Goal: Information Seeking & Learning: Check status

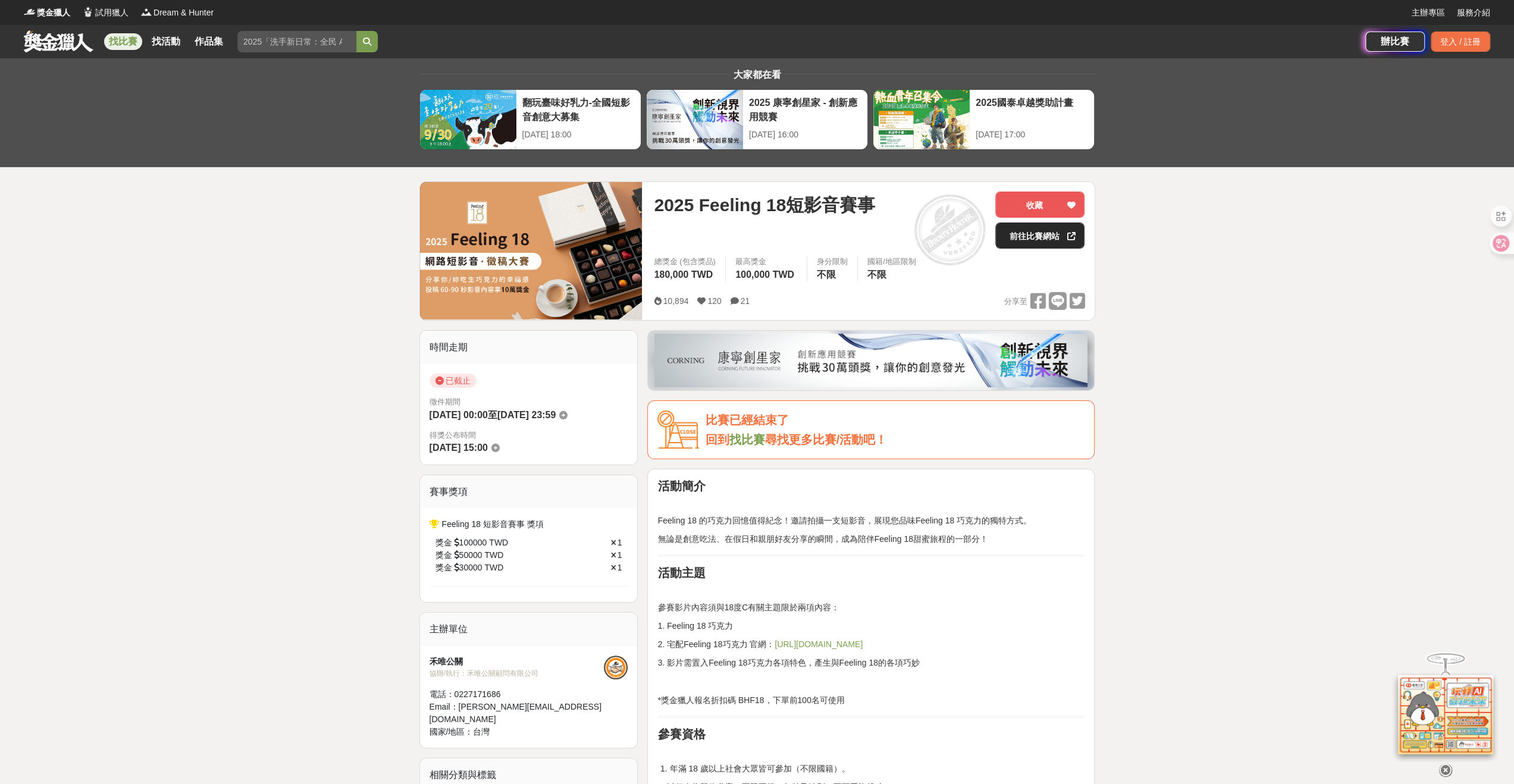
click at [1039, 231] on link "前往比賽網站" at bounding box center [1039, 236] width 89 height 26
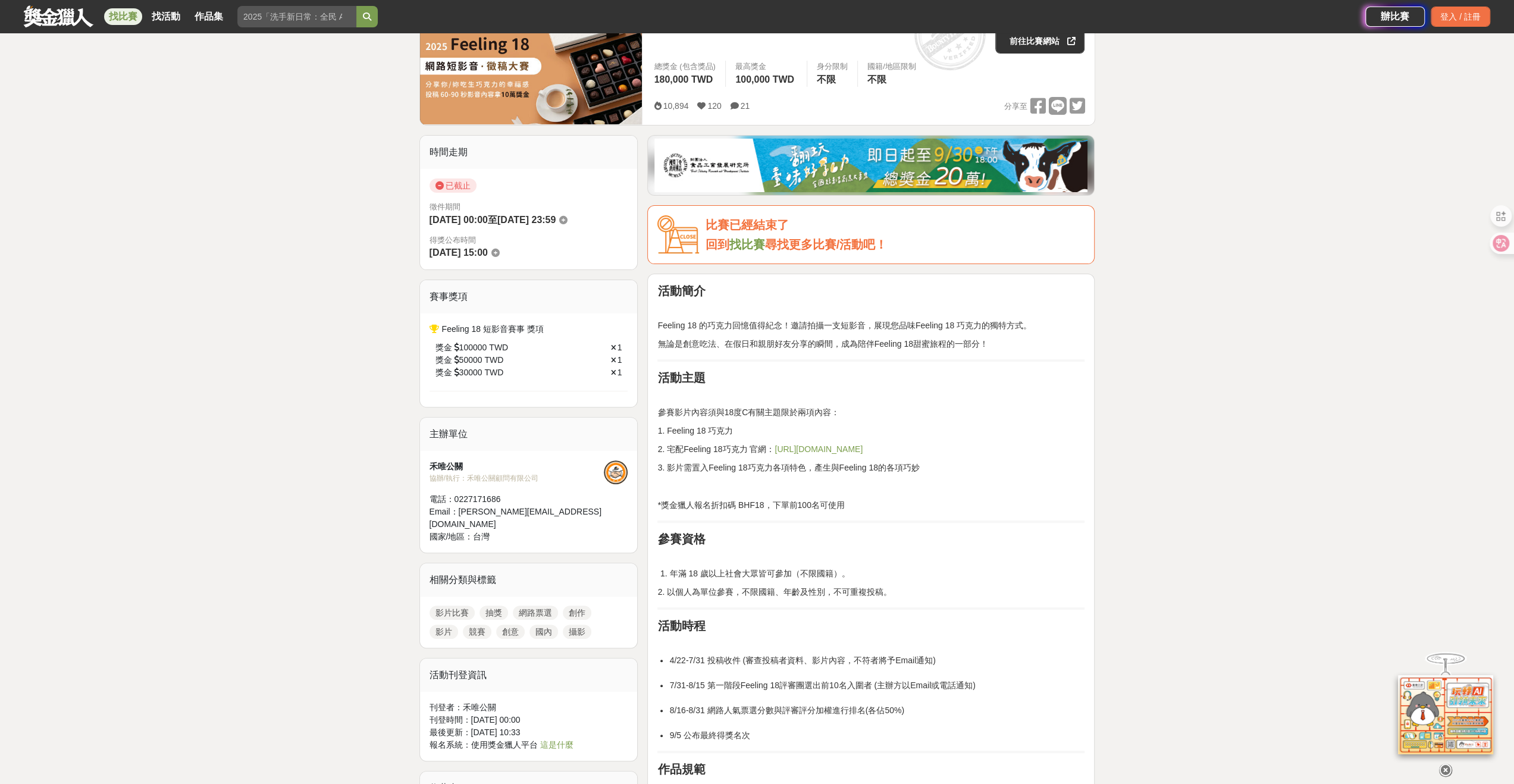
scroll to position [297, 0]
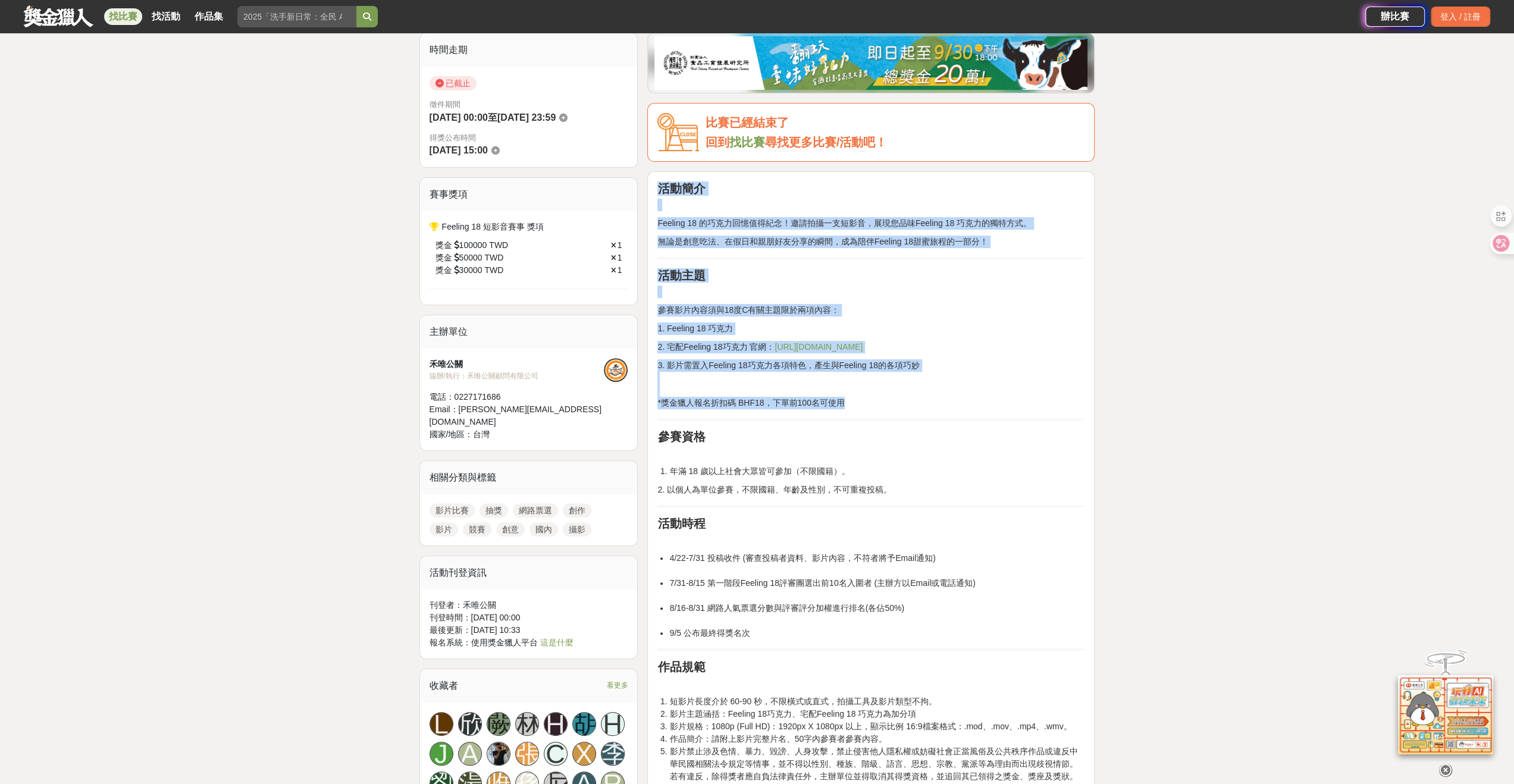
drag, startPoint x: 858, startPoint y: 400, endPoint x: 660, endPoint y: 188, distance: 290.1
click at [1020, 389] on p "3. 影片需置入Feeling 18巧克力各項特色，產生與Feeling 18的各項巧妙 *獎金獵人報名折扣碼 BHF18，下單前100名可使用" at bounding box center [871, 384] width 427 height 50
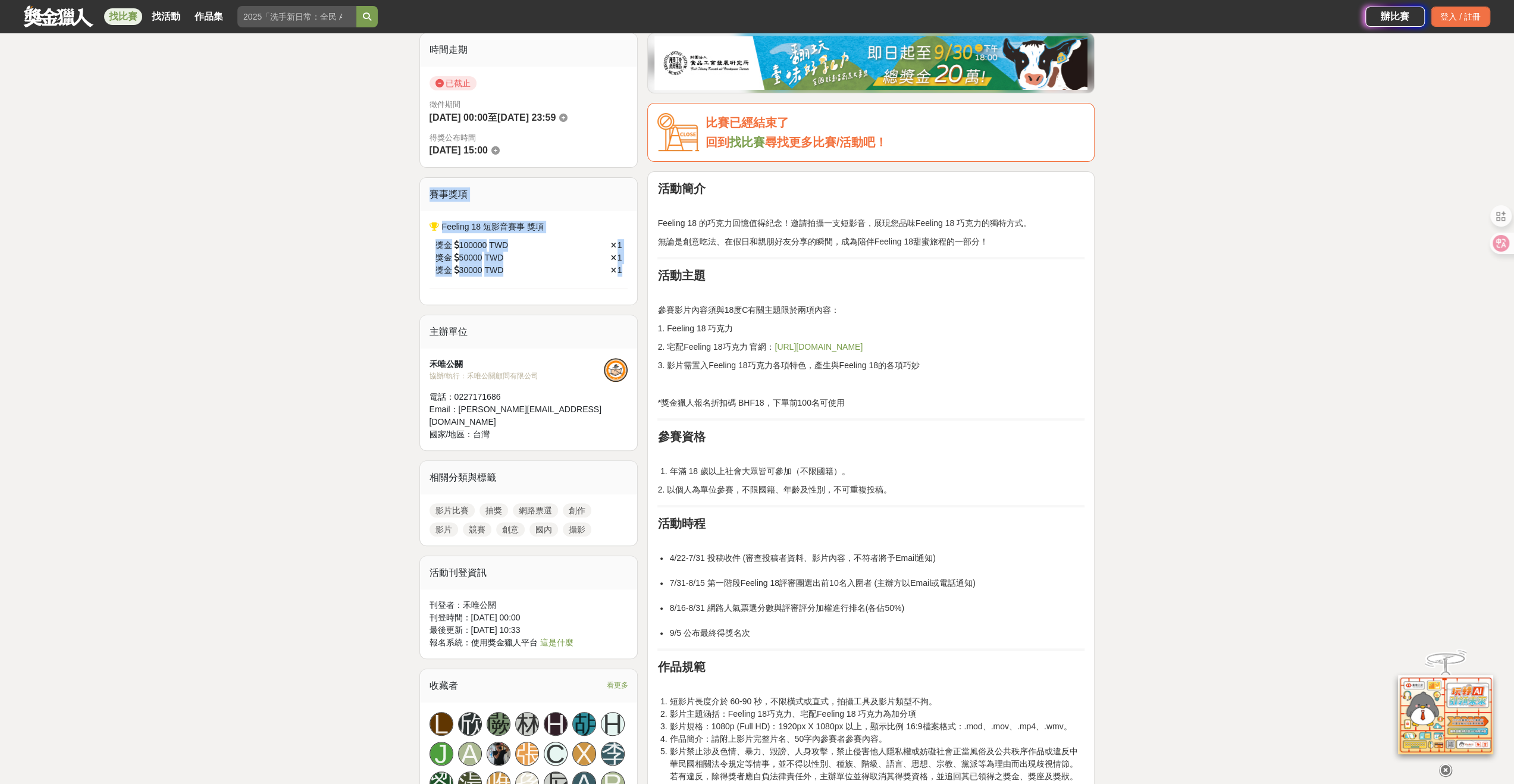
drag, startPoint x: 626, startPoint y: 266, endPoint x: 416, endPoint y: 208, distance: 217.9
click at [551, 279] on div "獎金 100000 TWD 1 獎金 50000 TWD 1 獎金 30000 TWD 1" at bounding box center [529, 257] width 199 height 49
drag, startPoint x: 589, startPoint y: 264, endPoint x: 425, endPoint y: 200, distance: 176.0
click at [425, 200] on div "賽事獎項 Feeling 18 短影音賽事 獎項 獎金 100000 TWD 1 獎金 50000 TWD 1 獎金 30000 TWD 1" at bounding box center [529, 241] width 219 height 128
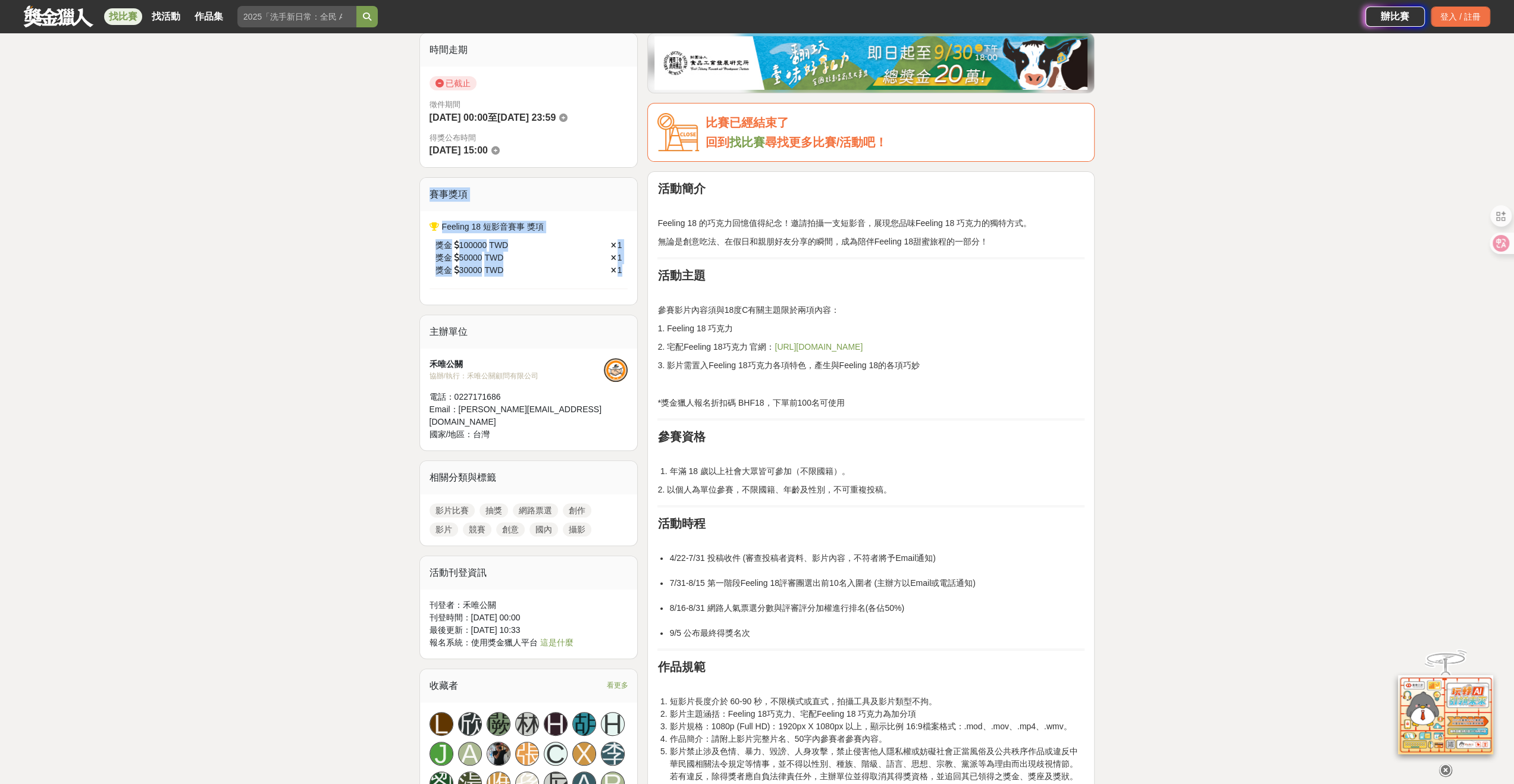
click at [533, 199] on div "賽事獎項" at bounding box center [529, 195] width 218 height 34
drag, startPoint x: 626, startPoint y: 272, endPoint x: 426, endPoint y: 201, distance: 212.2
click at [426, 201] on div "賽事獎項 Feeling 18 短影音賽事 獎項 獎金 100000 TWD 1 獎金 50000 TWD 1 獎金 30000 TWD 1" at bounding box center [529, 241] width 219 height 128
click at [540, 200] on div "賽事獎項" at bounding box center [529, 195] width 218 height 34
drag, startPoint x: 632, startPoint y: 274, endPoint x: 411, endPoint y: 180, distance: 240.2
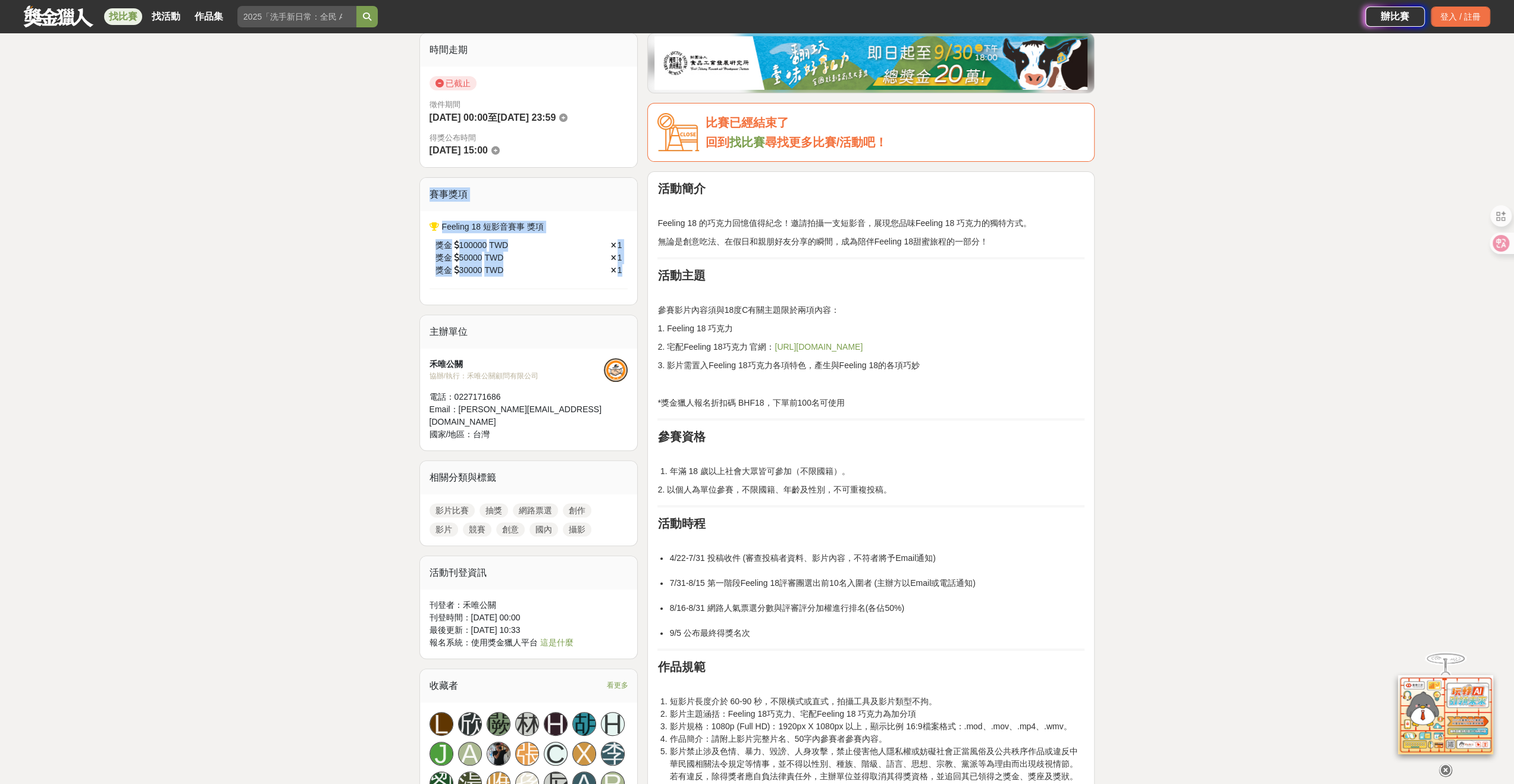
click at [535, 198] on div "賽事獎項" at bounding box center [529, 195] width 218 height 34
drag, startPoint x: 441, startPoint y: 141, endPoint x: 398, endPoint y: 129, distance: 44.6
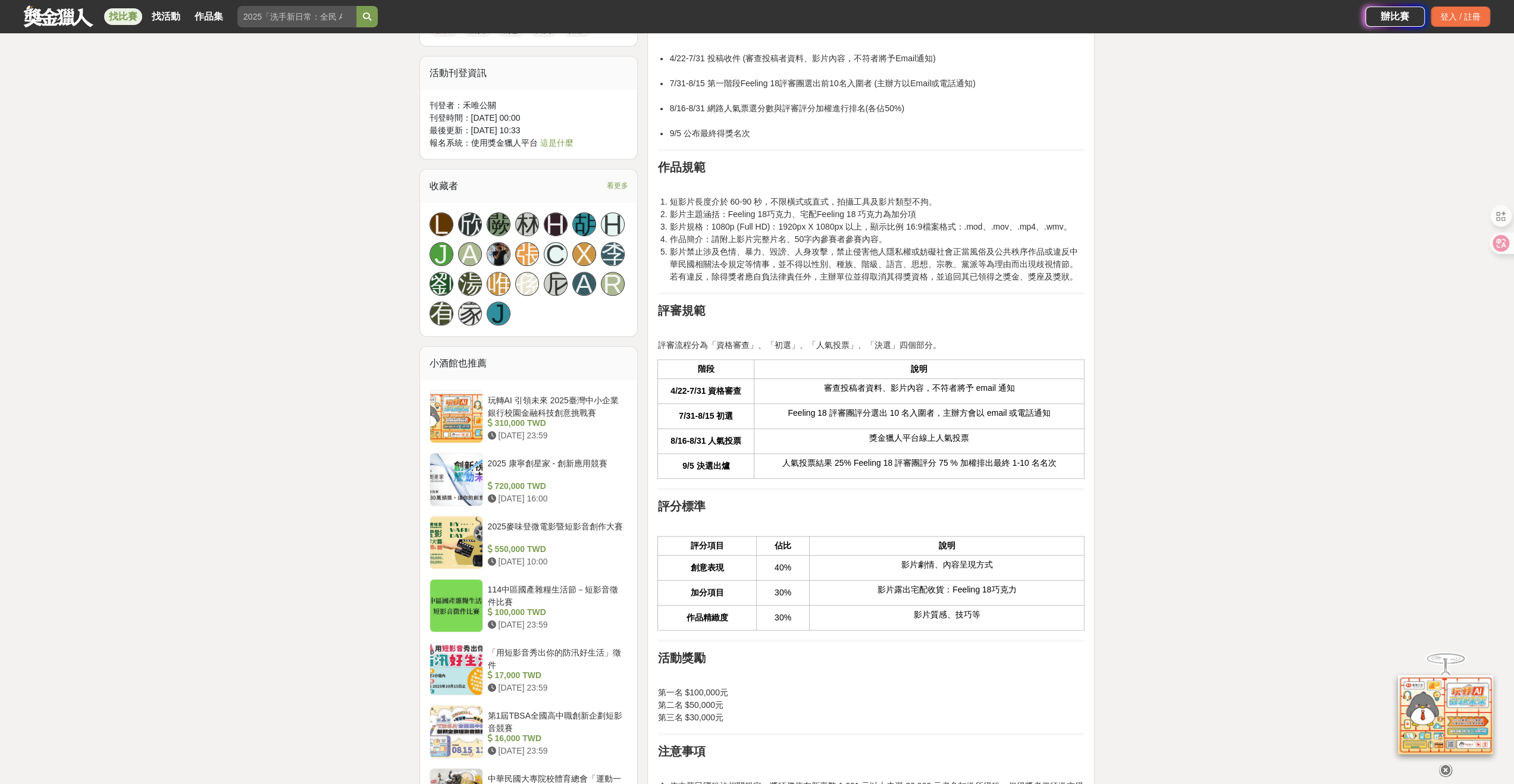
scroll to position [892, 0]
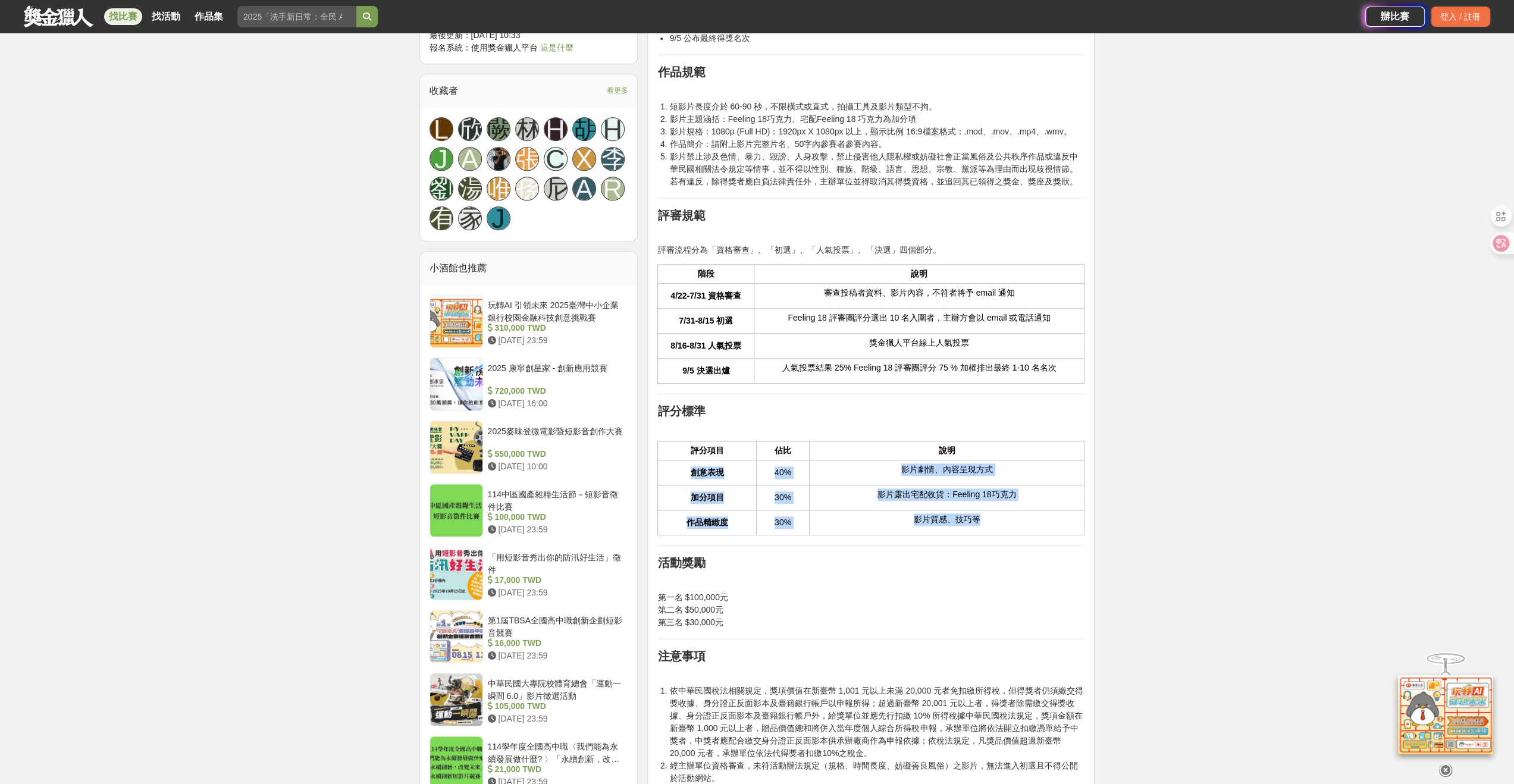
drag, startPoint x: 911, startPoint y: 513, endPoint x: 657, endPoint y: 458, distance: 259.9
click at [658, 461] on tbody "創意表現 40% 影片劇情、內容呈現方式 加分項目 30% 影片露出宅配收貨：Feeling 18巧克力 作品精緻度 30% 影片質感、技巧等" at bounding box center [871, 498] width 426 height 75
click at [970, 581] on p at bounding box center [871, 578] width 427 height 12
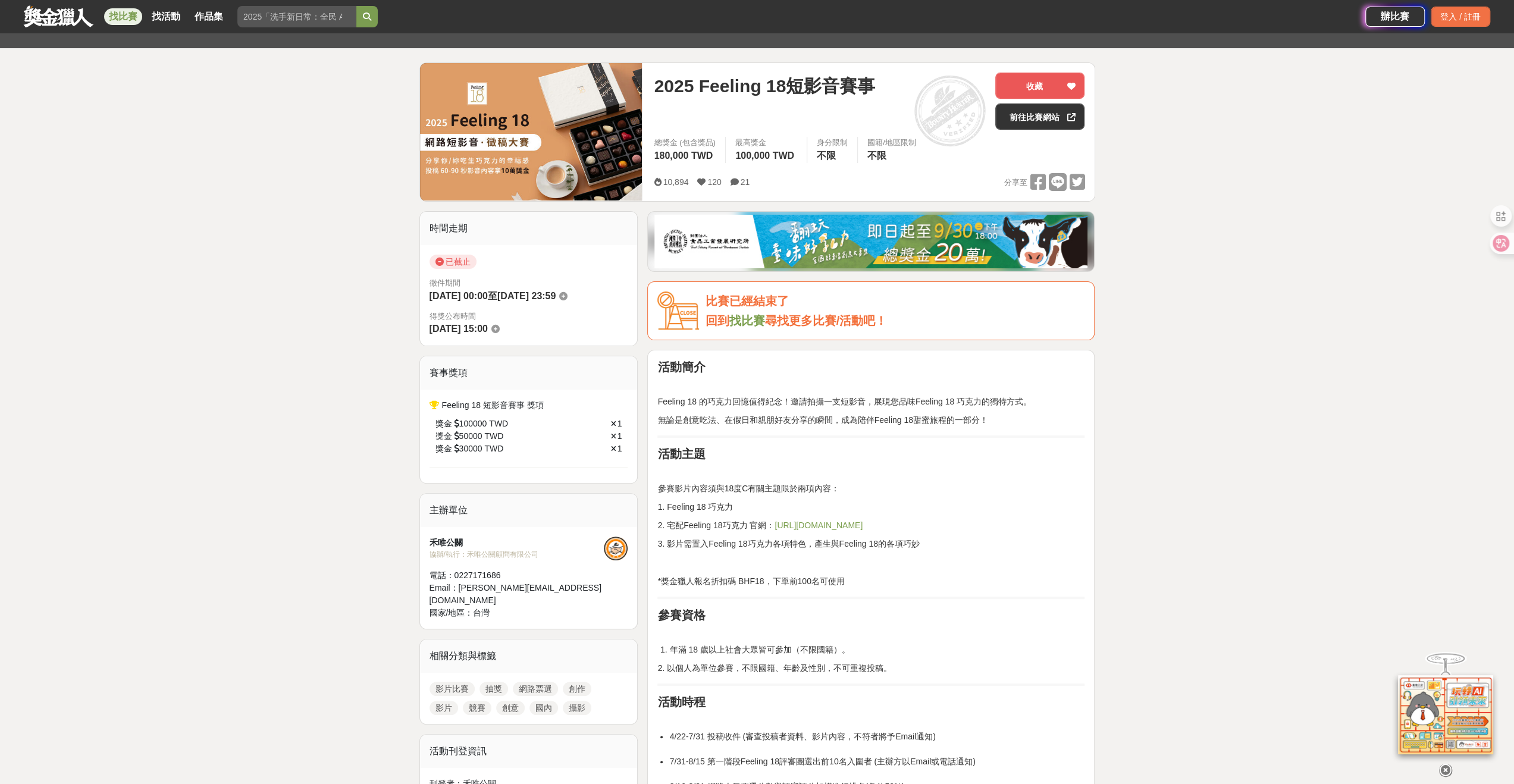
scroll to position [0, 0]
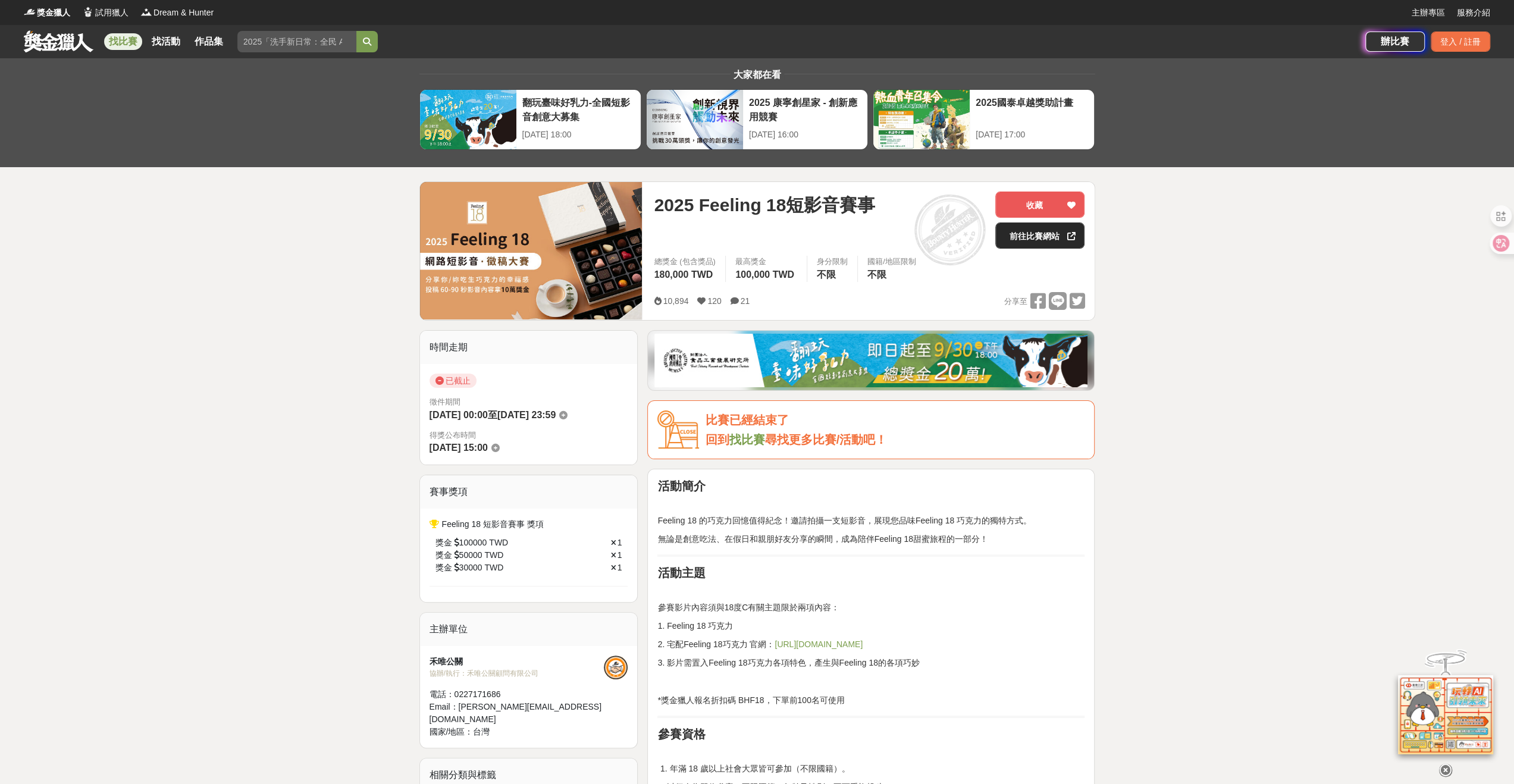
click at [1033, 227] on link "前往比賽網站" at bounding box center [1039, 236] width 89 height 26
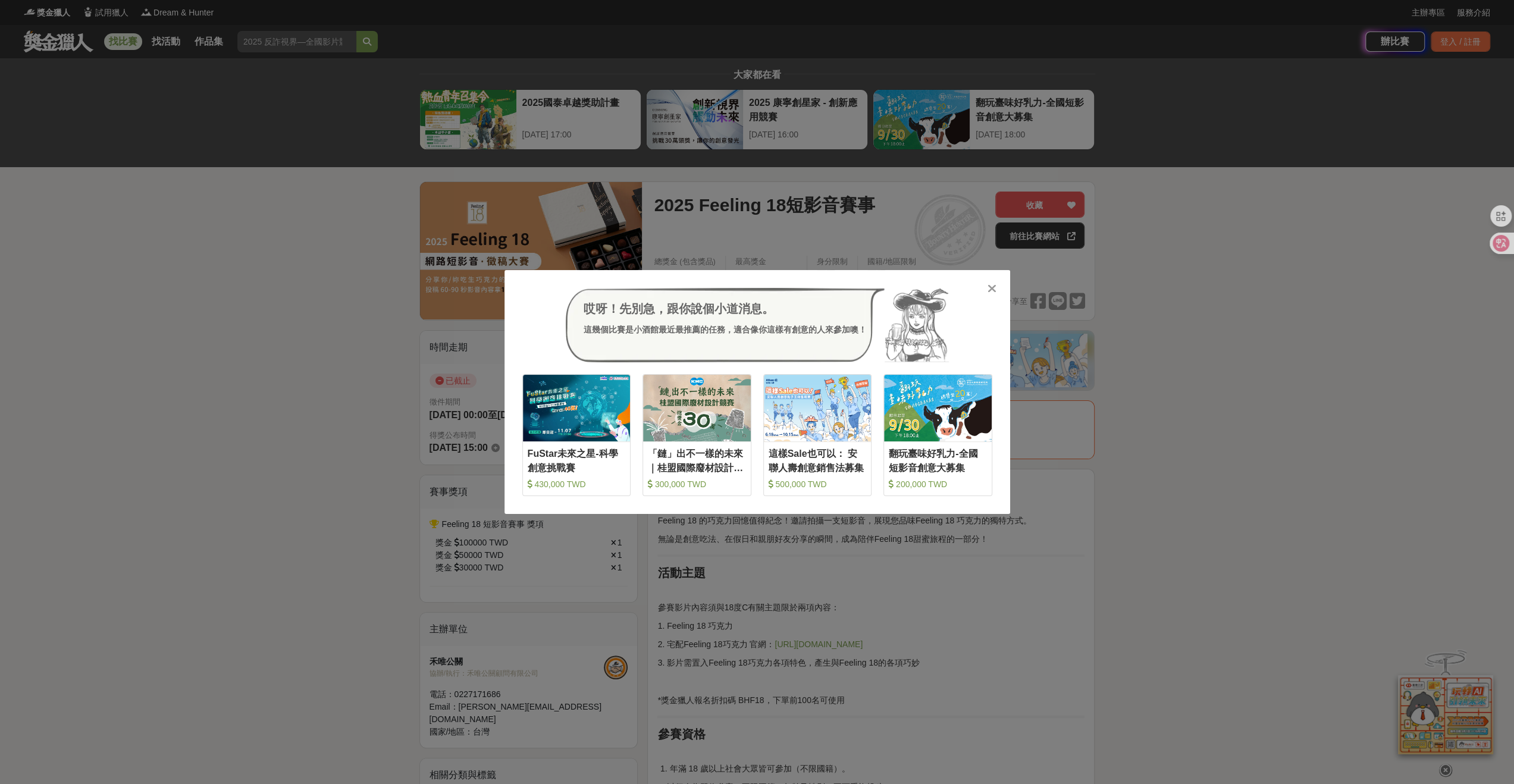
click at [999, 286] on div "哎呀！先別急，跟你說個小道消息。 這幾個比賽是小酒館最近最推薦的任務，適合像你這樣有創意的人來參加噢！ 收藏 FuStar未來之星-科學創意挑戰賽 430,0…" at bounding box center [757, 392] width 505 height 244
click at [995, 287] on icon at bounding box center [992, 288] width 9 height 12
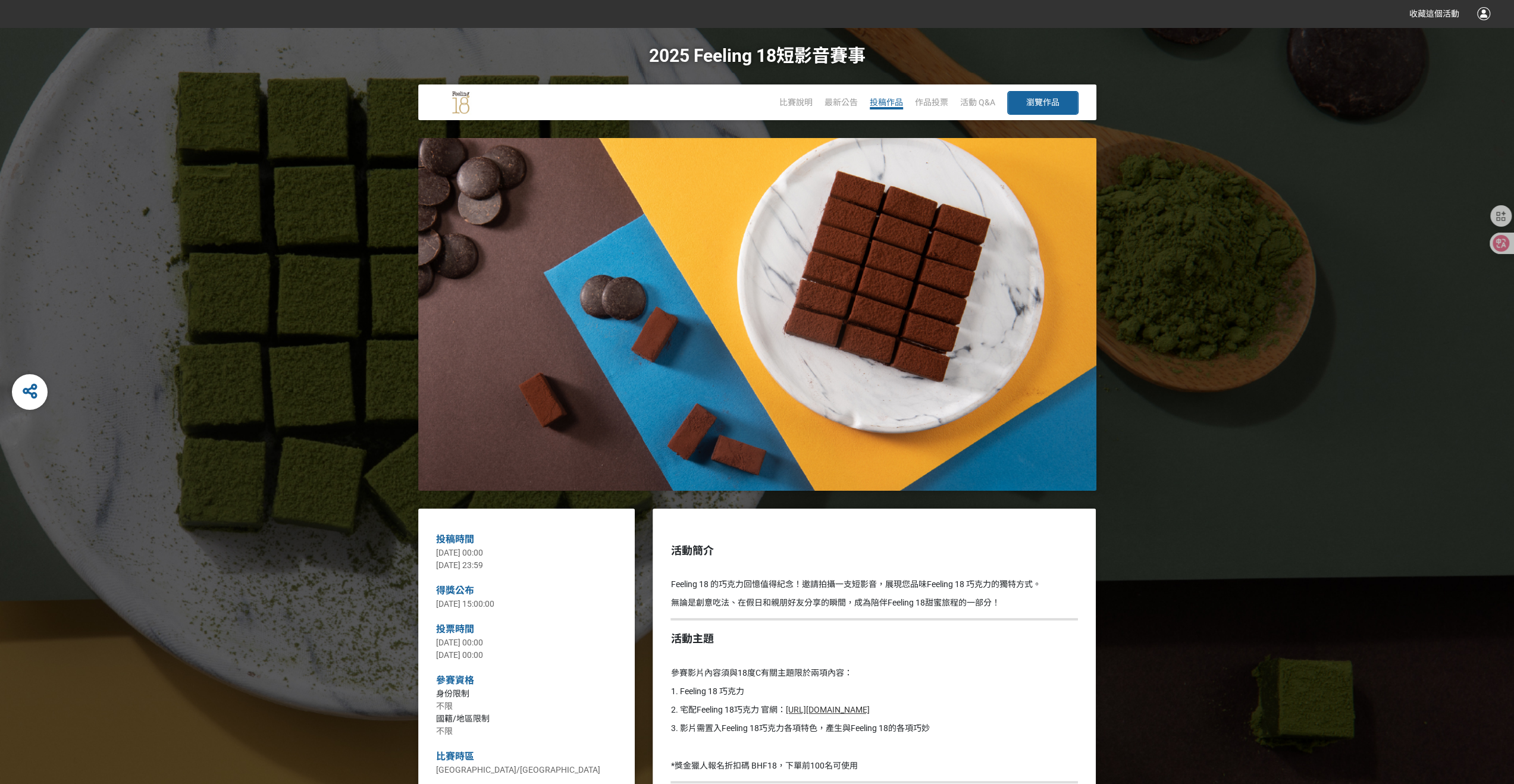
click at [887, 102] on span "投稿作品" at bounding box center [887, 103] width 34 height 9
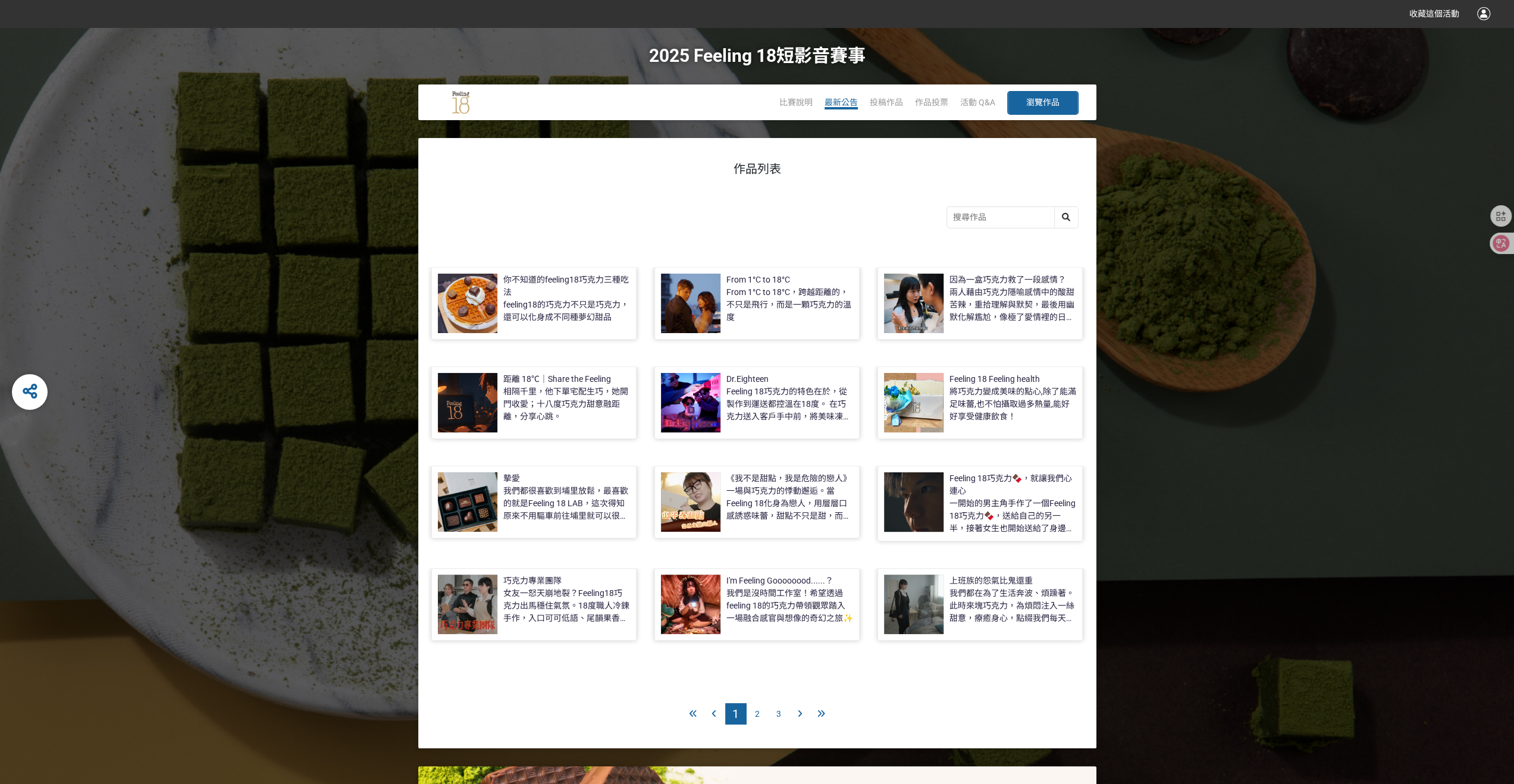
click at [847, 104] on span "最新公告" at bounding box center [841, 103] width 34 height 9
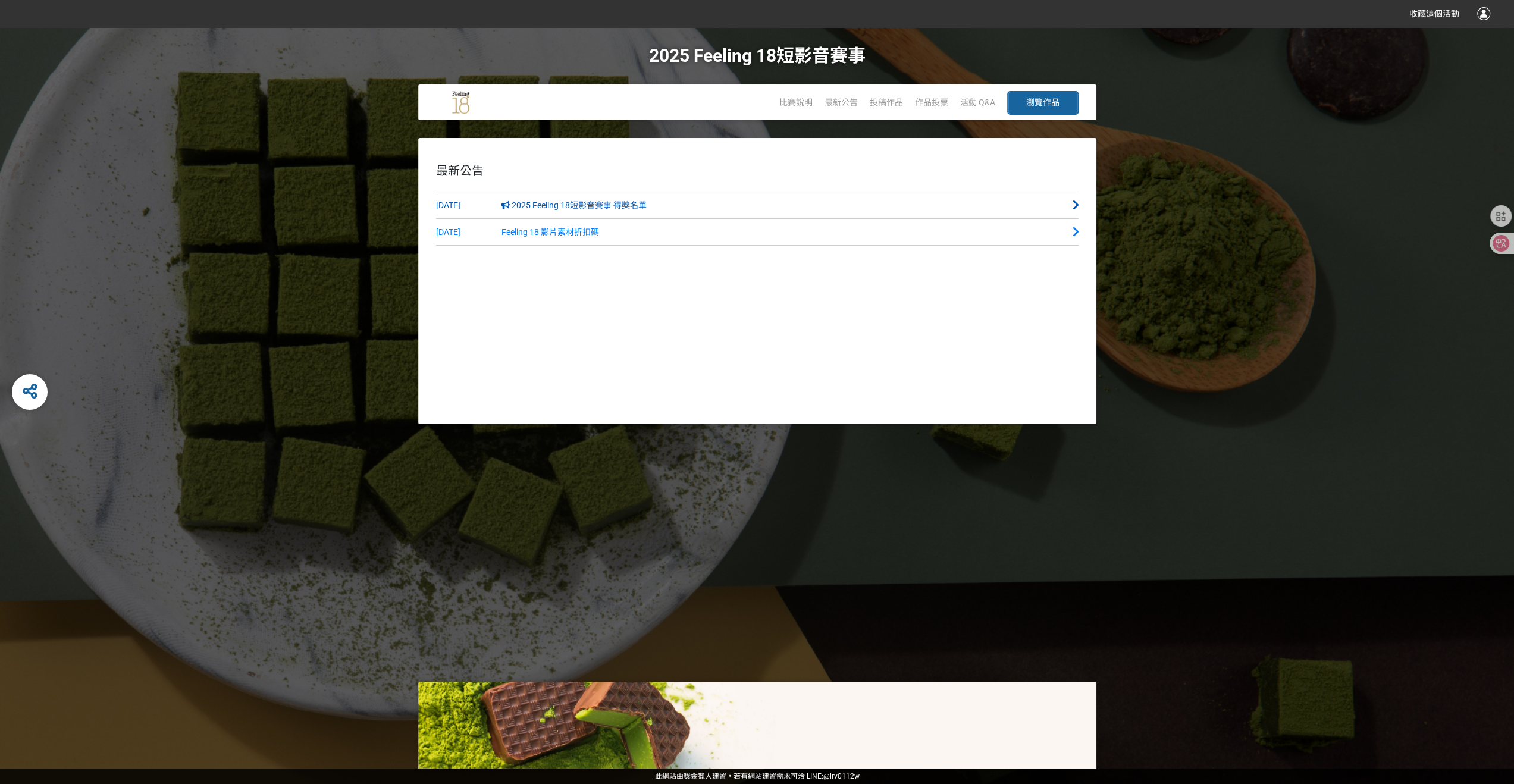
click at [722, 214] on link "[DATE] 2025 Feeling 18短影音賽事 得獎名單" at bounding box center [757, 205] width 642 height 27
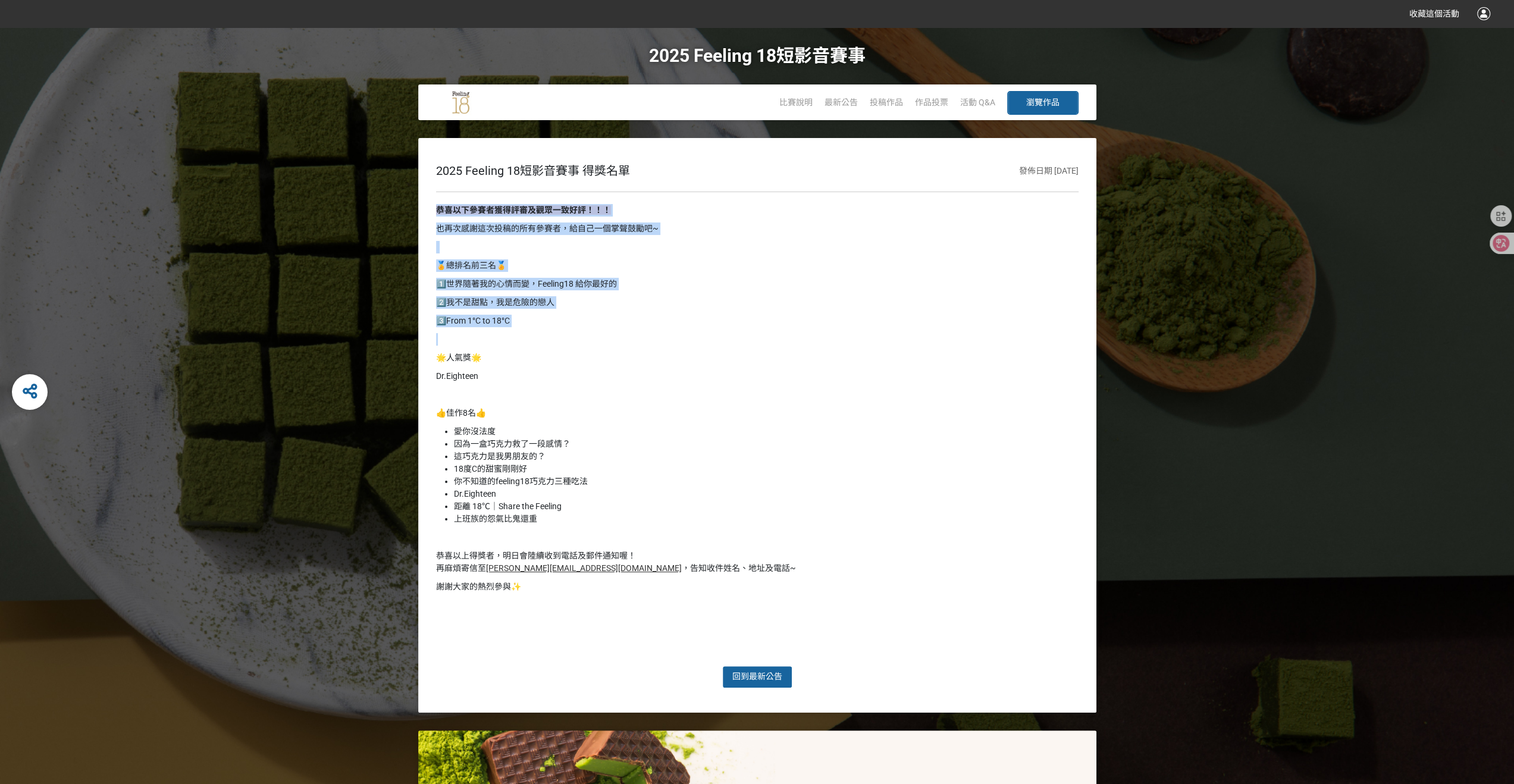
drag, startPoint x: 565, startPoint y: 331, endPoint x: 434, endPoint y: 203, distance: 183.2
click at [434, 203] on div "2025 Feeling 18短影音賽事 得獎名單 發佈日期 [DATE] 恭喜以下參賽者獲得評審及觀眾一致好評！！！ 也再次感謝這次投稿的所有參賽者，給自己…" at bounding box center [757, 425] width 678 height 574
click at [695, 234] on p "也再次感謝這次投稿的所有參賽者，給自己一個掌聲鼓勵吧~" at bounding box center [757, 228] width 642 height 12
click at [710, 227] on p "也再次感謝這次投稿的所有參賽者，給自己一個掌聲鼓勵吧~" at bounding box center [757, 228] width 642 height 12
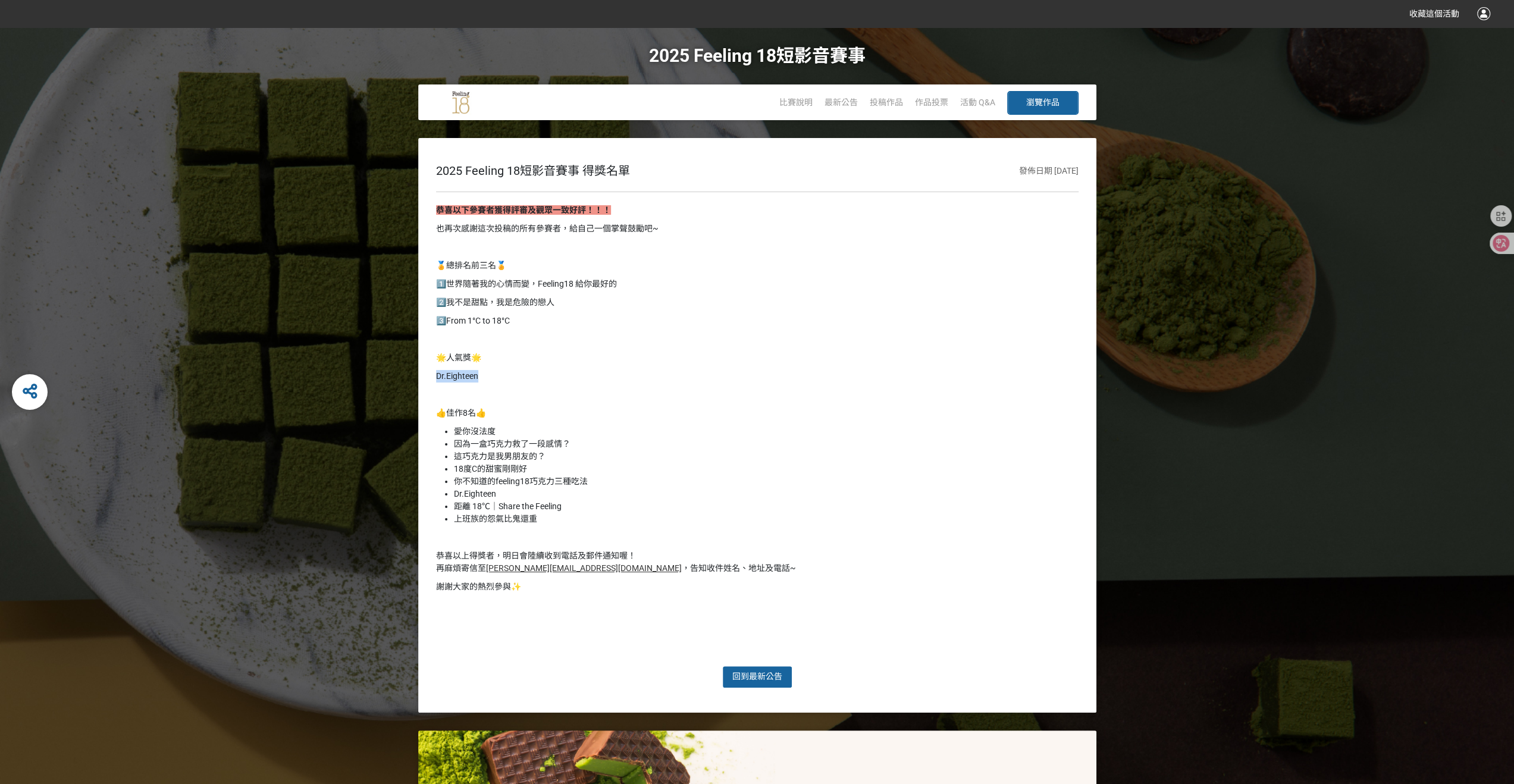
drag, startPoint x: 471, startPoint y: 375, endPoint x: 434, endPoint y: 374, distance: 37.0
click at [434, 374] on div "2025 Feeling 18短影音賽事 得獎名單 發佈日期 [DATE] 恭喜以下參賽者獲得評審及觀眾一致好評！！！ 也再次感謝這次投稿的所有參賽者，給自己…" at bounding box center [757, 425] width 678 height 574
click at [522, 386] on div "恭喜以下參賽者獲得評審及觀眾一致好評！！！ 也再次感謝這次投稿的所有參賽者，給自己一個掌聲鼓勵吧~ 🏅總排名前三名🏅 1️⃣世界隨著我的心情而變，Feelin…" at bounding box center [757, 429] width 642 height 449
drag, startPoint x: 654, startPoint y: 557, endPoint x: 430, endPoint y: 557, distance: 224.0
click at [430, 557] on div "2025 Feeling 18短影音賽事 得獎名單 發佈日期 [DATE] 恭喜以下參賽者獲得評審及觀眾一致好評！！！ 也再次感謝這次投稿的所有參賽者，給自己…" at bounding box center [757, 425] width 678 height 574
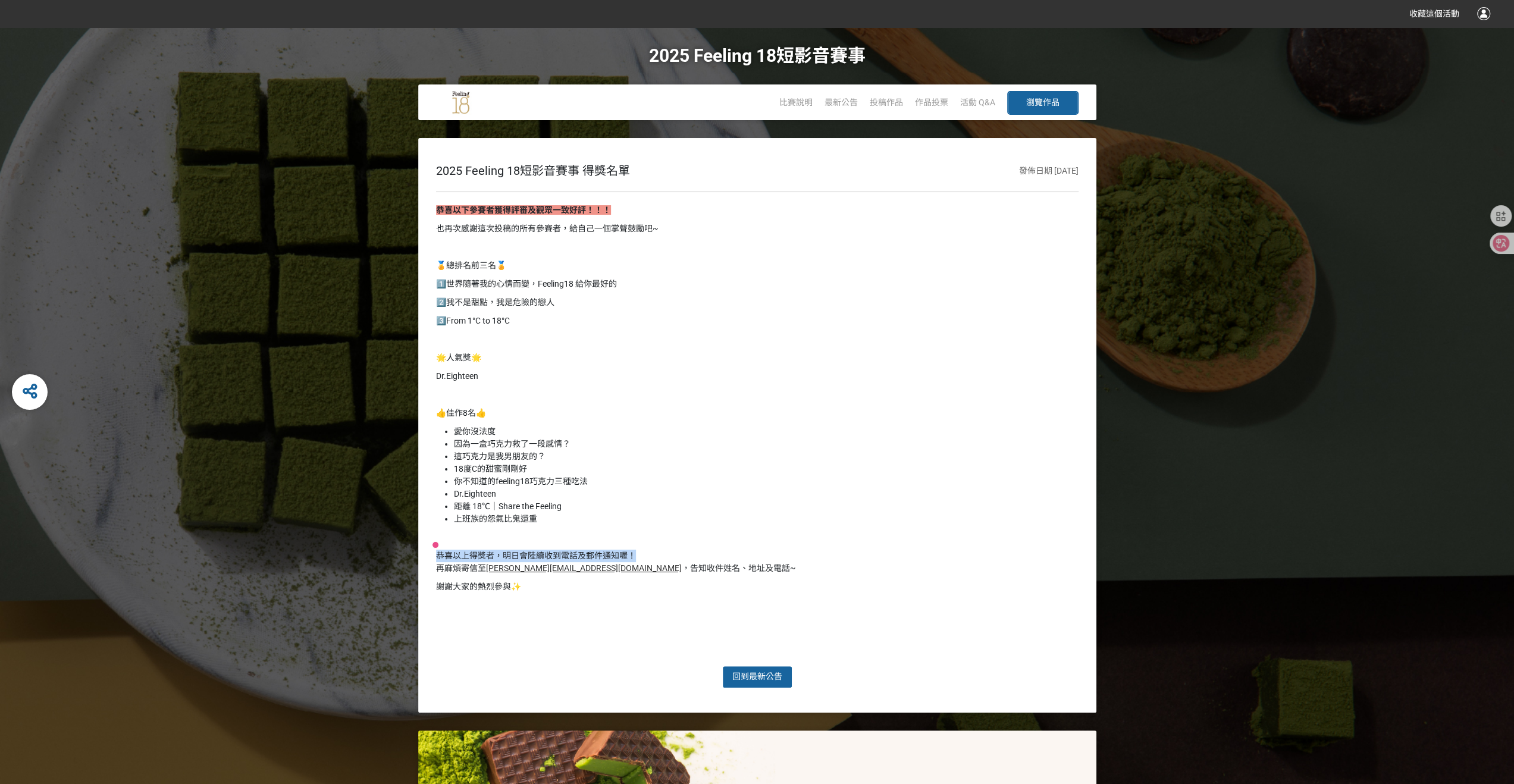
click at [668, 553] on p "恭喜以上得獎者，明日會陸續收到電話及郵件通知喔！ 再麻煩寄信至 [PERSON_NAME][EMAIL_ADDRESS][DOMAIN_NAME] ，告知收件…" at bounding box center [757, 562] width 642 height 25
drag, startPoint x: 689, startPoint y: 554, endPoint x: 434, endPoint y: 559, distance: 255.0
click at [434, 559] on div "2025 Feeling 18短影音賽事 得獎名單 發佈日期 [DATE] 恭喜以下參賽者獲得評審及觀眾一致好評！！！ 也再次感謝這次投稿的所有參賽者，給自己…" at bounding box center [757, 425] width 678 height 574
drag, startPoint x: 730, startPoint y: 566, endPoint x: 431, endPoint y: 555, distance: 299.2
click at [431, 555] on div "2025 Feeling 18短影音賽事 得獎名單 發佈日期 [DATE] 恭喜以下參賽者獲得評審及觀眾一致好評！！！ 也再次感謝這次投稿的所有參賽者，給自己…" at bounding box center [757, 425] width 678 height 574
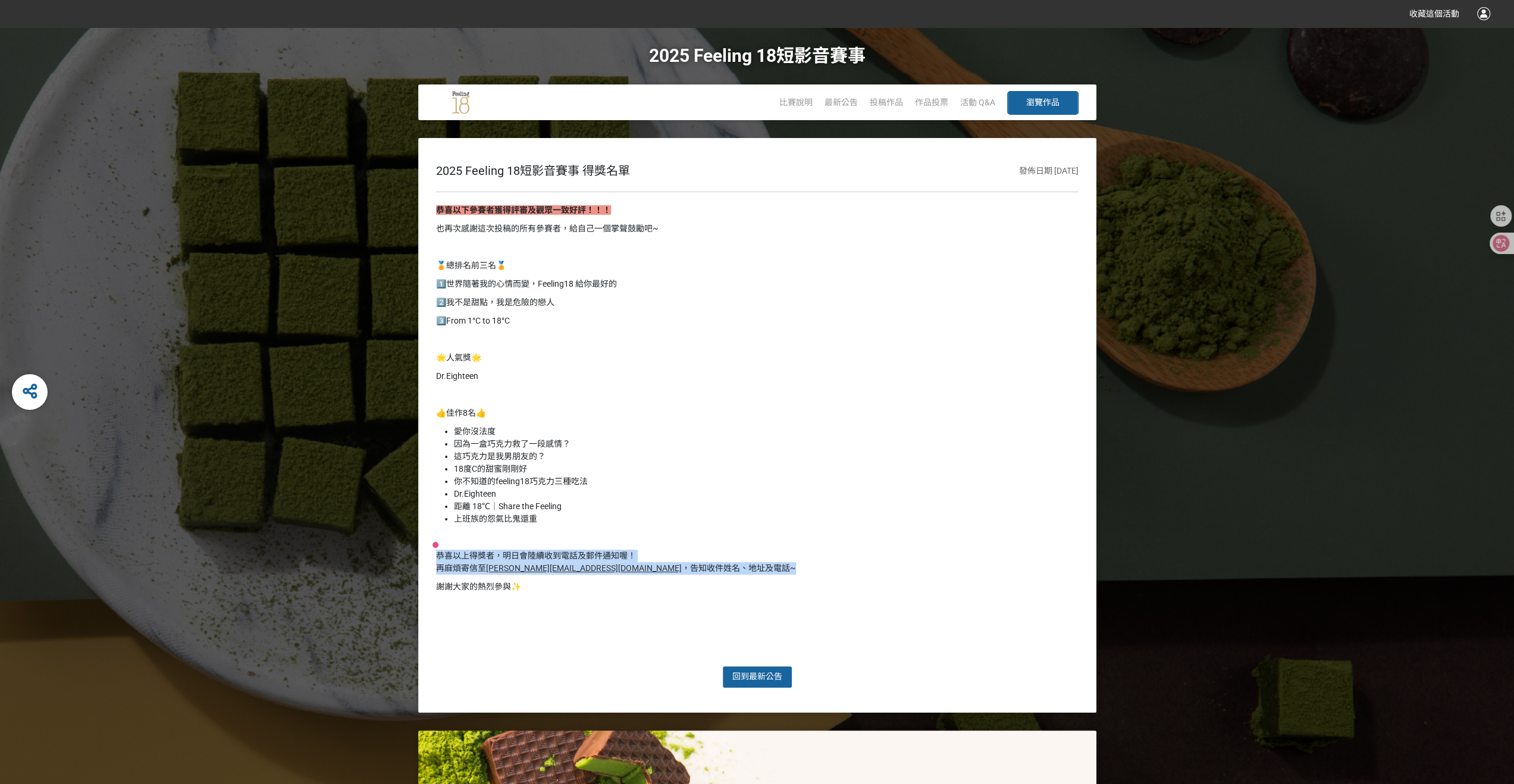
click at [721, 550] on p "恭喜以上得獎者，明日會陸續收到電話及郵件通知喔！ 再麻煩寄信至 [PERSON_NAME][EMAIL_ADDRESS][DOMAIN_NAME] ，告知收件…" at bounding box center [757, 562] width 642 height 25
drag, startPoint x: 710, startPoint y: 570, endPoint x: 421, endPoint y: 557, distance: 289.3
click at [421, 557] on div "2025 Feeling 18短影音賽事 得獎名單 發佈日期 [DATE] 恭喜以下參賽者獲得評審及觀眾一致好評！！！ 也再次感謝這次投稿的所有參賽者，給自己…" at bounding box center [757, 425] width 678 height 574
click at [730, 550] on p "恭喜以上得獎者，明日會陸續收到電話及郵件通知喔！ 再麻煩寄信至 [PERSON_NAME][EMAIL_ADDRESS][DOMAIN_NAME] ，告知收件…" at bounding box center [757, 562] width 642 height 25
drag, startPoint x: 710, startPoint y: 571, endPoint x: 429, endPoint y: 552, distance: 281.6
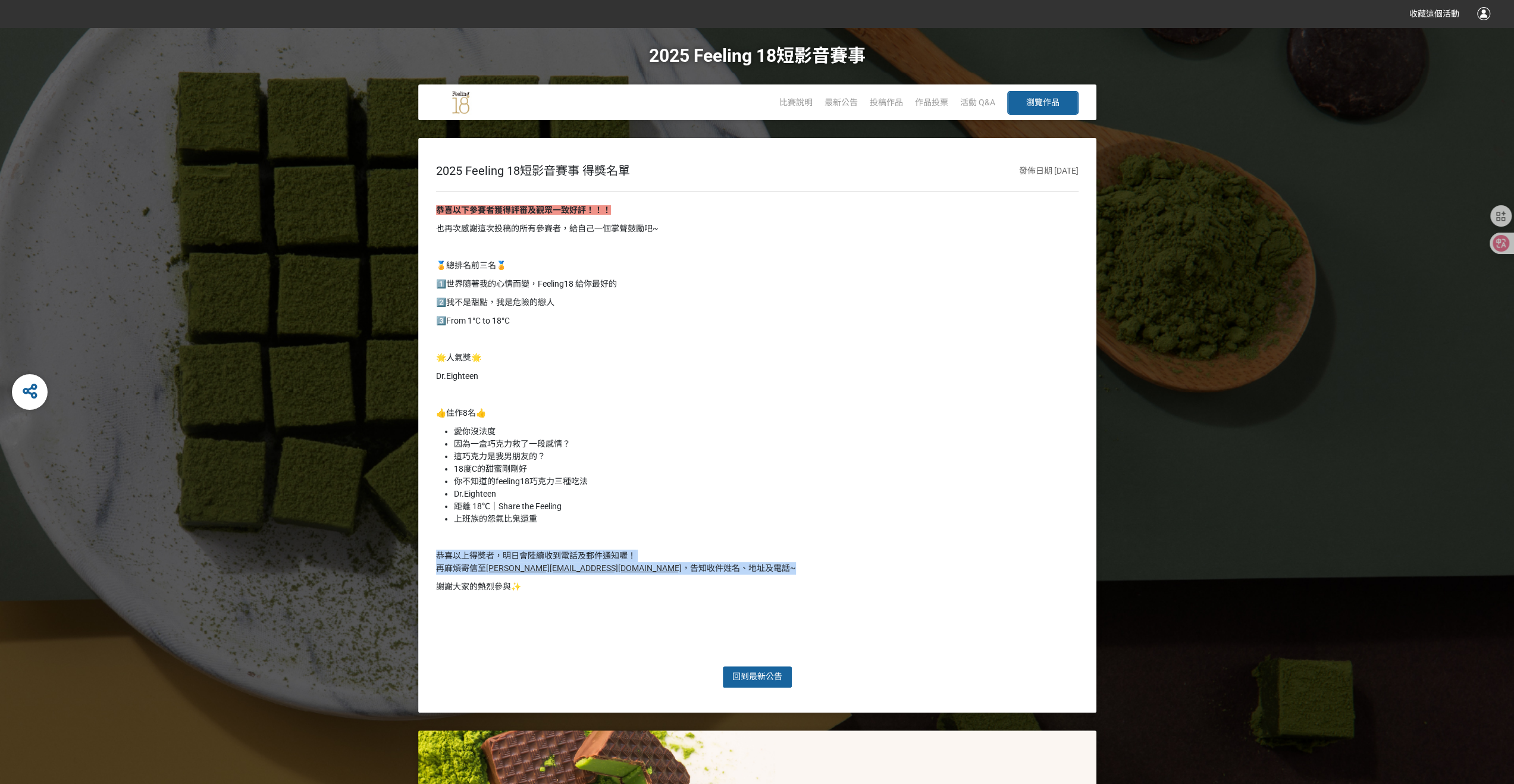
click at [429, 552] on div "2025 Feeling 18短影音賽事 得獎名單 發佈日期 [DATE] 恭喜以下參賽者獲得評審及觀眾一致好評！！！ 也再次感謝這次投稿的所有參賽者，給自己…" at bounding box center [757, 425] width 678 height 574
drag, startPoint x: 616, startPoint y: 522, endPoint x: 434, endPoint y: 408, distance: 214.8
click at [434, 408] on div "2025 Feeling 18短影音賽事 得獎名單 發佈日期 [DATE] 恭喜以下參賽者獲得評審及觀眾一致好評！！！ 也再次感謝這次投稿的所有參賽者，給自己…" at bounding box center [757, 425] width 678 height 574
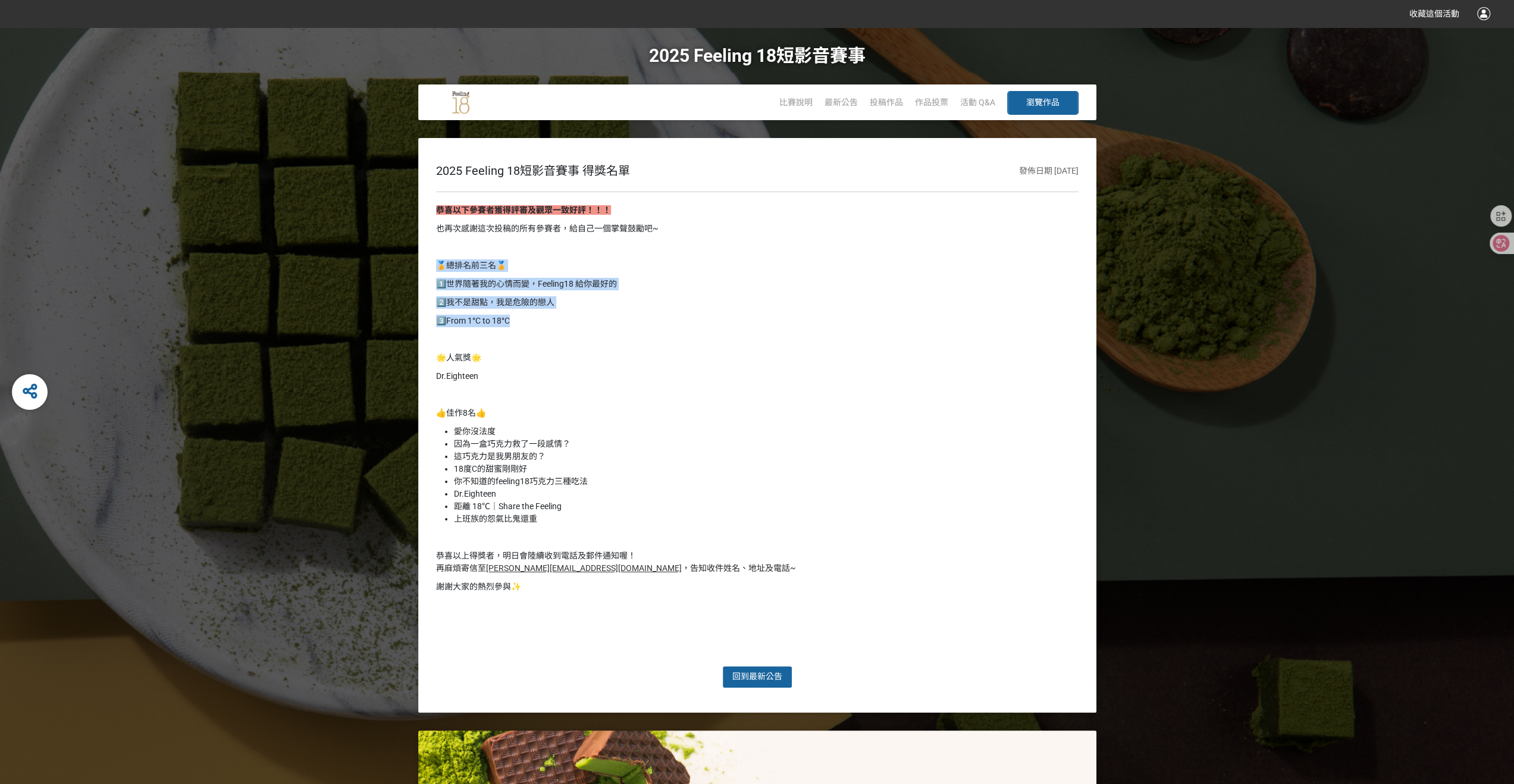
drag, startPoint x: 563, startPoint y: 318, endPoint x: 478, endPoint y: 266, distance: 99.6
click at [433, 261] on div "2025 Feeling 18短影音賽事 得獎名單 發佈日期 [DATE] 恭喜以下參賽者獲得評審及觀眾一致好評！！！ 也再次感謝這次投稿的所有參賽者，給自己…" at bounding box center [757, 425] width 678 height 574
drag, startPoint x: 708, startPoint y: 231, endPoint x: 417, endPoint y: 201, distance: 292.5
click at [417, 201] on div "2025 Feeling 18短影音賽事 得獎名單 發佈日期 [DATE] 恭喜以下參賽者獲得評審及觀眾一致好評！！！ 也再次感謝這次投稿的所有參賽者，給自己…" at bounding box center [757, 425] width 1514 height 574
click at [680, 252] on p at bounding box center [757, 246] width 642 height 12
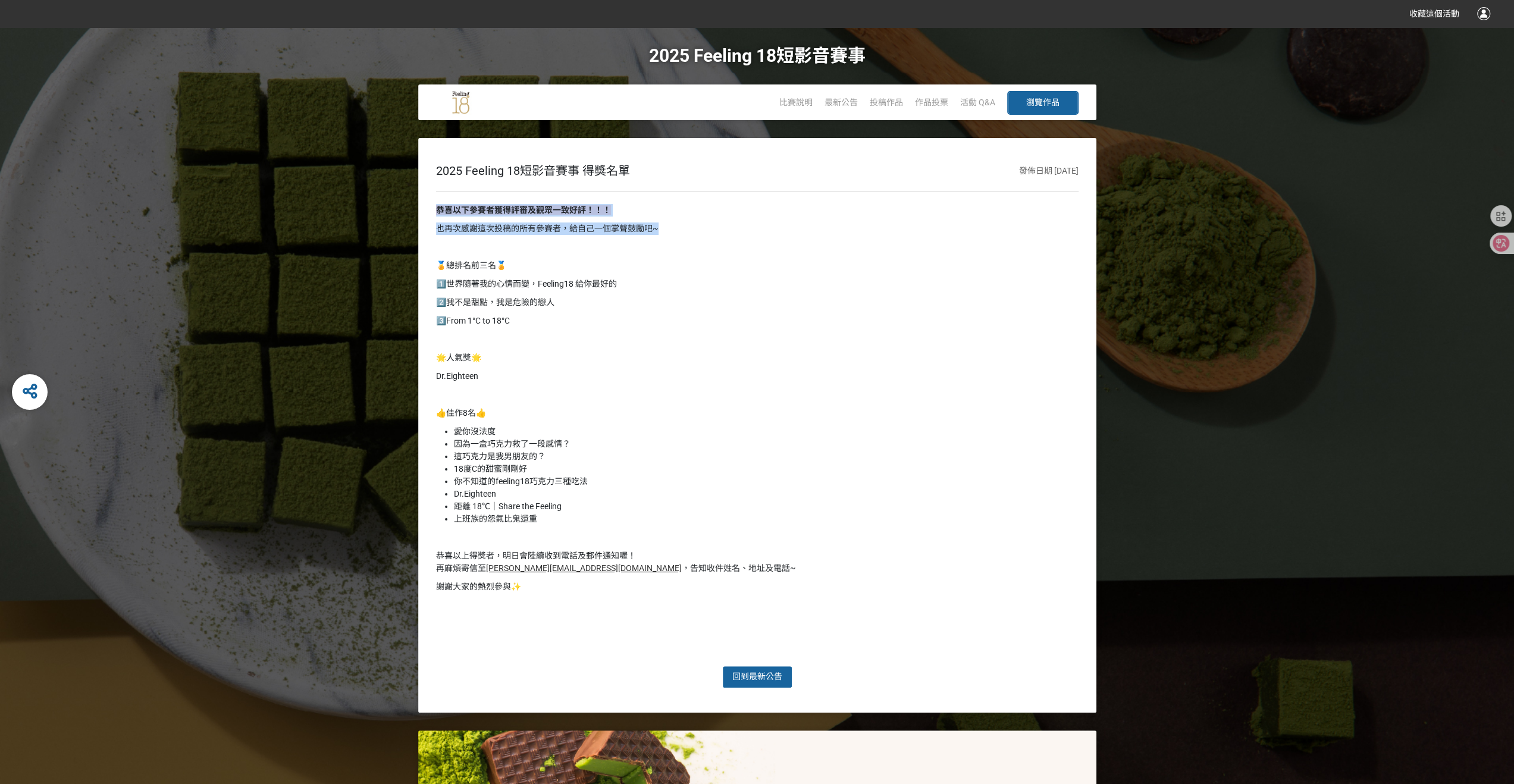
drag, startPoint x: 674, startPoint y: 226, endPoint x: 419, endPoint y: 203, distance: 256.0
click at [419, 203] on div "2025 Feeling 18短影音賽事 得獎名單 發佈日期 [DATE] 恭喜以下參賽者獲得評審及觀眾一致好評！！！ 也再次感謝這次投稿的所有參賽者，給自己…" at bounding box center [757, 425] width 678 height 574
click at [645, 260] on p "🏅總排名前三名🏅" at bounding box center [757, 265] width 642 height 12
drag, startPoint x: 701, startPoint y: 226, endPoint x: 414, endPoint y: 198, distance: 288.4
click at [414, 198] on div "2025 Feeling 18短影音賽事 得獎名單 發佈日期 [DATE] 恭喜以下參賽者獲得評審及觀眾一致好評！！！ 也再次感謝這次投稿的所有參賽者，給自己…" at bounding box center [757, 425] width 1514 height 574
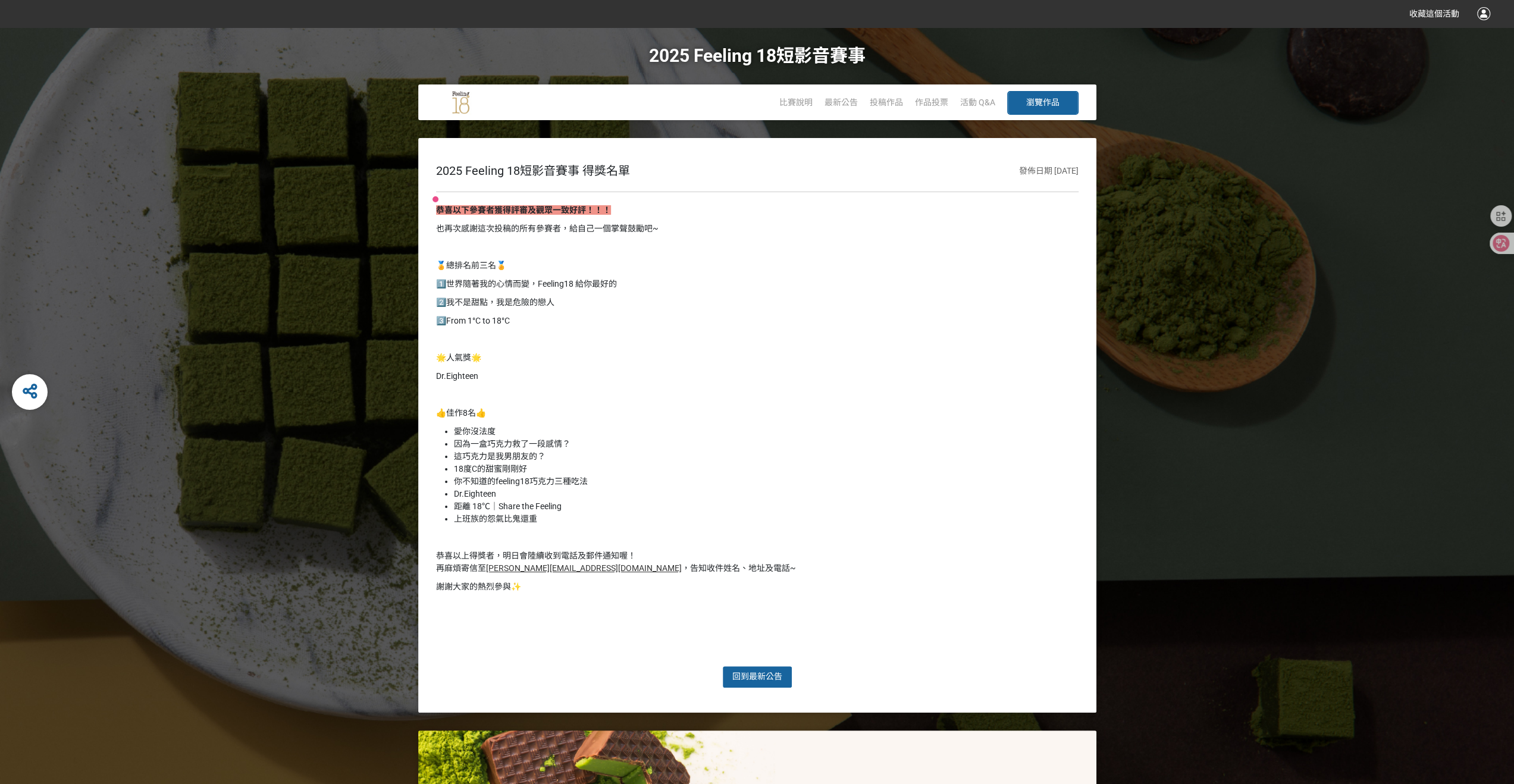
click at [645, 282] on p "1️⃣世界隨著我的心情而變，Feeling18 給你最好的" at bounding box center [757, 283] width 642 height 12
drag, startPoint x: 700, startPoint y: 227, endPoint x: 413, endPoint y: 204, distance: 287.9
click at [413, 204] on div "2025 Feeling 18短影音賽事 得獎名單 發佈日期 [DATE] 恭喜以下參賽者獲得評審及觀眾一致好評！！！ 也再次感謝這次投稿的所有參賽者，給自己…" at bounding box center [757, 425] width 1514 height 574
click at [635, 285] on p "1️⃣世界隨著我的心情而變，Feeling18 給你最好的" at bounding box center [757, 283] width 642 height 12
drag, startPoint x: 693, startPoint y: 227, endPoint x: 396, endPoint y: 204, distance: 297.9
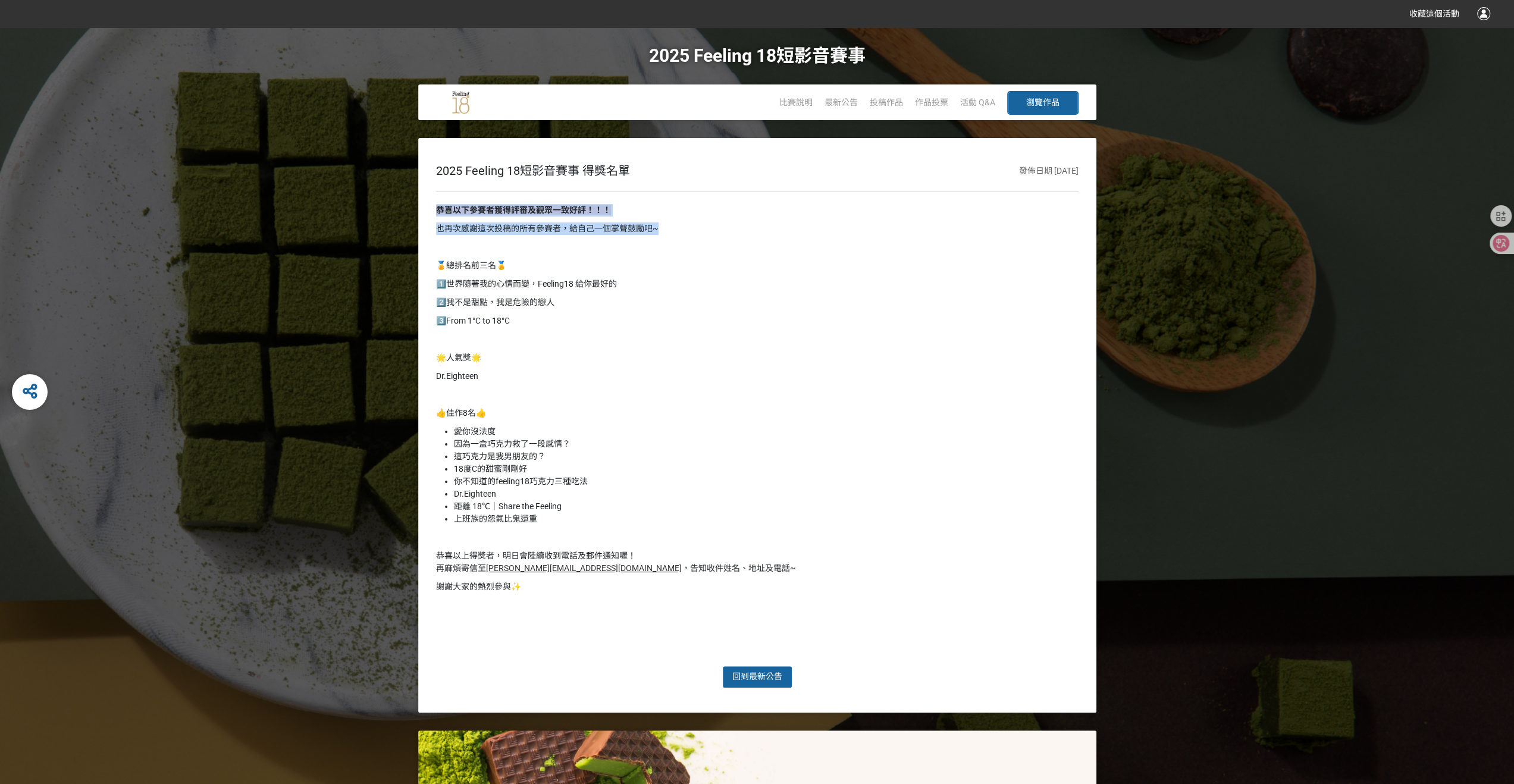
click at [396, 204] on div "2025 Feeling 18短影音賽事 得獎名單 發佈日期 [DATE] 恭喜以下參賽者獲得評審及觀眾一致好評！！！ 也再次感謝這次投稿的所有參賽者，給自己…" at bounding box center [757, 425] width 1514 height 574
click at [669, 283] on p "1️⃣世界隨著我的心情而變，Feeling18 給你最好的" at bounding box center [757, 283] width 642 height 12
drag, startPoint x: 691, startPoint y: 230, endPoint x: 420, endPoint y: 208, distance: 271.9
click at [420, 208] on div "2025 Feeling 18短影音賽事 得獎名單 發佈日期 [DATE] 恭喜以下參賽者獲得評審及觀眾一致好評！！！ 也再次感謝這次投稿的所有參賽者，給自己…" at bounding box center [757, 425] width 678 height 574
click at [665, 295] on div "恭喜以下參賽者獲得評審及觀眾一致好評！！！ 也再次感謝這次投稿的所有參賽者，給自己一個掌聲鼓勵吧~ 🏅總排名前三名🏅 1️⃣世界隨著我的心情而變，Feelin…" at bounding box center [757, 429] width 642 height 449
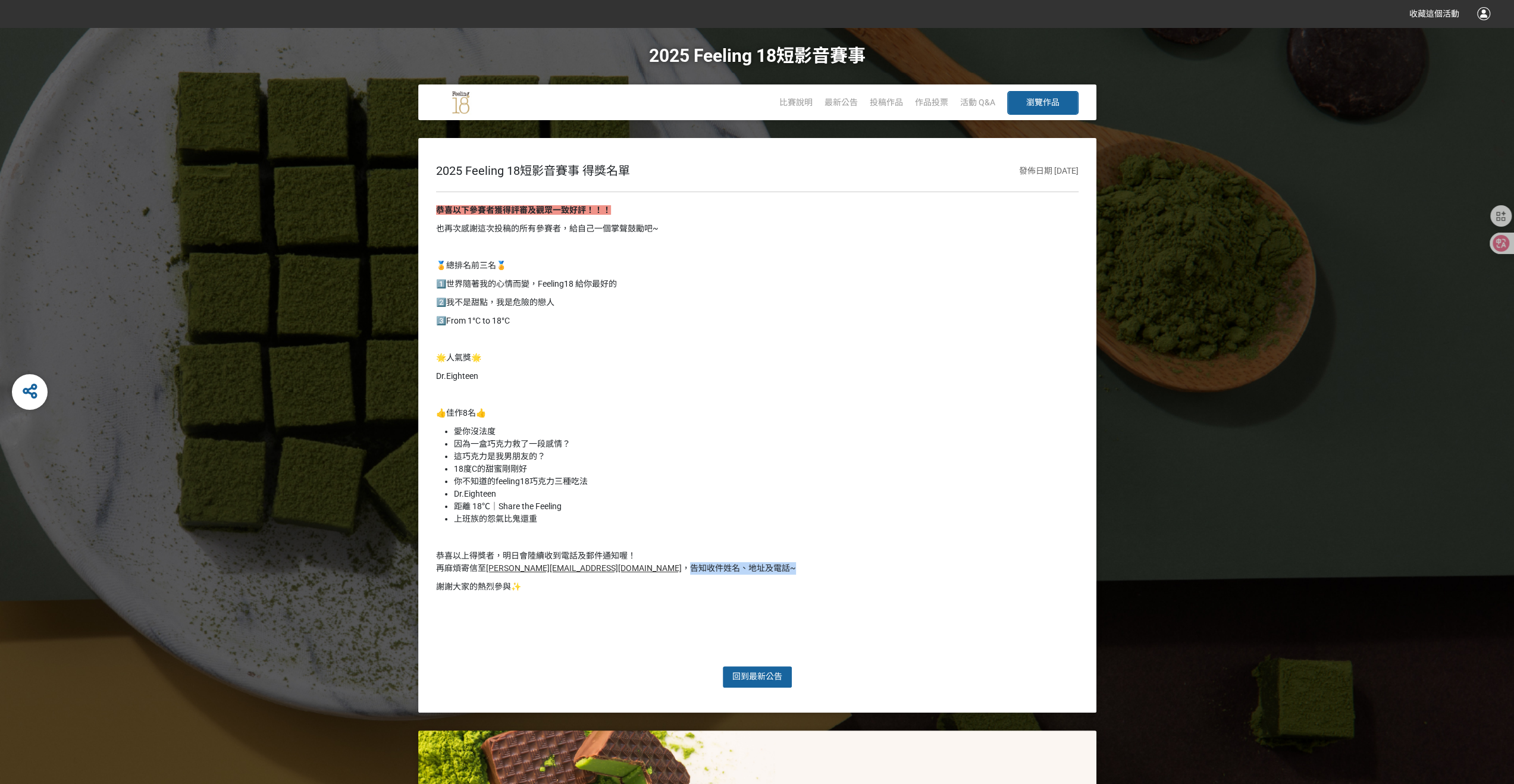
drag, startPoint x: 715, startPoint y: 570, endPoint x: 592, endPoint y: 572, distance: 123.0
click at [592, 572] on p "恭喜以上得獎者，明日會陸續收到電話及郵件通知喔！ 再麻煩寄信至 [PERSON_NAME][EMAIL_ADDRESS][DOMAIN_NAME] ，告知收件…" at bounding box center [757, 562] width 642 height 25
drag, startPoint x: 583, startPoint y: 566, endPoint x: 489, endPoint y: 571, distance: 94.1
click at [489, 571] on p "恭喜以上得獎者，明日會陸續收到電話及郵件通知喔！ 再麻煩寄信至 [PERSON_NAME][EMAIL_ADDRESS][DOMAIN_NAME] ，告知收件…" at bounding box center [757, 562] width 642 height 25
drag, startPoint x: 630, startPoint y: 288, endPoint x: 430, endPoint y: 281, distance: 200.1
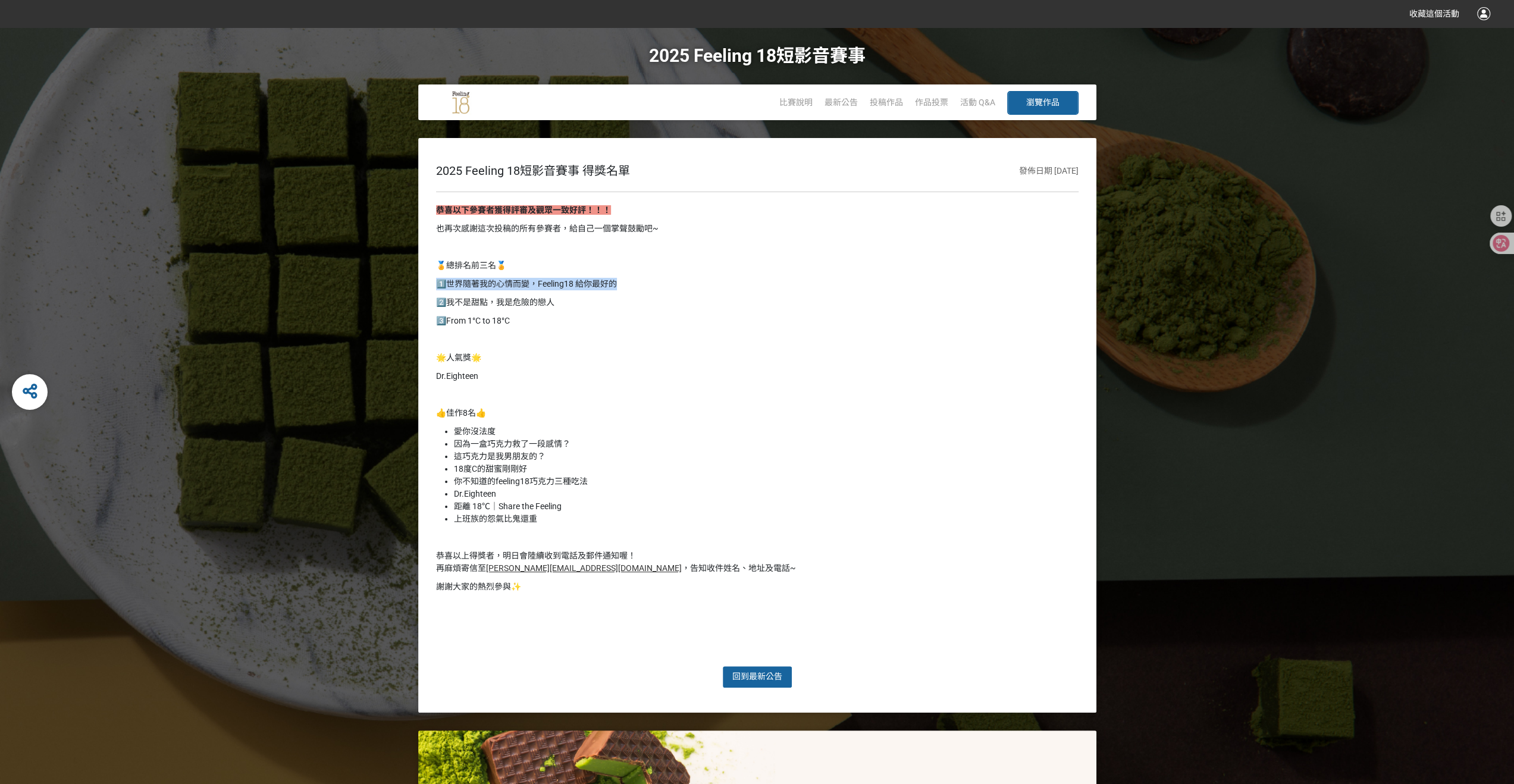
click at [430, 281] on div "2025 Feeling 18短影音賽事 得獎名單 發佈日期 [DATE] 恭喜以下參賽者獲得評審及觀眾一致好評！！！ 也再次感謝這次投稿的所有參賽者，給自己…" at bounding box center [757, 425] width 678 height 574
drag, startPoint x: 574, startPoint y: 322, endPoint x: 424, endPoint y: 283, distance: 155.0
click at [424, 283] on div "2025 Feeling 18短影音賽事 得獎名單 發佈日期 [DATE] 恭喜以下參賽者獲得評審及觀眾一致好評！！！ 也再次感謝這次投稿的所有參賽者，給自己…" at bounding box center [757, 425] width 678 height 574
click at [586, 332] on div "恭喜以下參賽者獲得評審及觀眾一致好評！！！ 也再次感謝這次投稿的所有參賽者，給自己一個掌聲鼓勵吧~ 🏅總排名前三名🏅 1️⃣世界隨著我的心情而變，Feelin…" at bounding box center [757, 429] width 642 height 449
drag, startPoint x: 533, startPoint y: 378, endPoint x: 432, endPoint y: 261, distance: 154.6
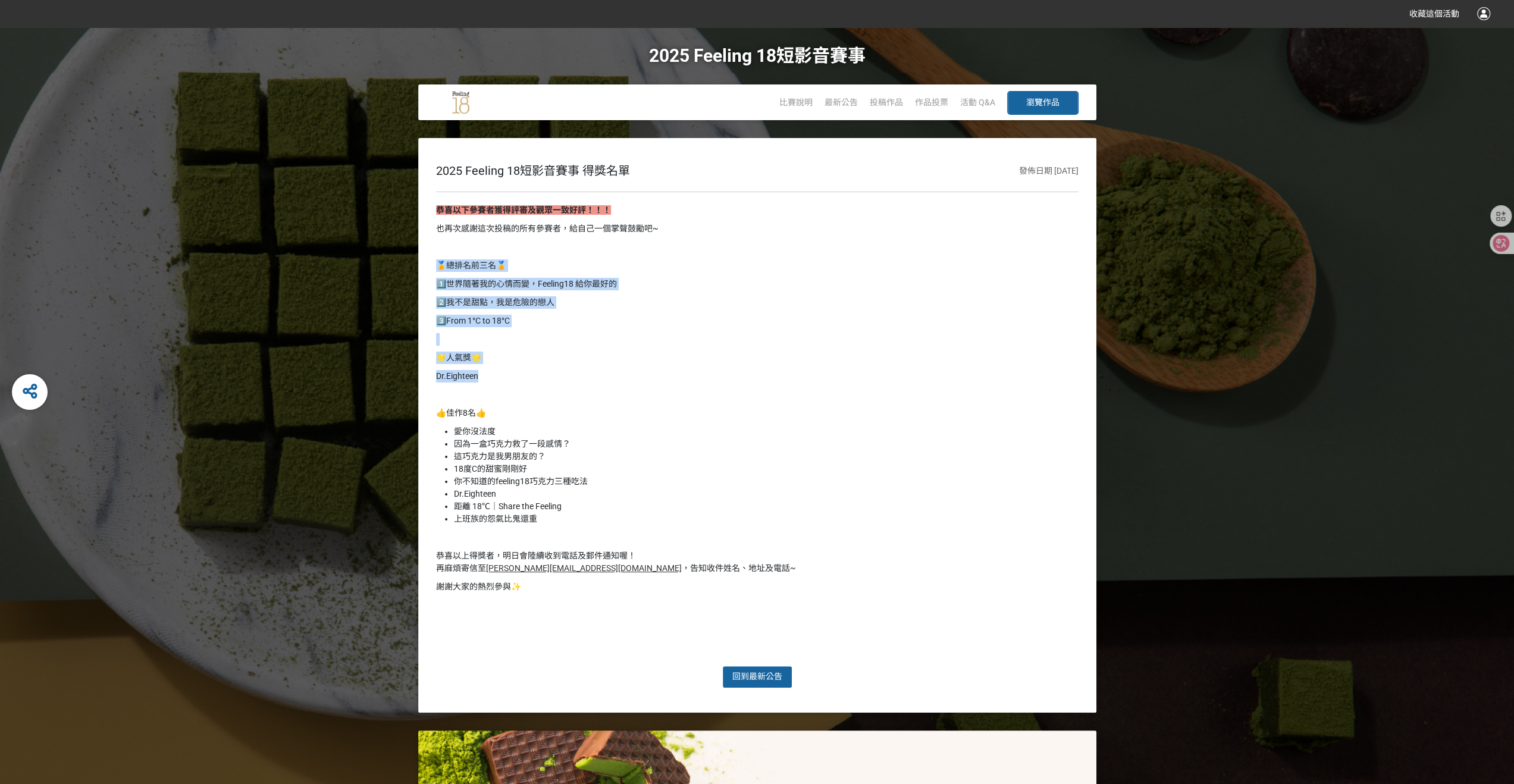
click at [432, 261] on div "2025 Feeling 18短影音賽事 得獎名單 發佈日期 [DATE] 恭喜以下參賽者獲得評審及觀眾一致好評！！！ 也再次感謝這次投稿的所有參賽者，給自己…" at bounding box center [757, 425] width 678 height 574
click at [603, 338] on p at bounding box center [757, 338] width 642 height 12
drag, startPoint x: 538, startPoint y: 376, endPoint x: 431, endPoint y: 256, distance: 160.8
click at [431, 256] on div "2025 Feeling 18短影音賽事 得獎名單 發佈日期 [DATE] 恭喜以下參賽者獲得評審及觀眾一致好評！！！ 也再次感謝這次投稿的所有參賽者，給自己…" at bounding box center [757, 425] width 678 height 574
click at [573, 333] on div "恭喜以下參賽者獲得評審及觀眾一致好評！！！ 也再次感謝這次投稿的所有參賽者，給自己一個掌聲鼓勵吧~ 🏅總排名前三名🏅 1️⃣世界隨著我的心情而變，Feelin…" at bounding box center [757, 429] width 642 height 449
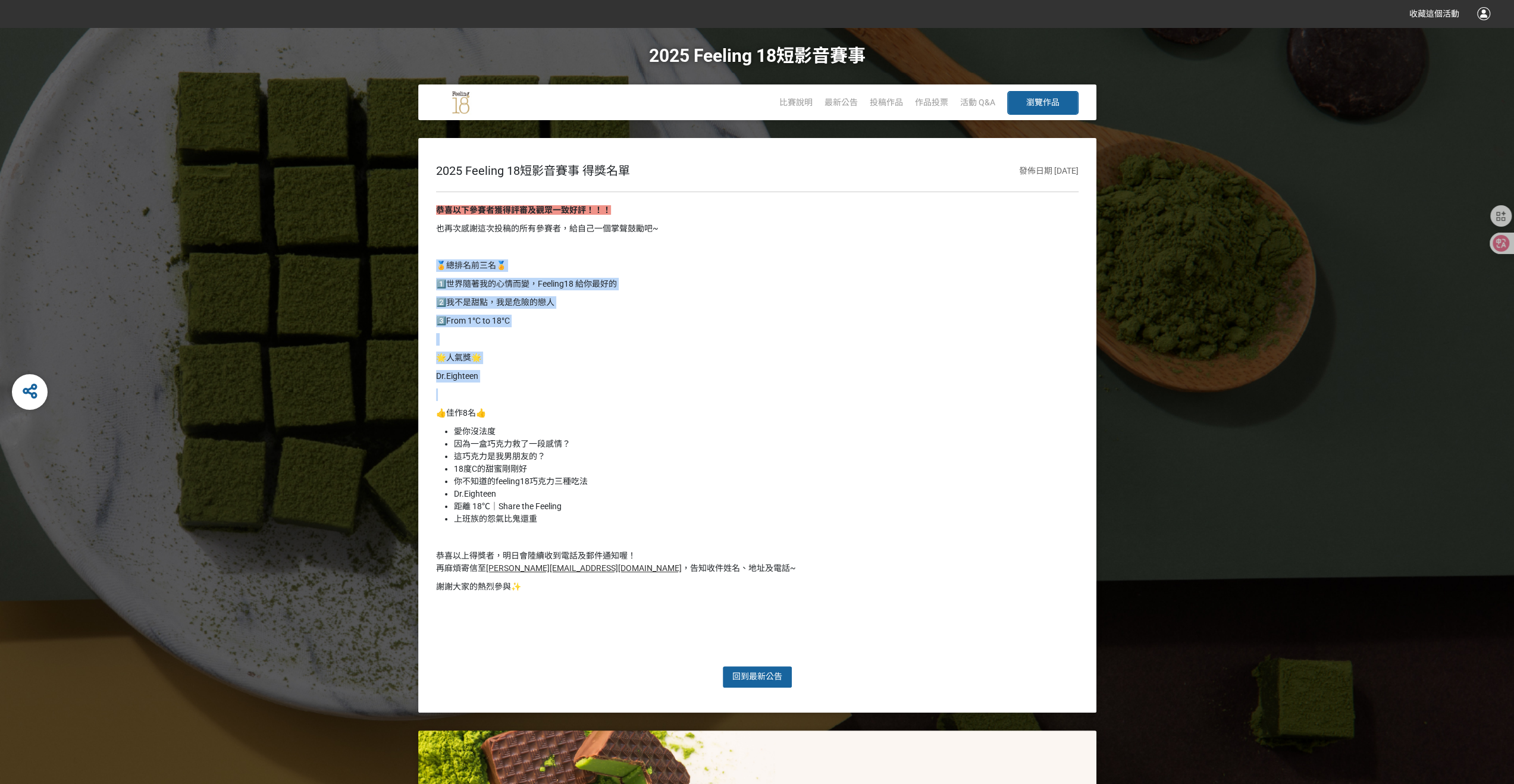
drag, startPoint x: 514, startPoint y: 385, endPoint x: 436, endPoint y: 258, distance: 149.0
click at [436, 258] on div "恭喜以下參賽者獲得評審及觀眾一致好評！！！ 也再次感謝這次投稿的所有參賽者，給自己一個掌聲鼓勵吧~ 🏅總排名前三名🏅 1️⃣世界隨著我的心情而變，Feelin…" at bounding box center [757, 429] width 642 height 449
click at [563, 336] on p at bounding box center [757, 338] width 642 height 12
drag, startPoint x: 522, startPoint y: 387, endPoint x: 435, endPoint y: 259, distance: 154.8
click at [436, 259] on div "恭喜以下參賽者獲得評審及觀眾一致好評！！！ 也再次感謝這次投稿的所有參賽者，給自己一個掌聲鼓勵吧~ 🏅總排名前三名🏅 1️⃣世界隨著我的心情而變，Feelin…" at bounding box center [757, 429] width 642 height 449
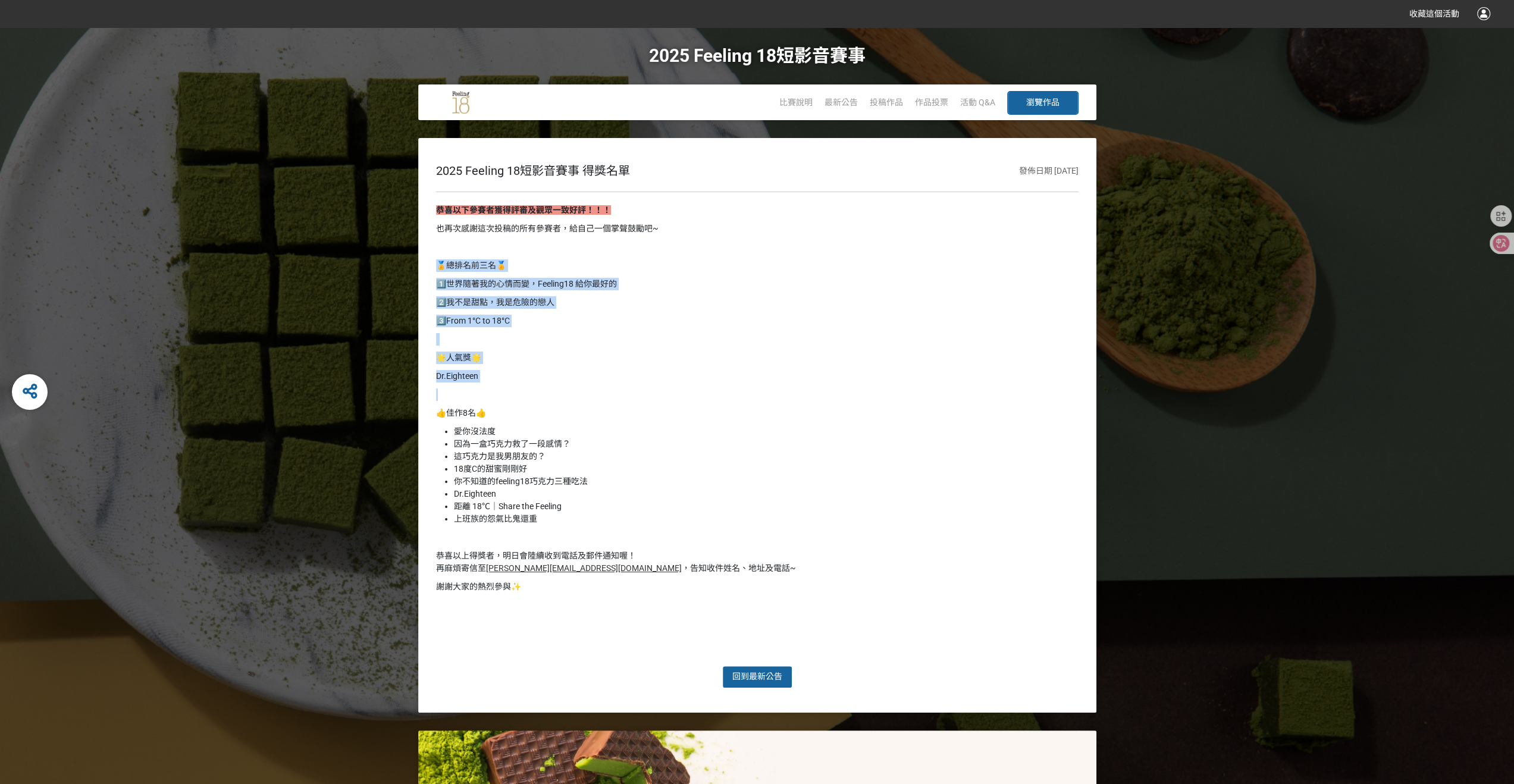
click at [563, 354] on p "🌟人氣獎🌟" at bounding box center [757, 357] width 642 height 12
drag, startPoint x: 985, startPoint y: 176, endPoint x: 1089, endPoint y: 178, distance: 104.0
click at [1089, 178] on div "2025 Feeling 18短影音賽事 得獎名單 發佈日期 [DATE] 恭喜以下參賽者獲得評審及觀眾一致好評！！！ 也再次感謝這次投稿的所有參賽者，給自己…" at bounding box center [757, 425] width 678 height 574
drag, startPoint x: 531, startPoint y: 324, endPoint x: 434, endPoint y: 267, distance: 112.5
click at [434, 267] on div "2025 Feeling 18短影音賽事 得獎名單 發佈日期 [DATE] 恭喜以下參賽者獲得評審及觀眾一致好評！！！ 也再次感謝這次投稿的所有參賽者，給自己…" at bounding box center [757, 425] width 678 height 574
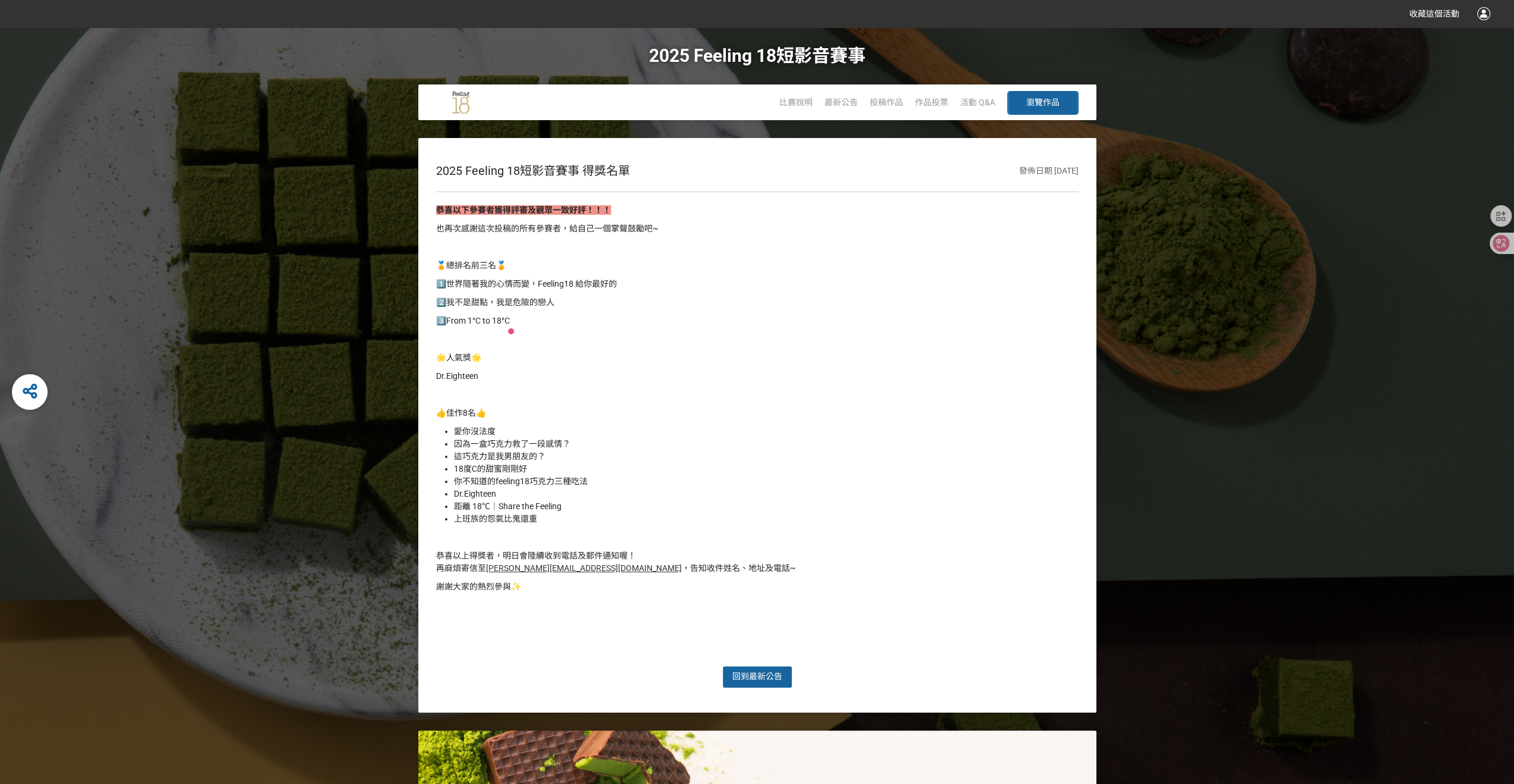
click at [630, 338] on p at bounding box center [757, 338] width 642 height 12
drag, startPoint x: 516, startPoint y: 318, endPoint x: 433, endPoint y: 269, distance: 96.4
click at [433, 269] on div "2025 Feeling 18短影音賽事 得獎名單 發佈日期 [DATE] 恭喜以下參賽者獲得評審及觀眾一致好評！！！ 也再次感謝這次投稿的所有參賽者，給自己…" at bounding box center [757, 425] width 678 height 574
click at [635, 353] on p "🌟人氣獎🌟" at bounding box center [757, 357] width 642 height 12
drag, startPoint x: 538, startPoint y: 323, endPoint x: 408, endPoint y: 251, distance: 148.6
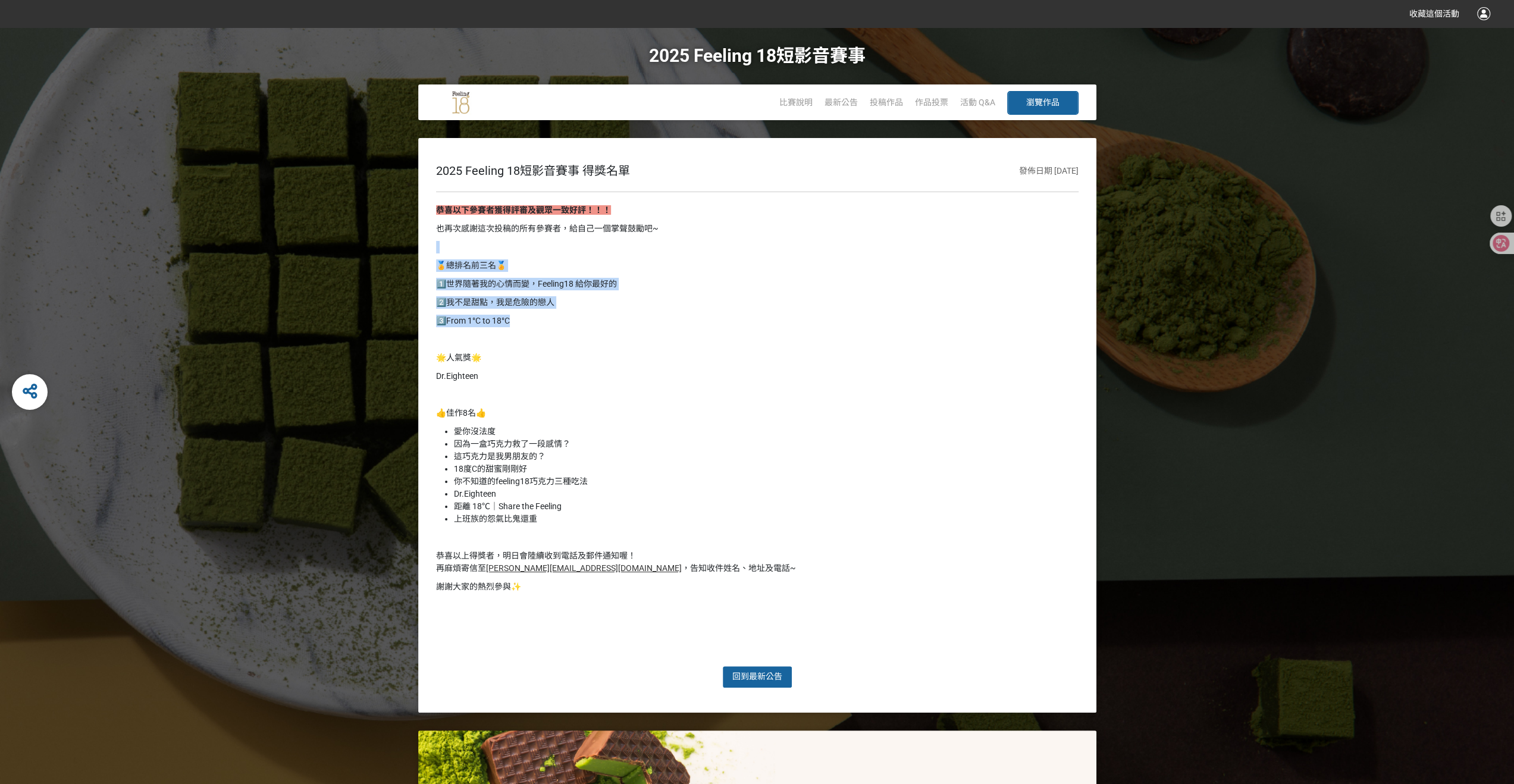
click at [408, 251] on div "2025 Feeling 18短影音賽事 得獎名單 發佈日期 [DATE] 恭喜以下參賽者獲得評審及觀眾一致好評！！！ 也再次感謝這次投稿的所有參賽者，給自己…" at bounding box center [757, 425] width 1514 height 574
click at [577, 331] on div "恭喜以下參賽者獲得評審及觀眾一致好評！！！ 也再次感謝這次投稿的所有參賽者，給自己一個掌聲鼓勵吧~ 🏅總排名前三名🏅 1️⃣世界隨著我的心情而變，Feelin…" at bounding box center [757, 429] width 642 height 449
drag, startPoint x: 525, startPoint y: 323, endPoint x: 425, endPoint y: 265, distance: 115.6
click at [425, 265] on div "2025 Feeling 18短影音賽事 得獎名單 發佈日期 [DATE] 恭喜以下參賽者獲得評審及觀眾一致好評！！！ 也再次感謝這次投稿的所有參賽者，給自己…" at bounding box center [757, 425] width 678 height 574
drag, startPoint x: 676, startPoint y: 554, endPoint x: 412, endPoint y: 550, distance: 264.0
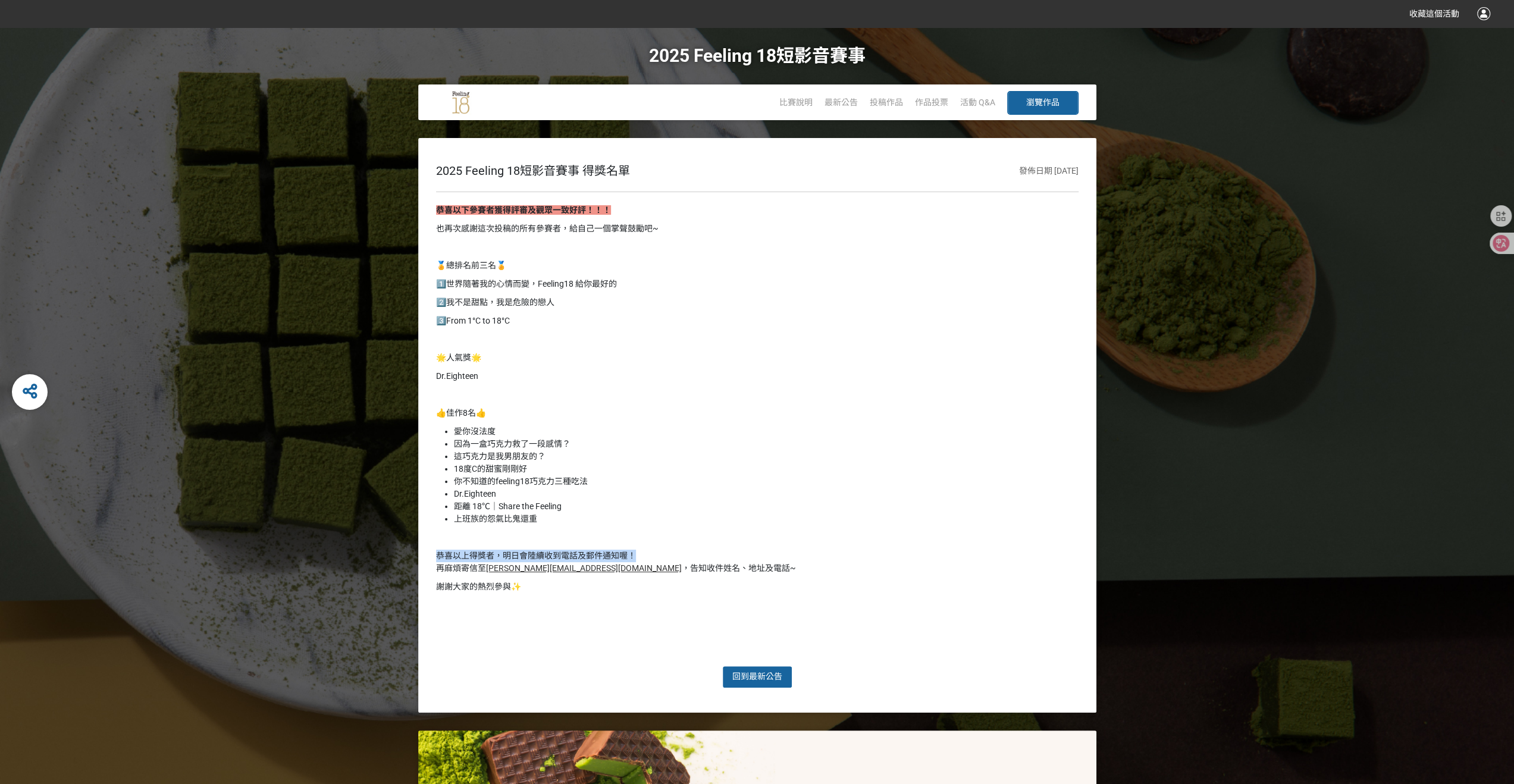
click at [412, 550] on div "2025 Feeling 18短影音賽事 得獎名單 發佈日期 [DATE] 恭喜以下參賽者獲得評審及觀眾一致好評！！！ 也再次感謝這次投稿的所有參賽者，給自己…" at bounding box center [757, 425] width 1514 height 574
click at [680, 538] on p at bounding box center [757, 537] width 642 height 12
drag, startPoint x: 612, startPoint y: 557, endPoint x: 419, endPoint y: 554, distance: 193.0
click at [419, 554] on div "2025 Feeling 18短影音賽事 得獎名單 發佈日期 [DATE] 恭喜以下參賽者獲得評審及觀眾一致好評！！！ 也再次感謝這次投稿的所有參賽者，給自己…" at bounding box center [757, 425] width 678 height 574
click at [664, 531] on p at bounding box center [757, 537] width 642 height 12
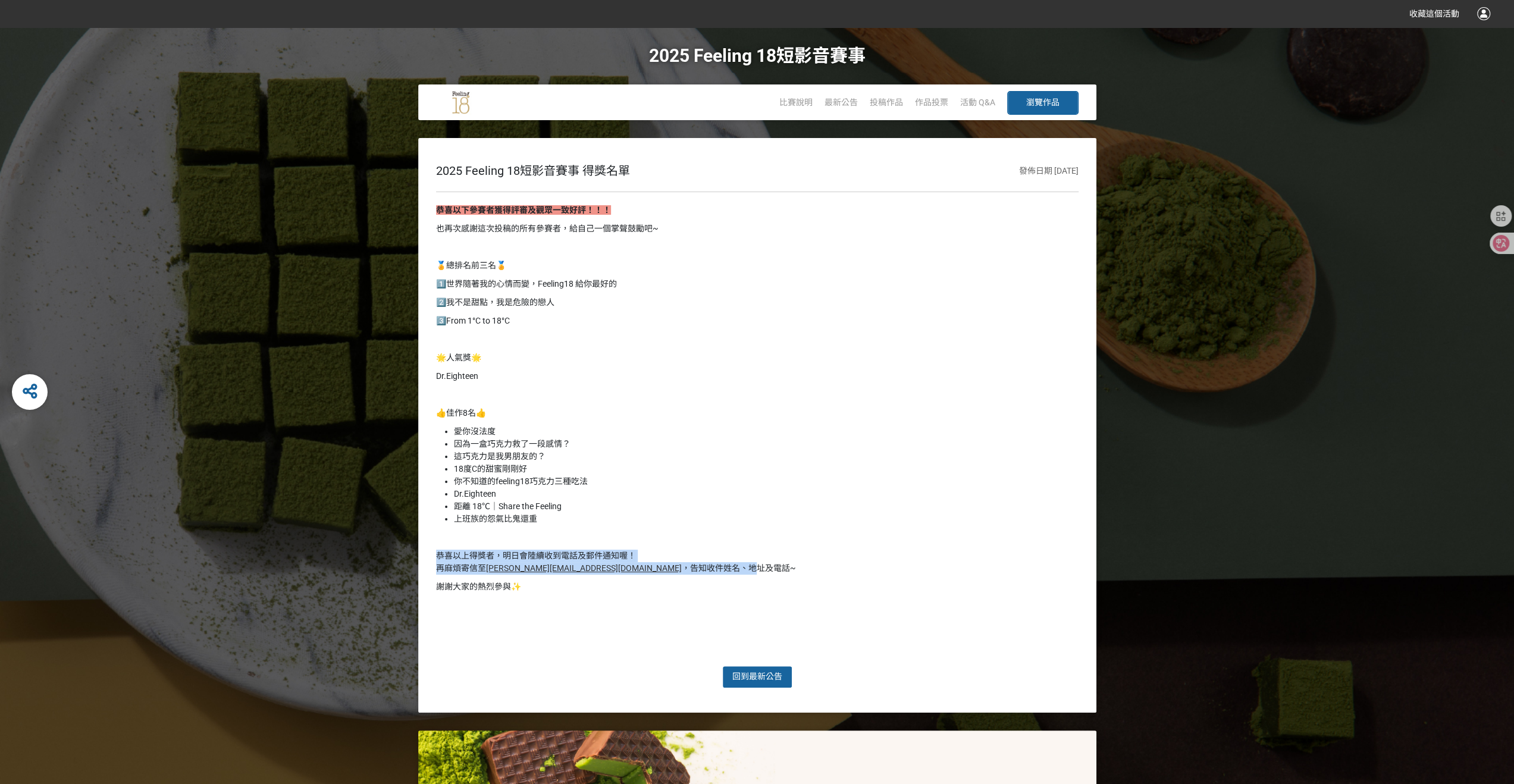
drag, startPoint x: 642, startPoint y: 566, endPoint x: 433, endPoint y: 557, distance: 209.2
click at [433, 557] on div "2025 Feeling 18短影音賽事 得獎名單 發佈日期 [DATE] 恭喜以下參賽者獲得評審及觀眾一致好評！！！ 也再次感謝這次投稿的所有參賽者，給自己…" at bounding box center [757, 425] width 678 height 574
click at [695, 535] on p at bounding box center [757, 537] width 642 height 12
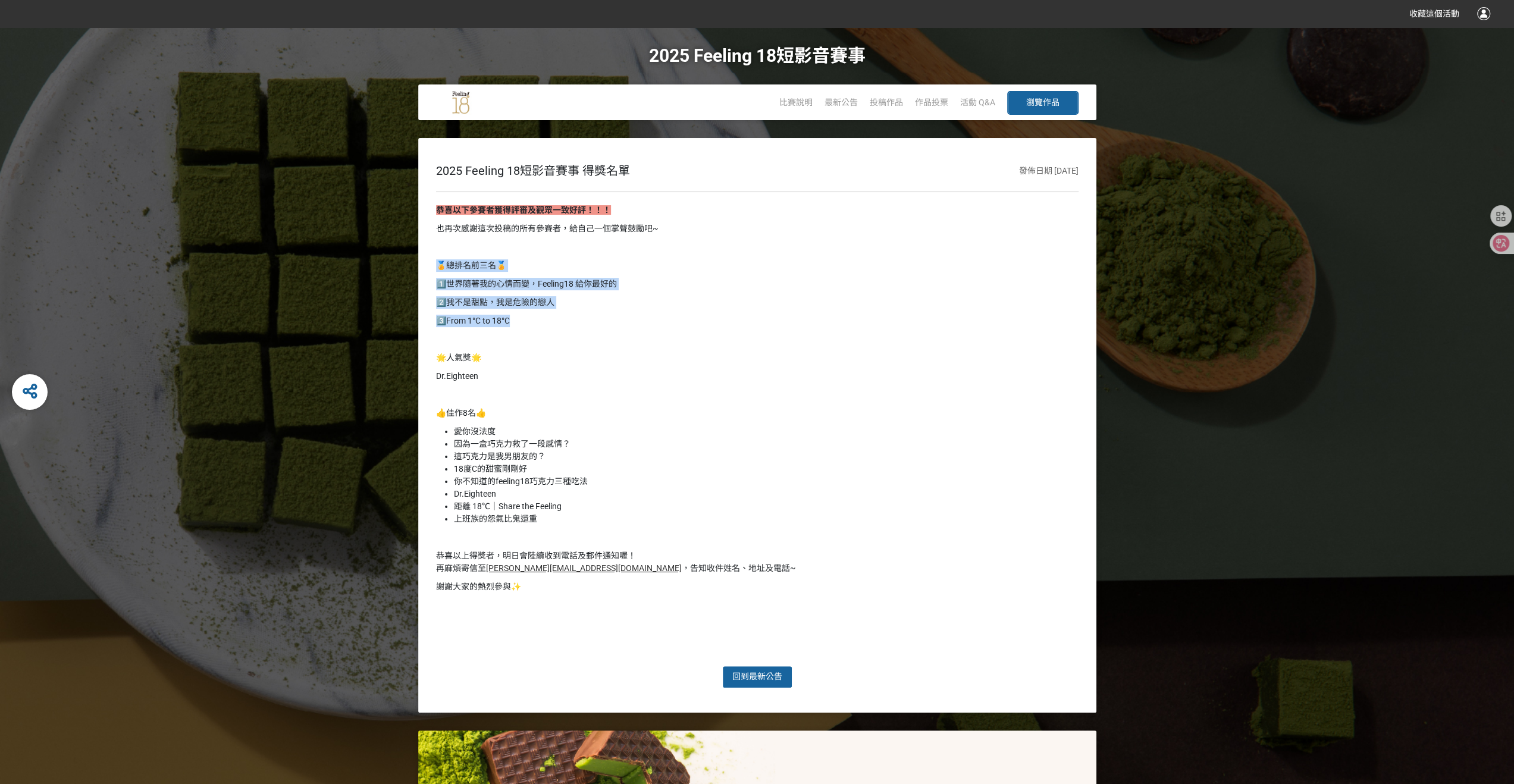
drag, startPoint x: 544, startPoint y: 325, endPoint x: 432, endPoint y: 270, distance: 124.8
click at [432, 270] on div "2025 Feeling 18短影音賽事 得獎名單 發佈日期 [DATE] 恭喜以下參賽者獲得評審及觀眾一致好評！！！ 也再次感謝這次投稿的所有參賽者，給自己…" at bounding box center [757, 425] width 678 height 574
click at [632, 342] on p at bounding box center [757, 338] width 642 height 12
drag, startPoint x: 559, startPoint y: 323, endPoint x: 420, endPoint y: 268, distance: 149.5
click at [420, 268] on div "2025 Feeling 18短影音賽事 得獎名單 發佈日期 [DATE] 恭喜以下參賽者獲得評審及觀眾一致好評！！！ 也再次感謝這次投稿的所有參賽者，給自己…" at bounding box center [757, 425] width 678 height 574
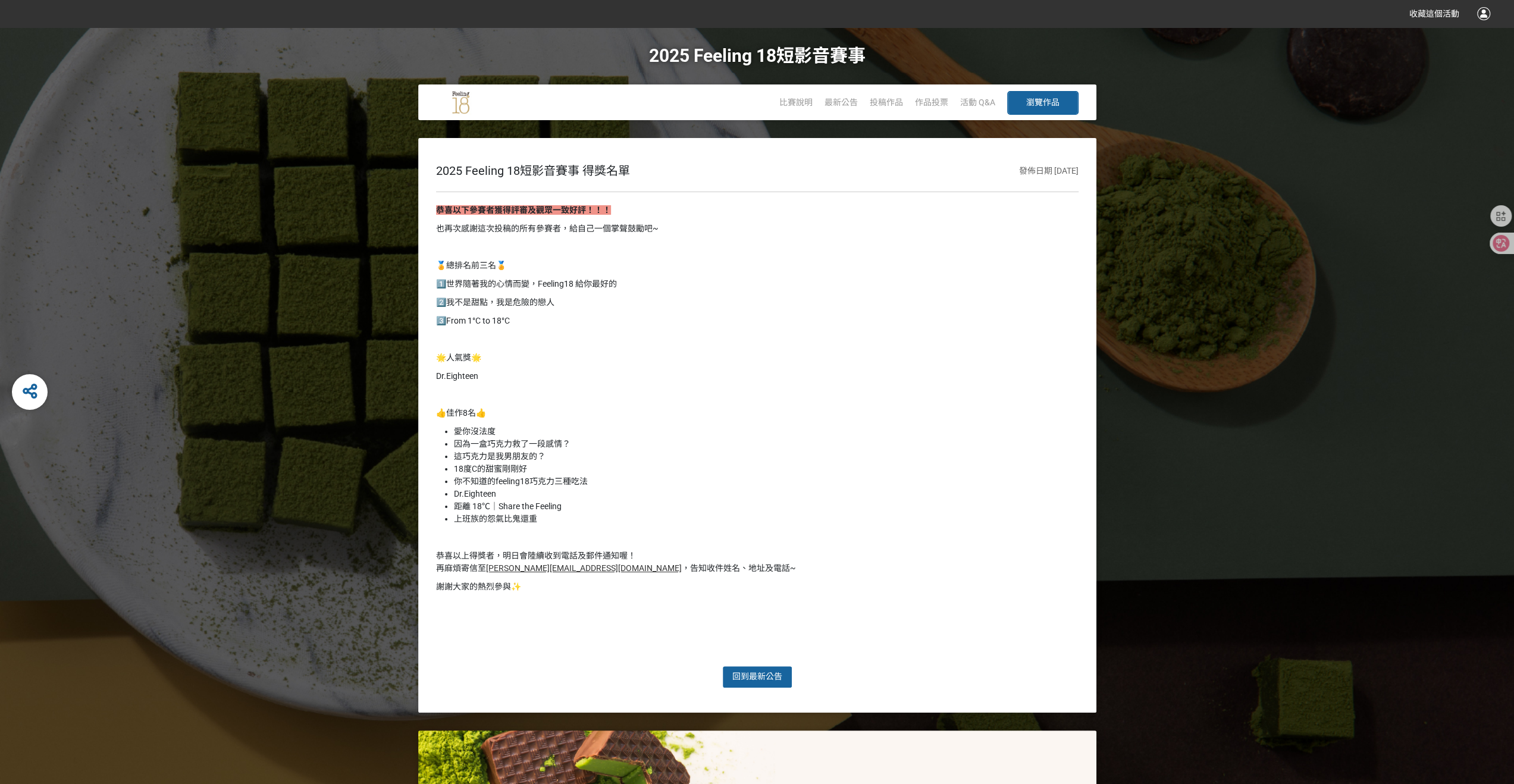
click at [643, 346] on div "恭喜以下參賽者獲得評審及觀眾一致好評！！！ 也再次感謝這次投稿的所有參賽者，給自己一個掌聲鼓勵吧~ 🏅總排名前三名🏅 1️⃣世界隨著我的心情而變，Feelin…" at bounding box center [757, 429] width 642 height 449
drag, startPoint x: 577, startPoint y: 331, endPoint x: 425, endPoint y: 275, distance: 162.0
click at [425, 275] on div "2025 Feeling 18短影音賽事 得獎名單 發佈日期 [DATE] 恭喜以下參賽者獲得評審及觀眾一致好評！！！ 也再次感謝這次投稿的所有參賽者，給自己…" at bounding box center [757, 425] width 678 height 574
click at [601, 334] on p at bounding box center [757, 338] width 642 height 12
drag, startPoint x: 499, startPoint y: 296, endPoint x: 428, endPoint y: 262, distance: 78.7
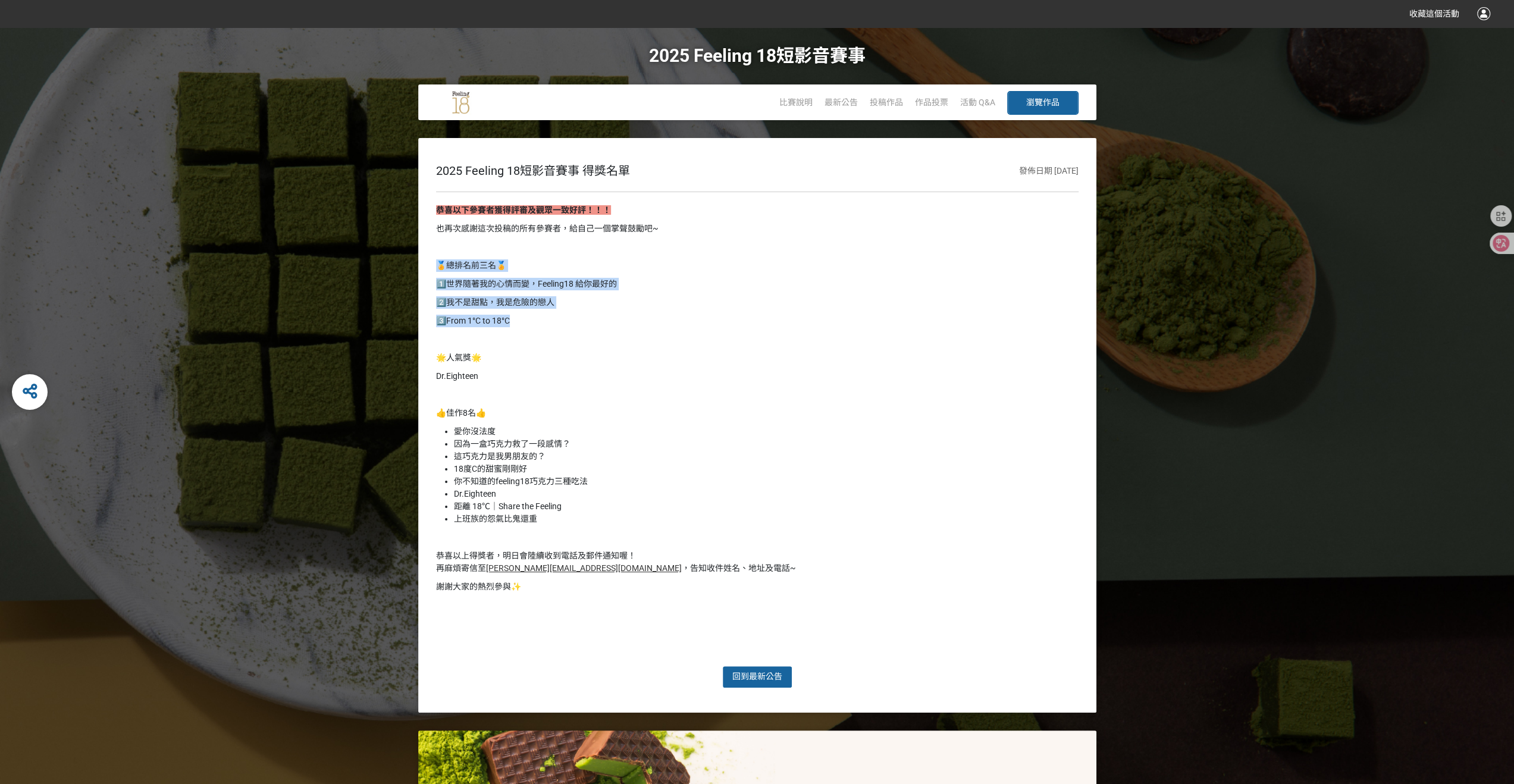
click at [428, 262] on div "2025 Feeling 18短影音賽事 得獎名單 發佈日期 [DATE] 恭喜以下參賽者獲得評審及觀眾一致好評！！！ 也再次感謝這次投稿的所有參賽者，給自己…" at bounding box center [757, 425] width 678 height 574
click at [638, 352] on p "🌟人氣獎🌟" at bounding box center [757, 357] width 642 height 12
click at [870, 99] on span "投稿作品" at bounding box center [887, 103] width 34 height 9
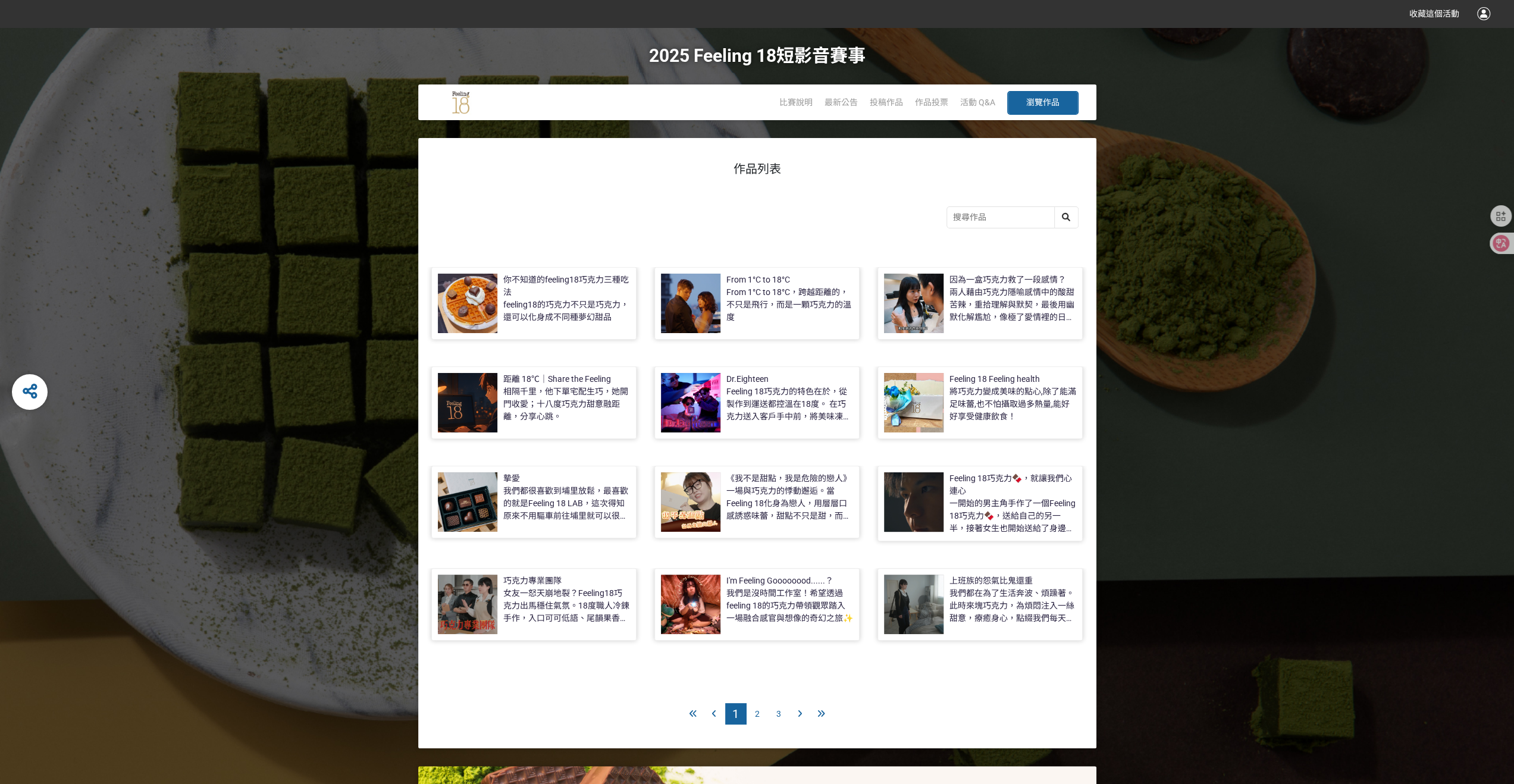
click at [943, 107] on div "作品投票" at bounding box center [931, 103] width 34 height 35
click at [939, 99] on span "作品投票" at bounding box center [931, 103] width 34 height 9
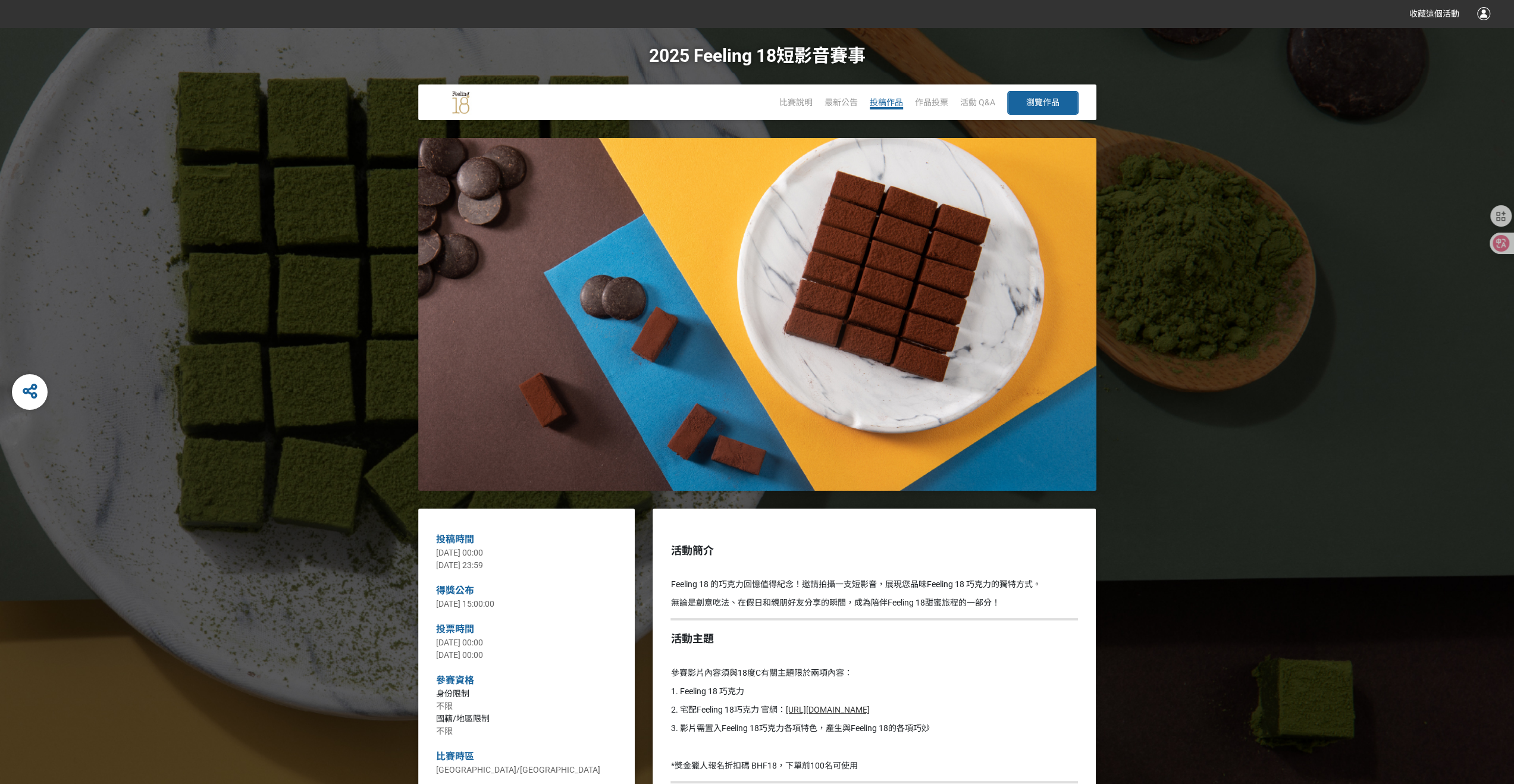
click at [893, 102] on span "投稿作品" at bounding box center [887, 103] width 34 height 9
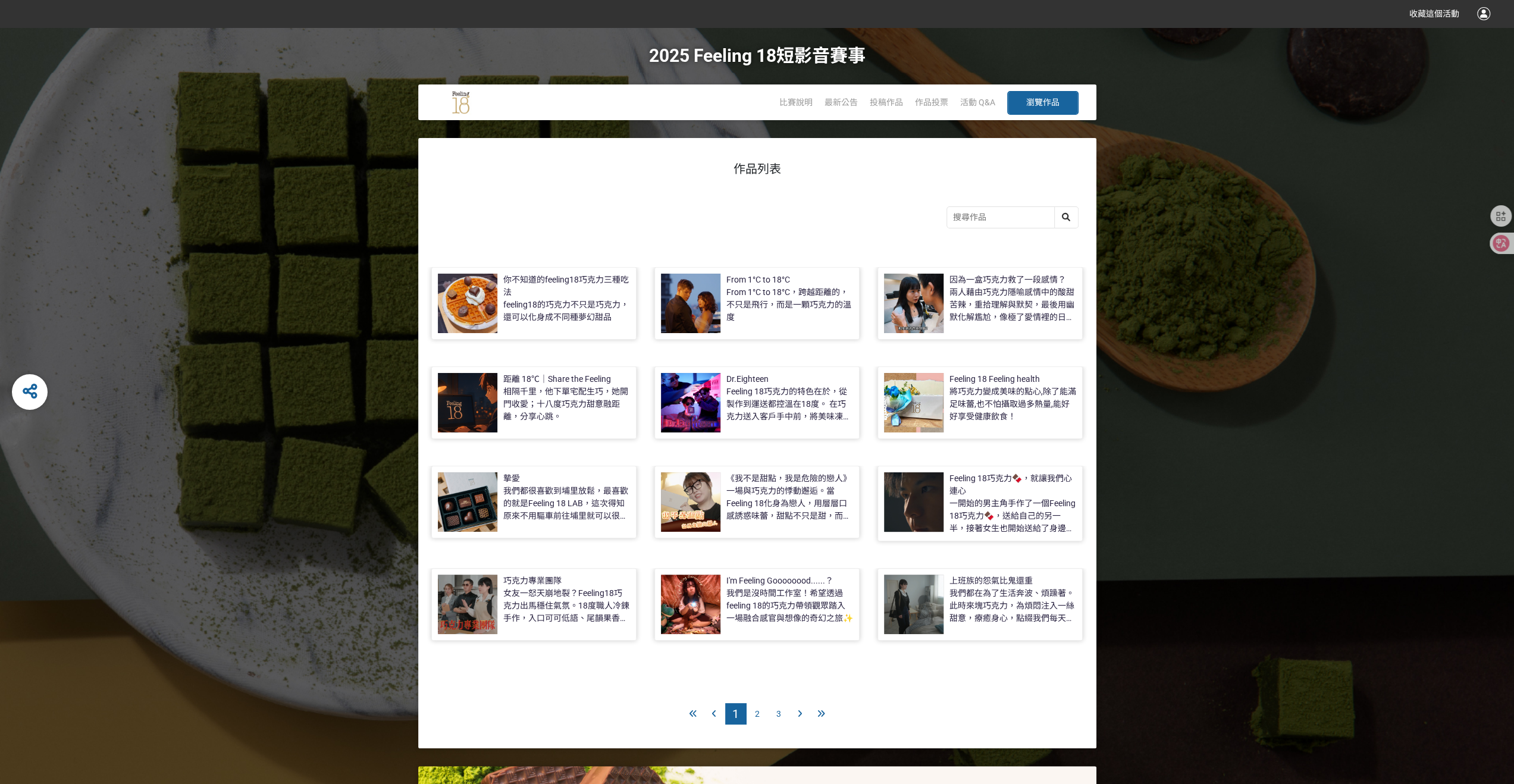
click at [839, 107] on div "最新公告" at bounding box center [841, 103] width 34 height 35
click at [846, 104] on span "最新公告" at bounding box center [841, 103] width 34 height 9
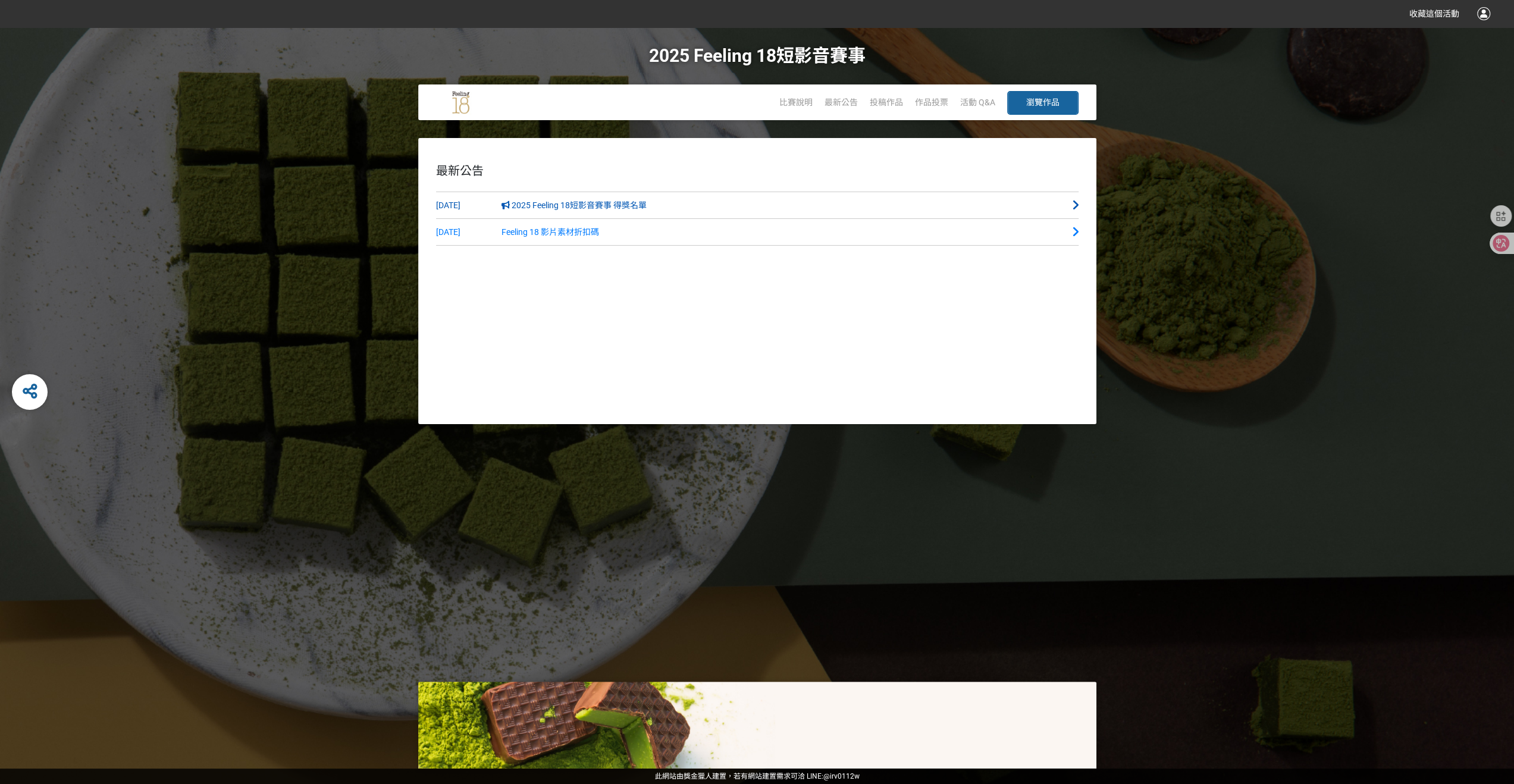
click at [625, 209] on span "2025 Feeling 18短影音賽事 得獎名單" at bounding box center [574, 205] width 145 height 9
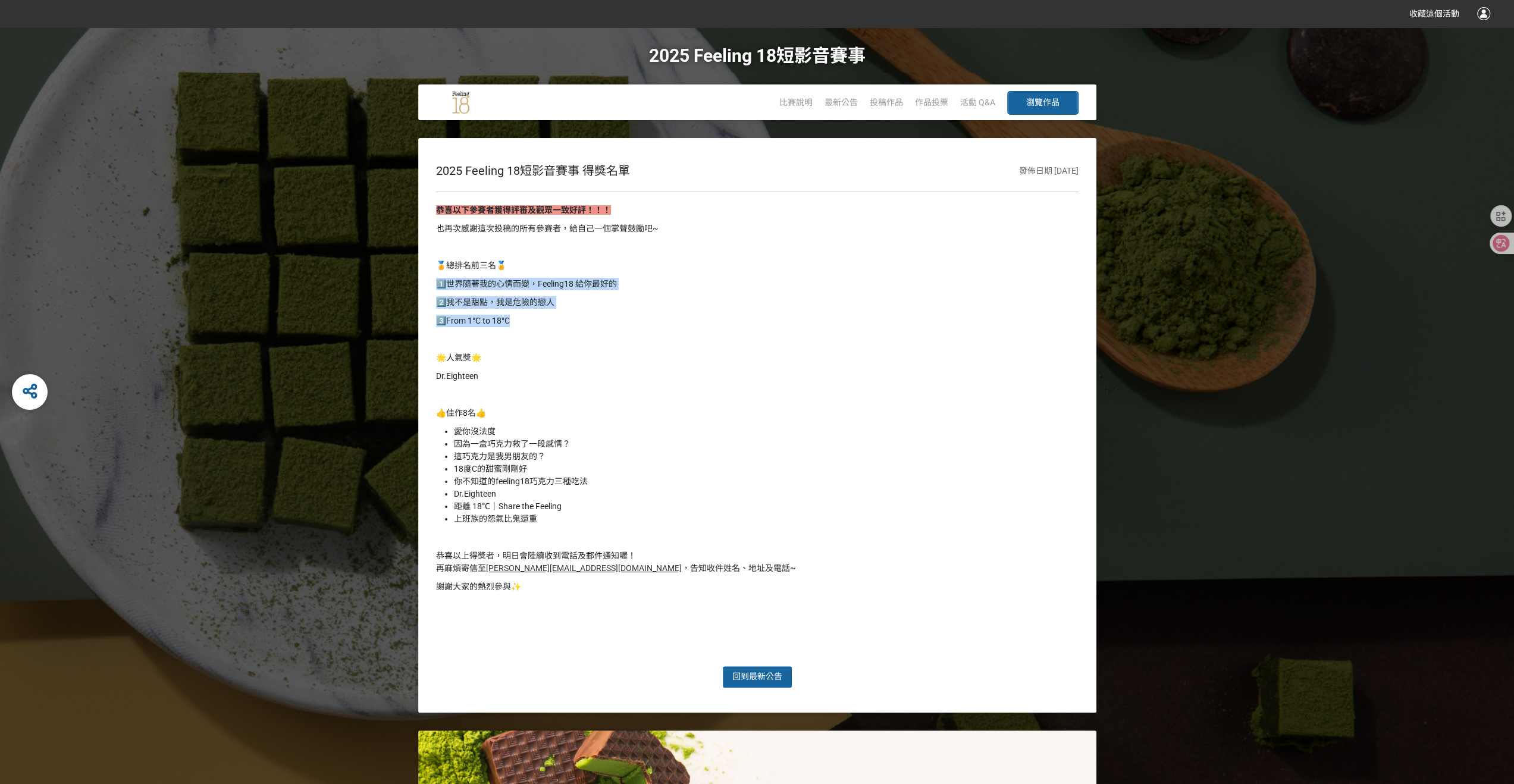
drag, startPoint x: 530, startPoint y: 321, endPoint x: 432, endPoint y: 280, distance: 106.2
click at [432, 280] on div "2025 Feeling 18短影音賽事 得獎名單 發佈日期 [DATE] 恭喜以下參賽者獲得評審及觀眾一致好評！！！ 也再次感謝這次投稿的所有參賽者，給自己…" at bounding box center [757, 425] width 678 height 574
click at [730, 404] on div "恭喜以下參賽者獲得評審及觀眾一致好評！！！ 也再次感謝這次投稿的所有參賽者，給自己一個掌聲鼓勵吧~ 🏅總排名前三名🏅 1️⃣世界隨著我的心情而變，Feelin…" at bounding box center [757, 429] width 642 height 449
drag, startPoint x: 656, startPoint y: 557, endPoint x: 445, endPoint y: 559, distance: 211.0
click at [427, 559] on div "2025 Feeling 18短影音賽事 得獎名單 發佈日期 [DATE] 恭喜以下參賽者獲得評審及觀眾一致好評！！！ 也再次感謝這次投稿的所有參賽者，給自己…" at bounding box center [757, 425] width 678 height 574
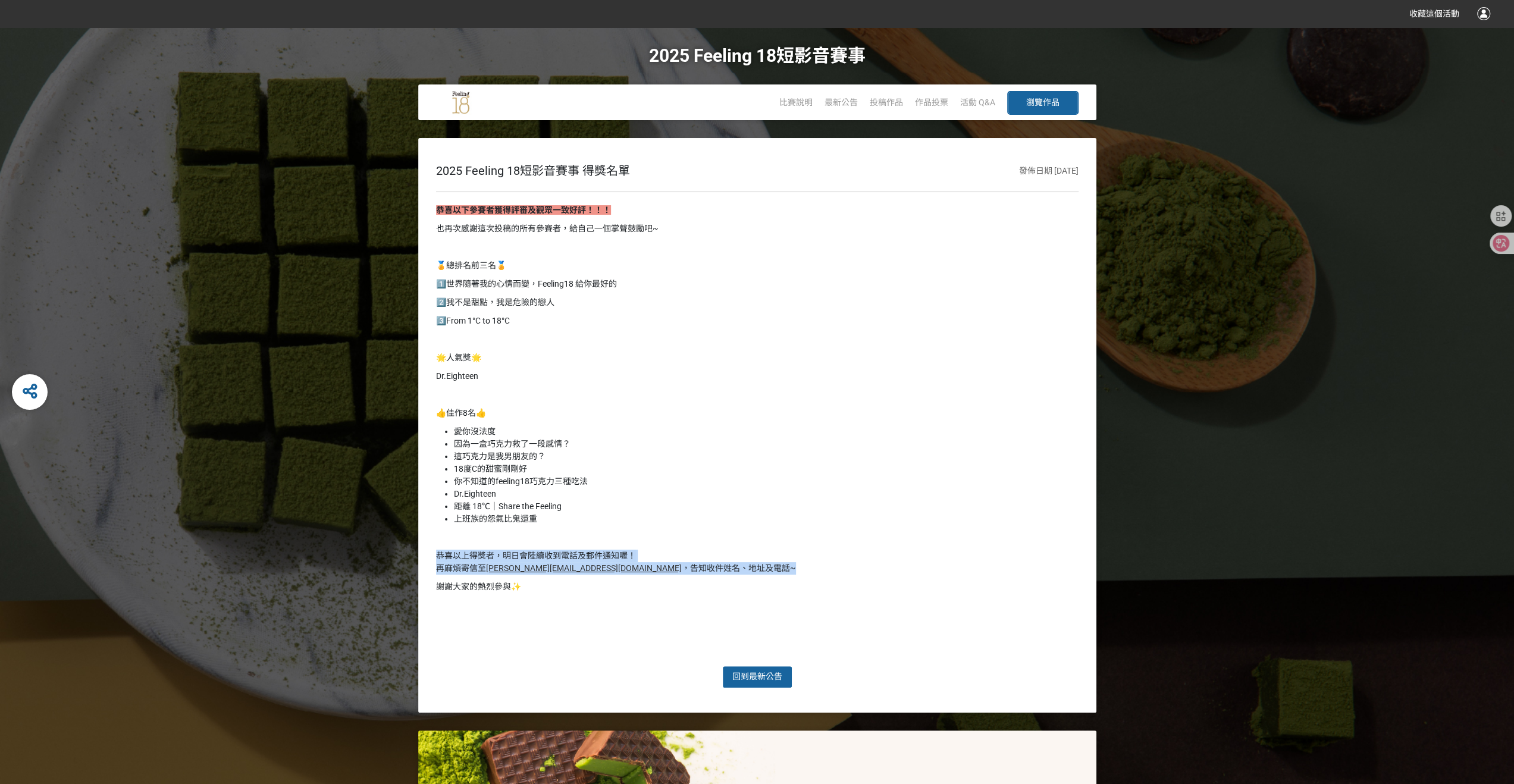
drag, startPoint x: 742, startPoint y: 567, endPoint x: 420, endPoint y: 555, distance: 322.2
click at [420, 555] on div "2025 Feeling 18短影音賽事 得獎名單 發佈日期 [DATE] 恭喜以下參賽者獲得評審及觀眾一致好評！！！ 也再次感謝這次投稿的所有參賽者，給自己…" at bounding box center [757, 425] width 678 height 574
click at [805, 571] on p "恭喜以上得獎者，明日會陸續收到電話及郵件通知喔！ 再麻煩寄信至 [PERSON_NAME][EMAIL_ADDRESS][DOMAIN_NAME] ，告知收件…" at bounding box center [757, 562] width 642 height 25
drag, startPoint x: 729, startPoint y: 568, endPoint x: 422, endPoint y: 557, distance: 307.2
click at [422, 557] on div "2025 Feeling 18短影音賽事 得獎名單 發佈日期 [DATE] 恭喜以下參賽者獲得評審及觀眾一致好評！！！ 也再次感謝這次投稿的所有參賽者，給自己…" at bounding box center [757, 425] width 678 height 574
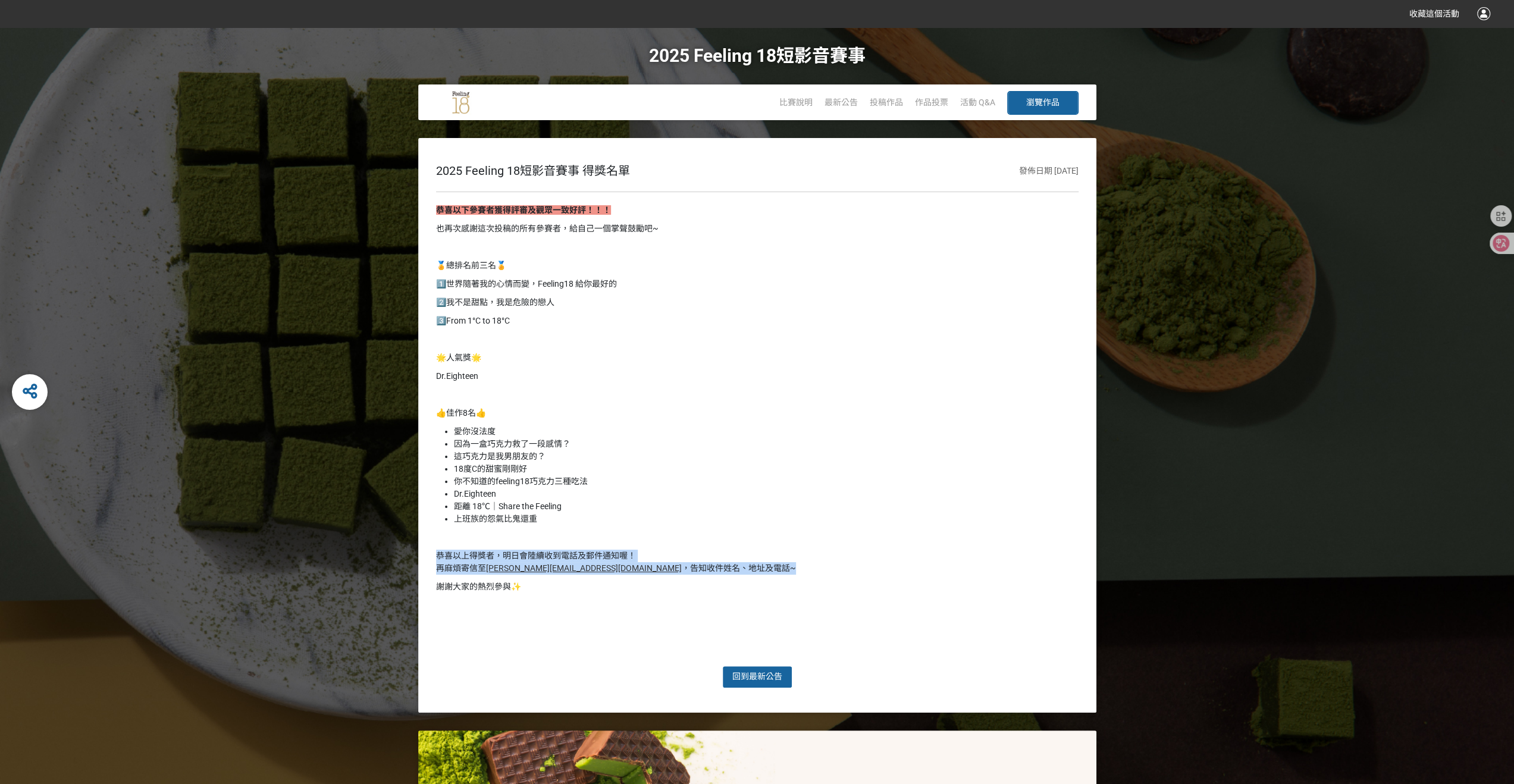
click at [691, 545] on div "恭喜以下參賽者獲得評審及觀眾一致好評！！！ 也再次感謝這次投稿的所有參賽者，給自己一個掌聲鼓勵吧~ 🏅總排名前三名🏅 1️⃣世界隨著我的心情而變，Feelin…" at bounding box center [757, 429] width 642 height 449
drag, startPoint x: 607, startPoint y: 566, endPoint x: 434, endPoint y: 557, distance: 173.2
click at [434, 557] on div "2025 Feeling 18短影音賽事 得獎名單 發佈日期 [DATE] 恭喜以下參賽者獲得評審及觀眾一致好評！！！ 也再次感謝這次投稿的所有參賽者，給自己…" at bounding box center [757, 425] width 678 height 574
click at [732, 535] on p at bounding box center [757, 537] width 642 height 12
drag, startPoint x: 528, startPoint y: 563, endPoint x: 426, endPoint y: 557, distance: 102.2
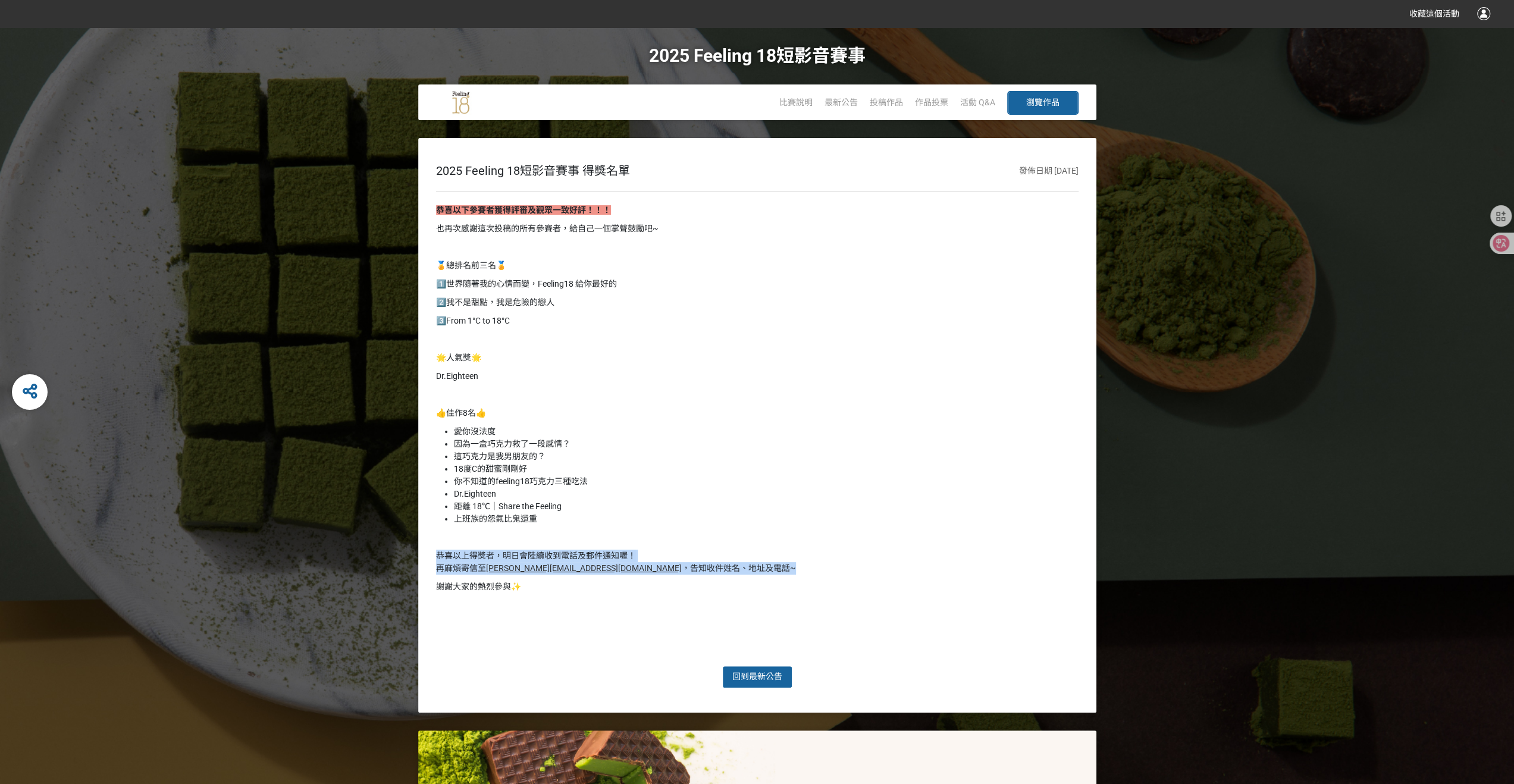
click at [425, 557] on div "2025 Feeling 18短影音賽事 得獎名單 發佈日期 [DATE] 恭喜以下參賽者獲得評審及觀眾一致好評！！！ 也再次感謝這次投稿的所有參賽者，給自己…" at bounding box center [757, 425] width 678 height 574
click at [721, 539] on p at bounding box center [757, 537] width 642 height 12
drag, startPoint x: 611, startPoint y: 596, endPoint x: 406, endPoint y: 553, distance: 209.5
click at [406, 553] on div "2025 Feeling 18短影音賽事 得獎名單 發佈日期 [DATE] 恭喜以下參賽者獲得評審及觀眾一致好評！！！ 也再次感謝這次投稿的所有參賽者，給自己…" at bounding box center [757, 425] width 1514 height 574
click at [705, 531] on p at bounding box center [757, 537] width 642 height 12
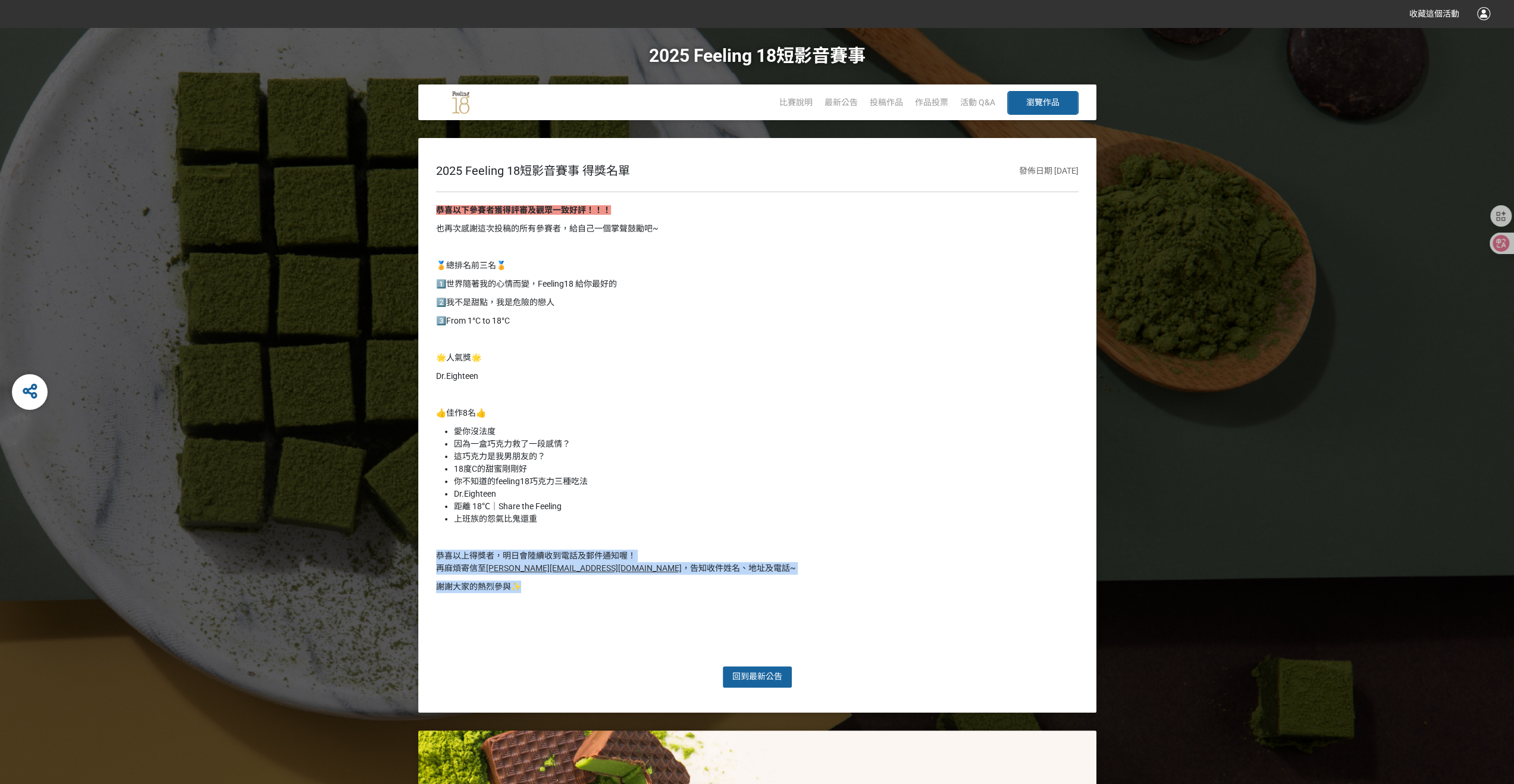
drag, startPoint x: 593, startPoint y: 592, endPoint x: 432, endPoint y: 550, distance: 166.4
click at [432, 550] on div "2025 Feeling 18短影音賽事 得獎名單 發佈日期 [DATE] 恭喜以下參賽者獲得評審及觀眾一致好評！！！ 也再次感謝這次投稿的所有參賽者，給自己…" at bounding box center [757, 425] width 678 height 574
click at [709, 541] on p at bounding box center [757, 537] width 642 height 12
drag, startPoint x: 717, startPoint y: 571, endPoint x: 587, endPoint y: 566, distance: 130.1
click at [587, 566] on p "恭喜以上得獎者，明日會陸續收到電話及郵件通知喔！ 再麻煩寄信至 [PERSON_NAME][EMAIL_ADDRESS][DOMAIN_NAME] ，告知收件…" at bounding box center [757, 562] width 642 height 25
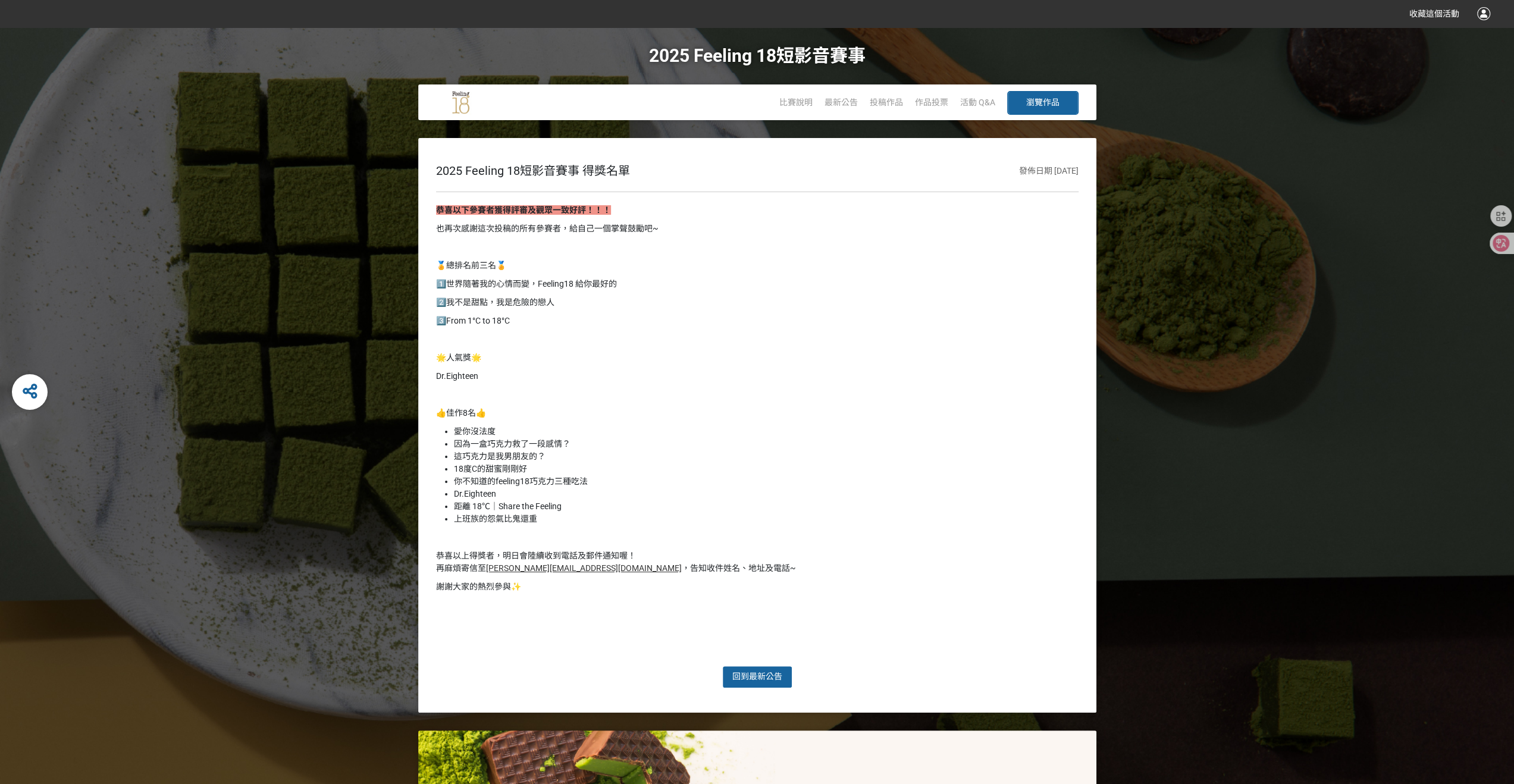
click at [702, 548] on div "恭喜以下參賽者獲得評審及觀眾一致好評！！！ 也再次感謝這次投稿的所有參賽者，給自己一個掌聲鼓勵吧~ 🏅總排名前三名🏅 1️⃣世界隨著我的心情而變，Feelin…" at bounding box center [757, 429] width 642 height 449
drag, startPoint x: 681, startPoint y: 574, endPoint x: 639, endPoint y: 561, distance: 44.0
click at [590, 572] on p "恭喜以上得獎者，明日會陸續收到電話及郵件通知喔！ 再麻煩寄信至 [PERSON_NAME][EMAIL_ADDRESS][DOMAIN_NAME] ，告知收件…" at bounding box center [757, 562] width 642 height 25
click at [702, 538] on p at bounding box center [757, 537] width 642 height 12
drag, startPoint x: 733, startPoint y: 564, endPoint x: 410, endPoint y: 557, distance: 323.1
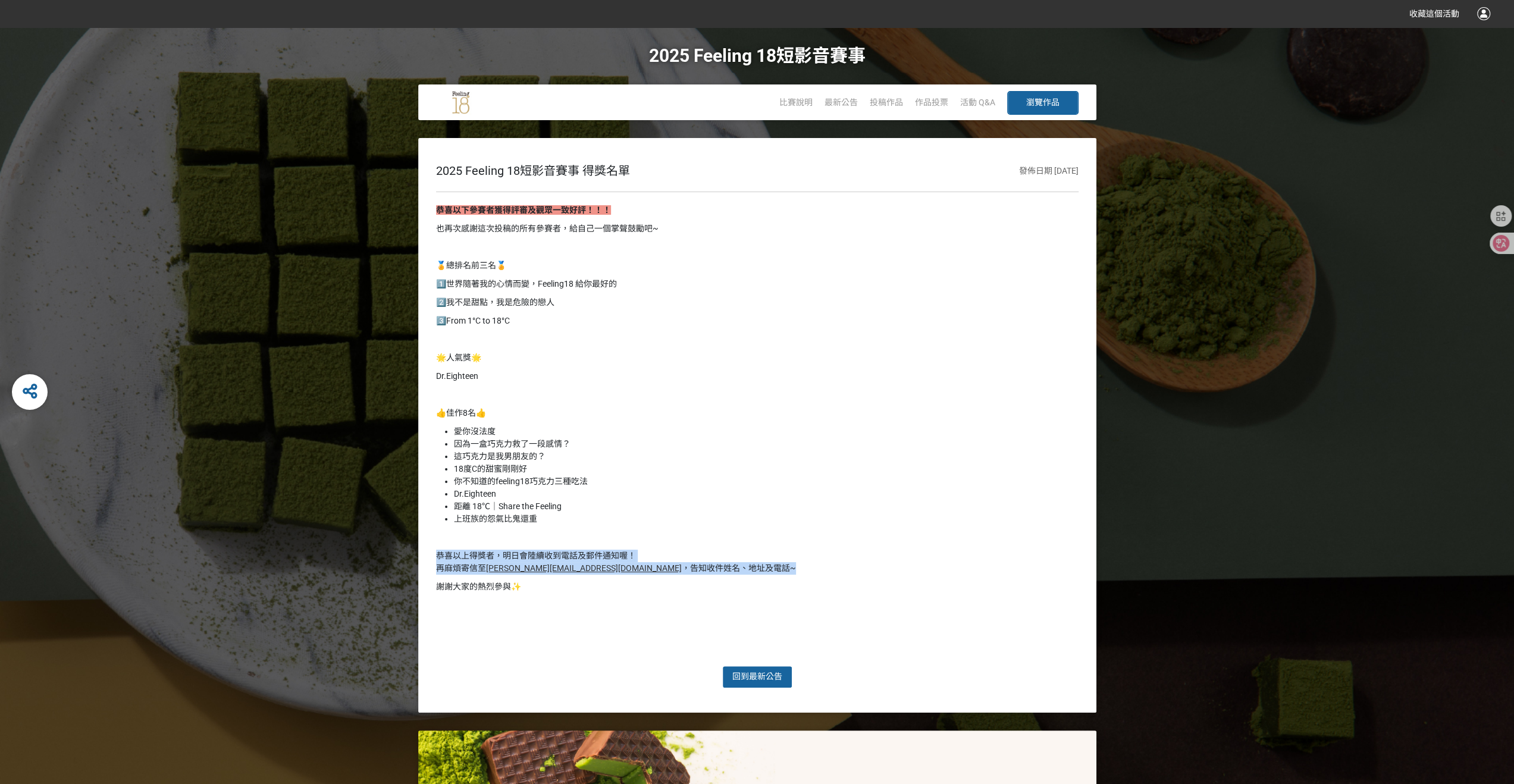
click at [410, 557] on div "2025 Feeling 18短影音賽事 得獎名單 發佈日期 [DATE] 恭喜以下參賽者獲得評審及觀眾一致好評！！！ 也再次感謝這次投稿的所有參賽者，給自己…" at bounding box center [757, 425] width 1514 height 574
click at [694, 532] on p at bounding box center [757, 537] width 642 height 12
drag, startPoint x: 665, startPoint y: 563, endPoint x: 588, endPoint y: 559, distance: 77.1
click at [390, 559] on div "2025 Feeling 18短影音賽事 得獎名單 發佈日期 [DATE] 恭喜以下參賽者獲得評審及觀眾一致好評！！！ 也再次感謝這次投稿的所有參賽者，給自己…" at bounding box center [757, 425] width 1514 height 574
click at [698, 551] on p "恭喜以上得獎者，明日會陸續收到電話及郵件通知喔！ 再麻煩寄信至 [PERSON_NAME][EMAIL_ADDRESS][DOMAIN_NAME] ，告知收件…" at bounding box center [757, 562] width 642 height 25
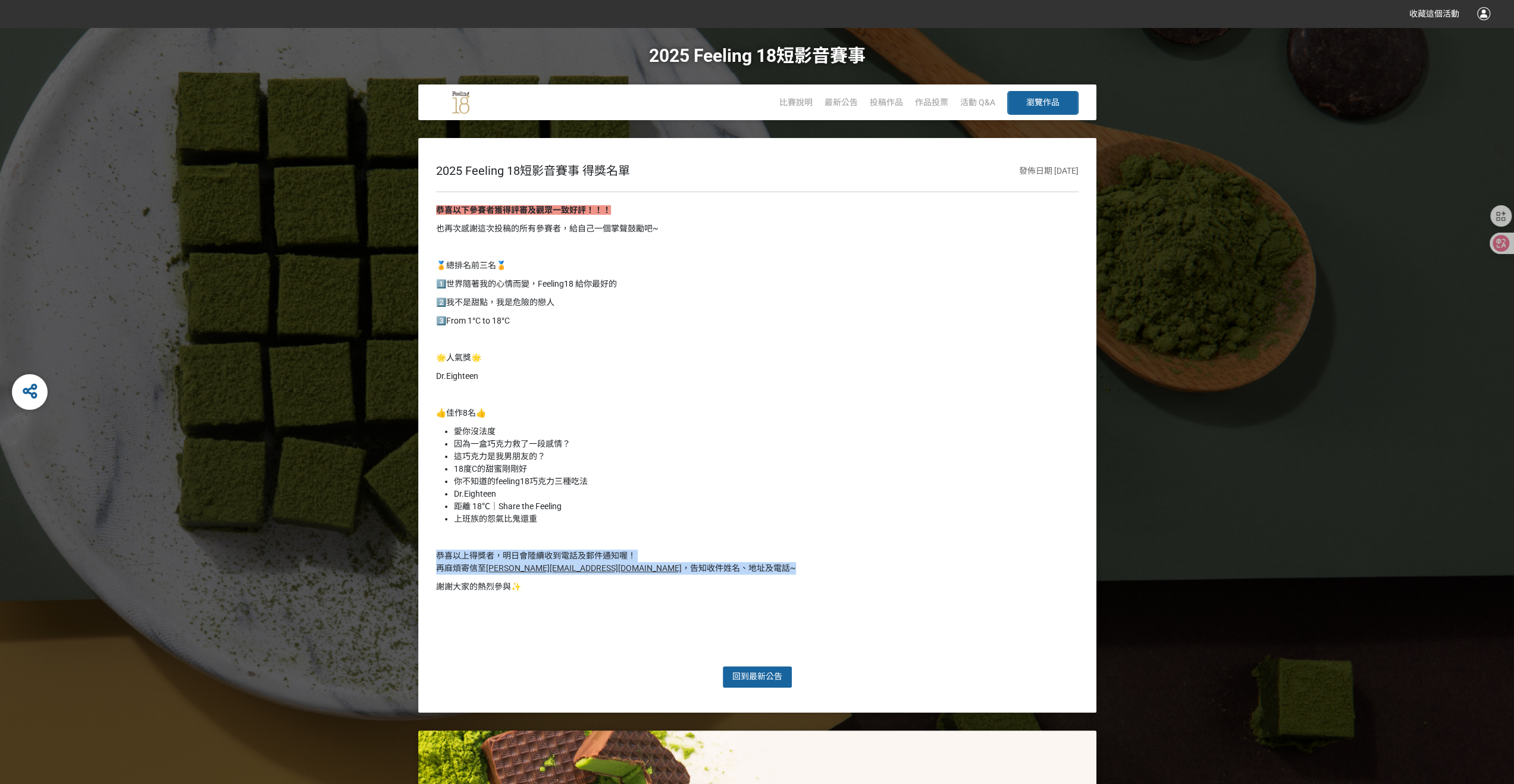
drag, startPoint x: 702, startPoint y: 568, endPoint x: 391, endPoint y: 561, distance: 311.1
click at [391, 561] on div "2025 Feeling 18短影音賽事 得獎名單 發佈日期 [DATE] 恭喜以下參賽者獲得評審及觀眾一致好評！！！ 也再次感謝這次投稿的所有參賽者，給自己…" at bounding box center [757, 425] width 1514 height 574
click at [723, 531] on p at bounding box center [757, 537] width 642 height 12
drag, startPoint x: 716, startPoint y: 574, endPoint x: 587, endPoint y: 572, distance: 129.0
click at [587, 572] on div "恭喜以下參賽者獲得評審及觀眾一致好評！！！ 也再次感謝這次投稿的所有參賽者，給自己一個掌聲鼓勵吧~ 🏅總排名前三名🏅 1️⃣世界隨著我的心情而變，Feelin…" at bounding box center [757, 429] width 642 height 449
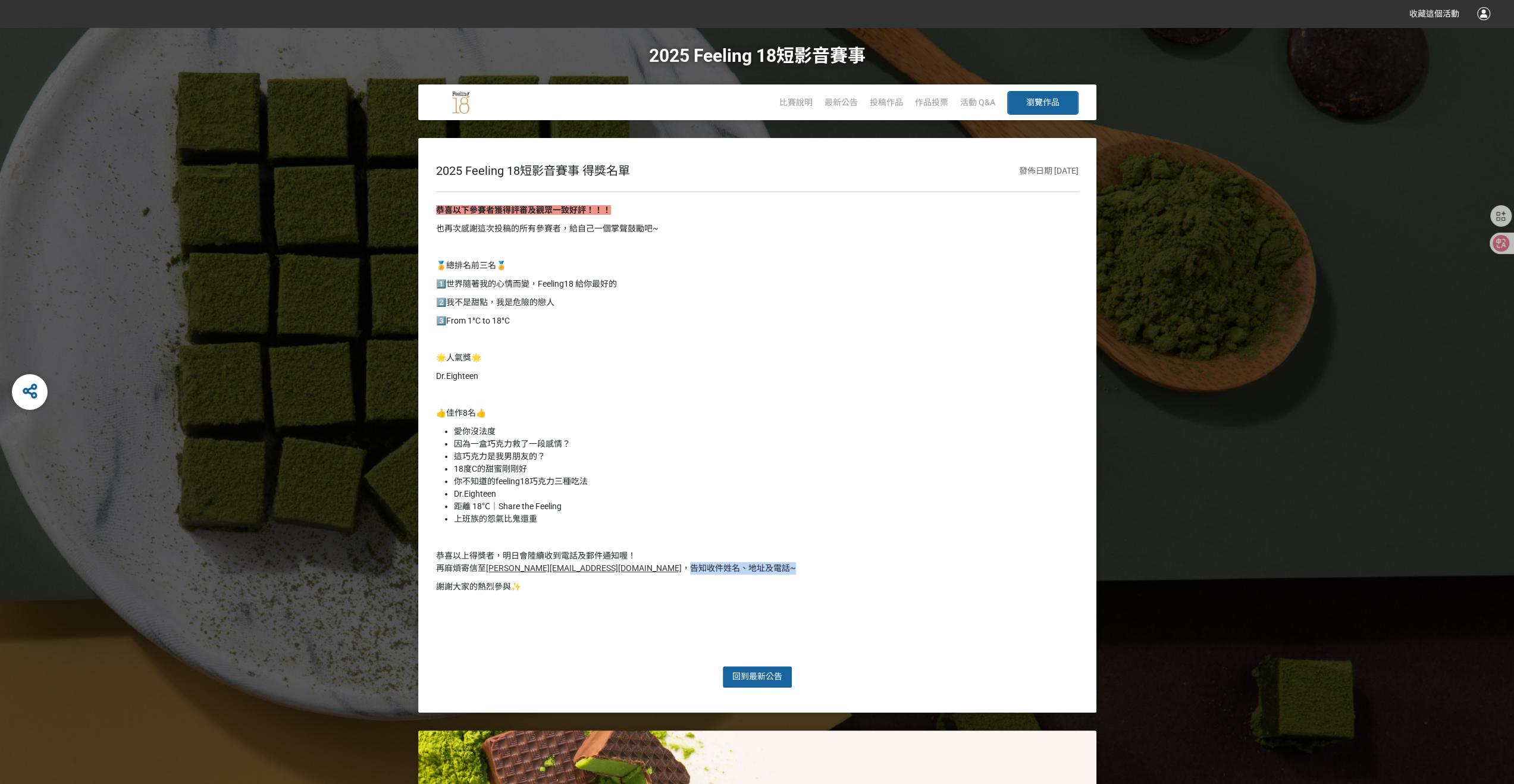
drag, startPoint x: 592, startPoint y: 566, endPoint x: 723, endPoint y: 570, distance: 131.1
click at [723, 570] on p "恭喜以上得獎者，明日會陸續收到電話及郵件通知喔！ 再麻煩寄信至 [PERSON_NAME][EMAIL_ADDRESS][DOMAIN_NAME] ，告知收件…" at bounding box center [757, 562] width 642 height 25
click at [746, 548] on div "恭喜以下參賽者獲得評審及觀眾一致好評！！！ 也再次感謝這次投稿的所有參賽者，給自己一個掌聲鼓勵吧~ 🏅總排名前三名🏅 1️⃣世界隨著我的心情而變，Feelin…" at bounding box center [757, 429] width 642 height 449
drag, startPoint x: 641, startPoint y: 555, endPoint x: 421, endPoint y: 551, distance: 220.0
click at [421, 551] on div "2025 Feeling 18短影音賽事 得獎名單 發佈日期 [DATE] 恭喜以下參賽者獲得評審及觀眾一致好評！！！ 也再次感謝這次投稿的所有參賽者，給自己…" at bounding box center [757, 425] width 678 height 574
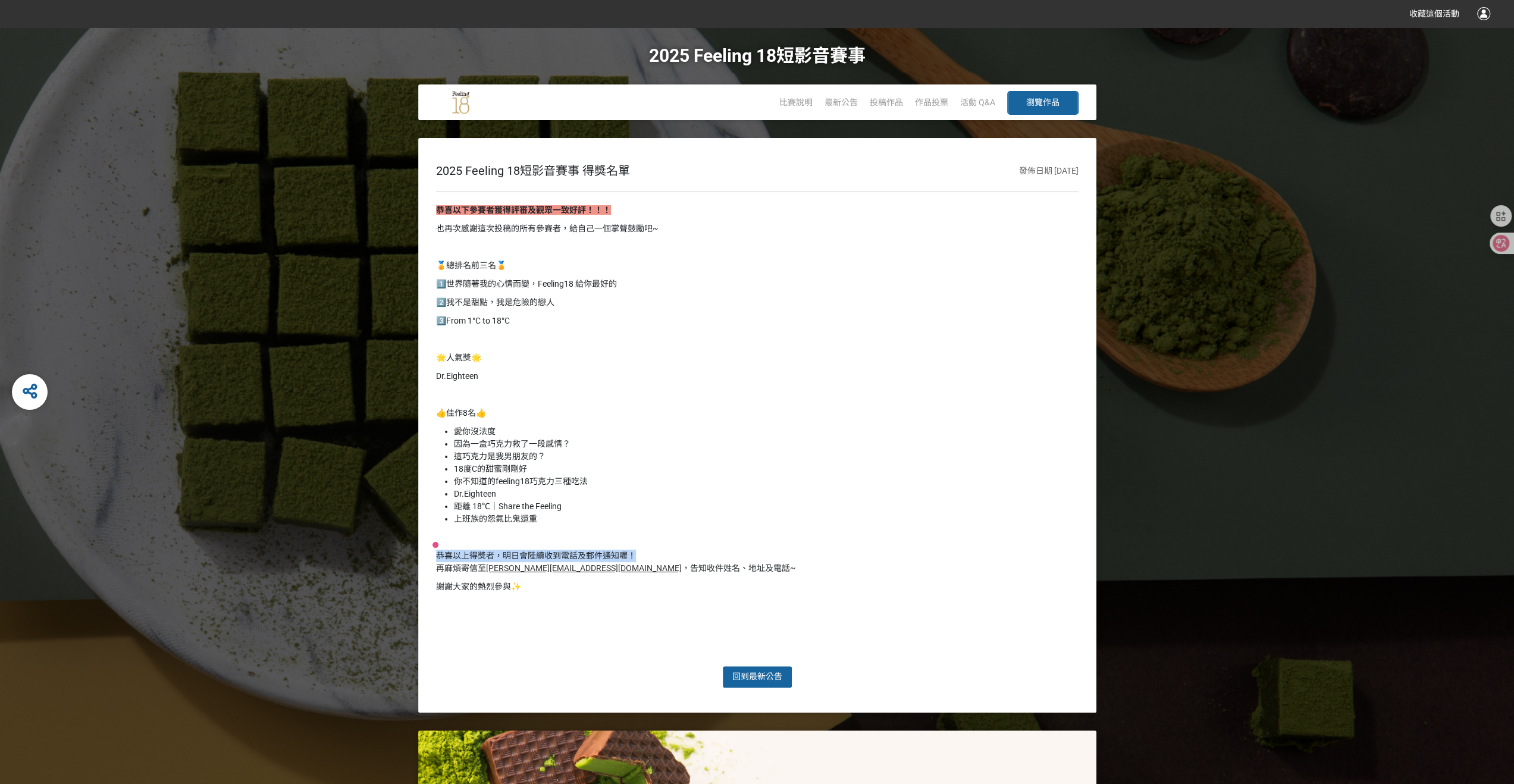
click at [714, 543] on div "恭喜以下參賽者獲得評審及觀眾一致好評！！！ 也再次感謝這次投稿的所有參賽者，給自己一個掌聲鼓勵吧~ 🏅總排名前三名🏅 1️⃣世界隨著我的心情而變，Feelin…" at bounding box center [757, 429] width 642 height 449
drag, startPoint x: 579, startPoint y: 554, endPoint x: 408, endPoint y: 541, distance: 171.5
click at [398, 542] on div "2025 Feeling 18短影音賽事 得獎名單 發佈日期 [DATE] 恭喜以下參賽者獲得評審及觀眾一致好評！！！ 也再次感謝這次投稿的所有參賽者，給自己…" at bounding box center [757, 425] width 1514 height 574
click at [640, 518] on li "上班族的怨氣比鬼還重" at bounding box center [766, 518] width 625 height 12
drag, startPoint x: 612, startPoint y: 518, endPoint x: 451, endPoint y: 434, distance: 181.6
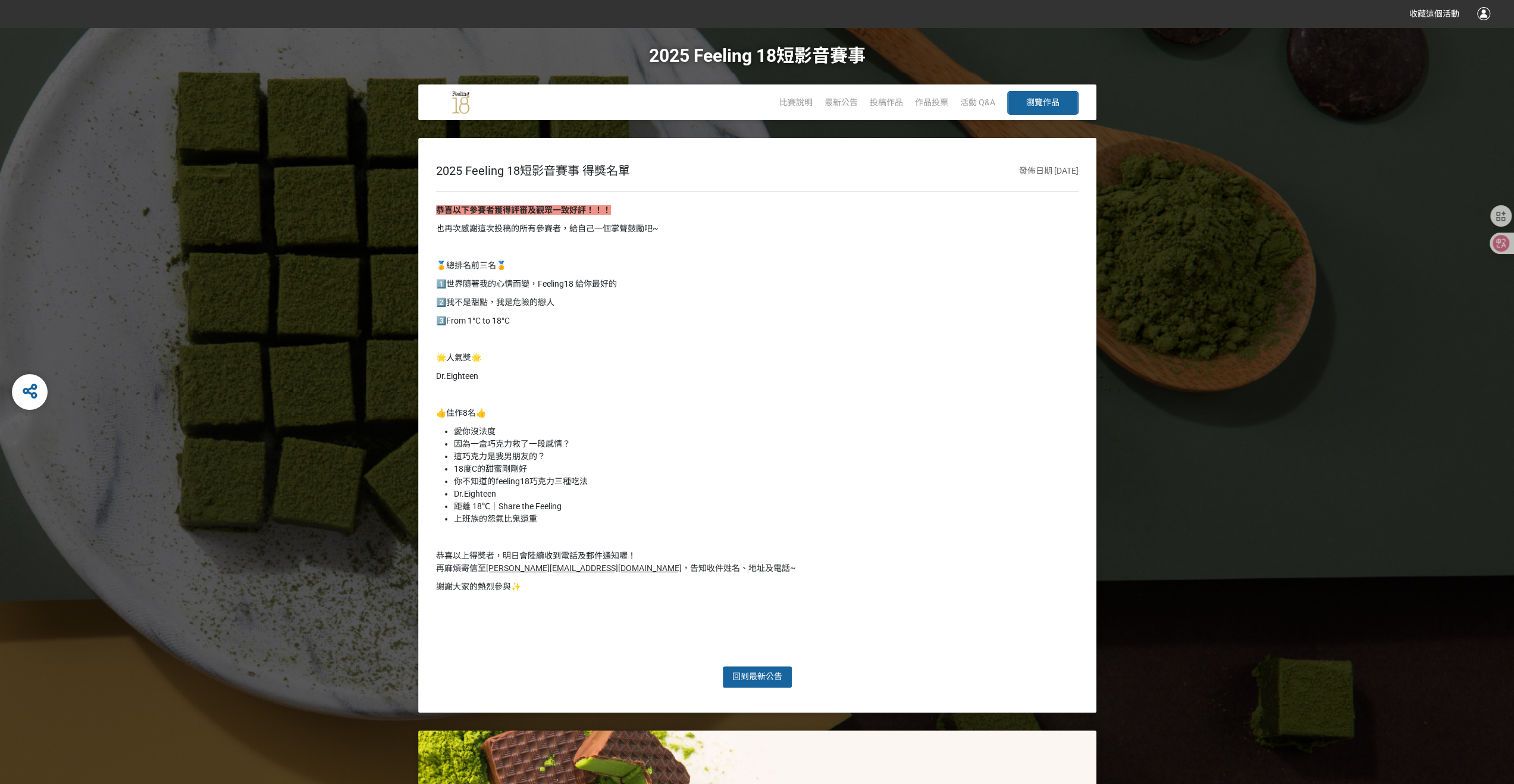
click at [451, 434] on ul "愛你沒法度 因為一盒巧克力救了一段感情？ 這巧克力是我男朋友的？ 18度C的甜蜜剛剛好 你不知道的feeling18巧克力三種吃法 Dr.Eighteen 距…" at bounding box center [757, 475] width 642 height 100
click at [673, 439] on li "因為一盒巧克力救了一段感情？" at bounding box center [766, 444] width 625 height 12
drag, startPoint x: 564, startPoint y: 522, endPoint x: 449, endPoint y: 430, distance: 147.3
click at [449, 430] on ul "愛你沒法度 因為一盒巧克力救了一段感情？ 這巧克力是我男朋友的？ 18度C的甜蜜剛剛好 你不知道的feeling18巧克力三種吃法 Dr.Eighteen 距…" at bounding box center [757, 475] width 642 height 100
click at [654, 422] on div "恭喜以下參賽者獲得評審及觀眾一致好評！！！ 也再次感謝這次投稿的所有參賽者，給自己一個掌聲鼓勵吧~ 🏅總排名前三名🏅 1️⃣世界隨著我的心情而變，Feelin…" at bounding box center [757, 429] width 642 height 449
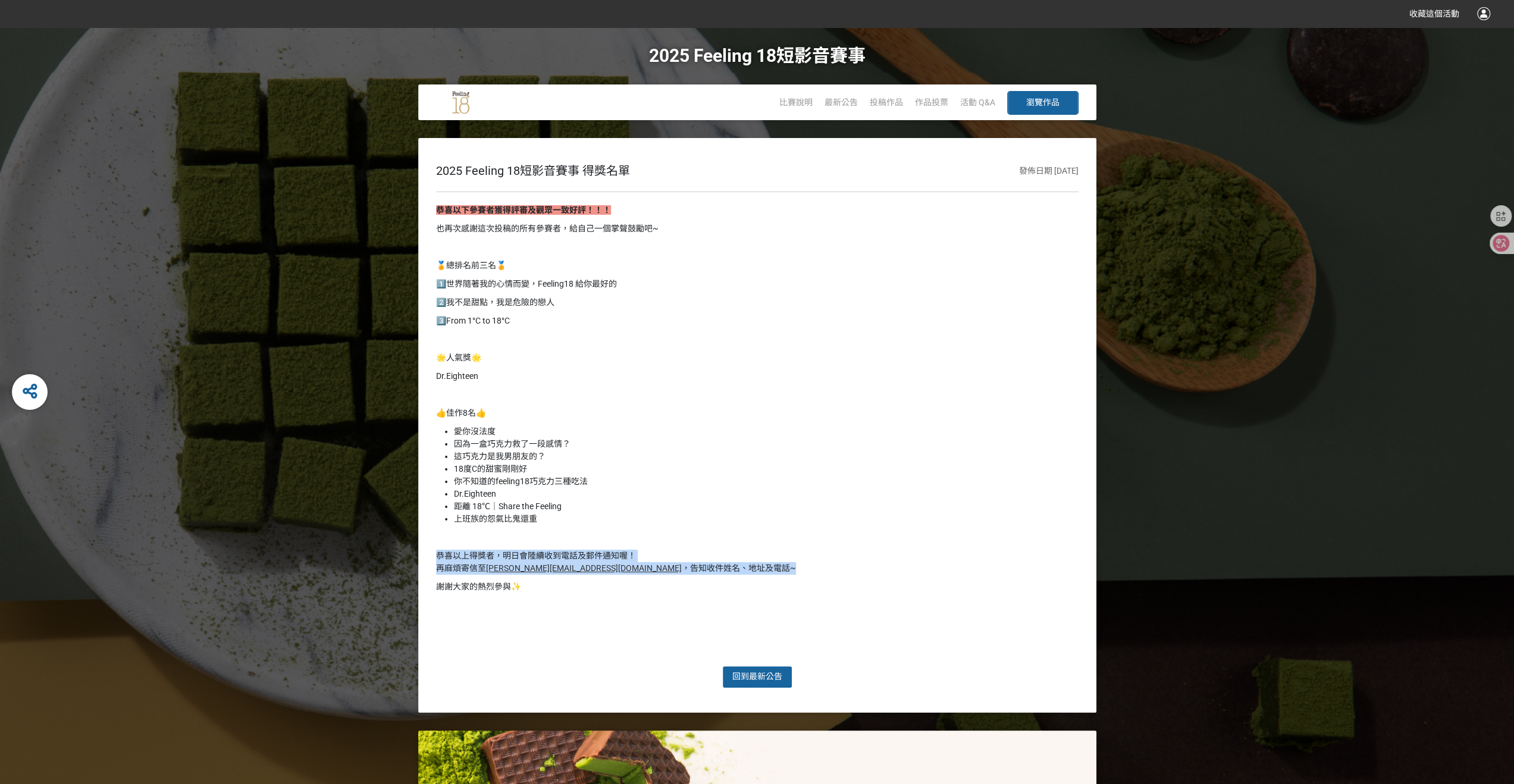
drag, startPoint x: 706, startPoint y: 559, endPoint x: 802, endPoint y: 571, distance: 96.7
click at [802, 571] on p "恭喜以上得獎者，明日會陸續收到電話及郵件通知喔！ 再麻煩寄信至 [PERSON_NAME][EMAIL_ADDRESS][DOMAIN_NAME] ，告知收件…" at bounding box center [757, 562] width 642 height 25
click at [802, 571] on p "恭喜以上得獎者，明日會陸續收到電話及郵件通知喔！ 再麻煩寄信至 [PERSON_NAME][EMAIL_ADDRESS][DOMAIN_NAME] ，告知收件…" at bounding box center [757, 562] width 642 height 25
drag, startPoint x: 583, startPoint y: 566, endPoint x: 488, endPoint y: 572, distance: 95.2
click at [488, 572] on p "恭喜以上得獎者，明日會陸續收到電話及郵件通知喔！ 再麻煩寄信至 [PERSON_NAME][EMAIL_ADDRESS][DOMAIN_NAME] ，告知收件…" at bounding box center [757, 562] width 642 height 25
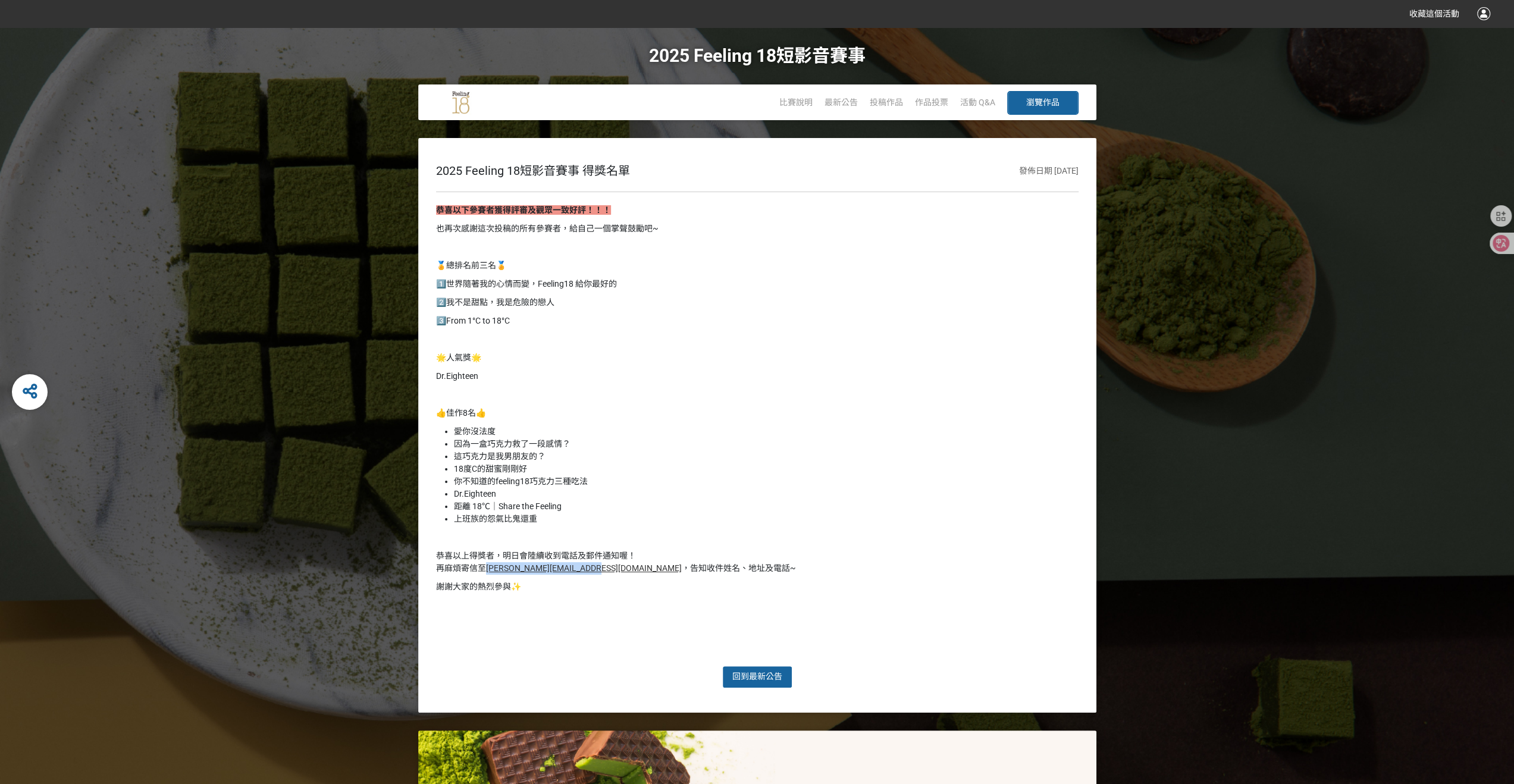
copy link "[PERSON_NAME][EMAIL_ADDRESS][DOMAIN_NAME]"
drag, startPoint x: 689, startPoint y: 565, endPoint x: 696, endPoint y: 568, distance: 7.6
click at [696, 568] on p "恭喜以上得獎者，明日會陸續收到電話及郵件通知喔！ 再麻煩寄信至 [PERSON_NAME][EMAIL_ADDRESS][DOMAIN_NAME] ，告知收件…" at bounding box center [757, 562] width 642 height 25
click at [757, 363] on p "🌟人氣獎🌟" at bounding box center [757, 357] width 642 height 12
drag, startPoint x: 530, startPoint y: 326, endPoint x: 433, endPoint y: 264, distance: 115.1
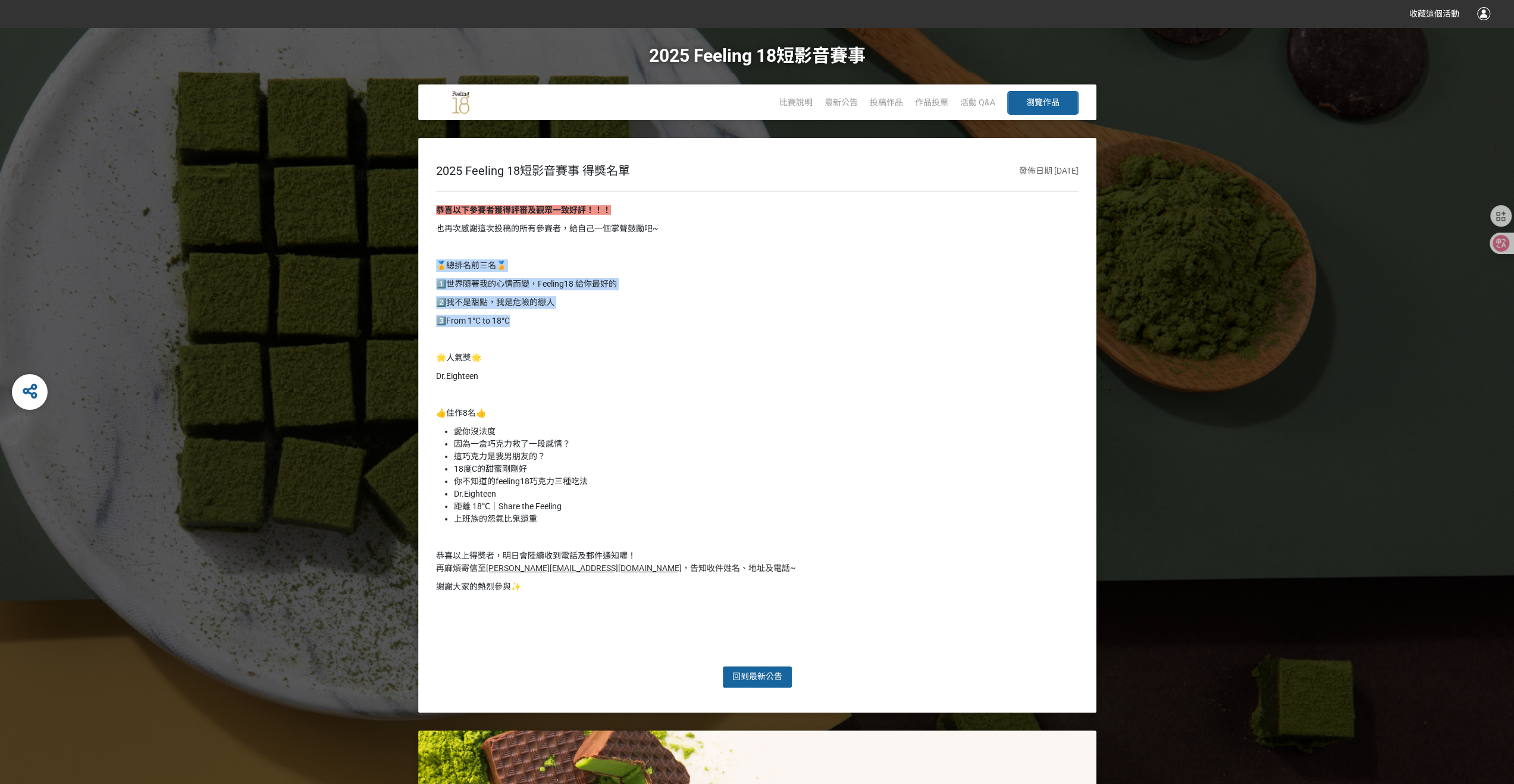
click at [433, 264] on div "2025 Feeling 18短影音賽事 得獎名單 發佈日期 [DATE] 恭喜以下參賽者獲得評審及觀眾一致好評！！！ 也再次感謝這次投稿的所有參賽者，給自己…" at bounding box center [757, 425] width 678 height 574
click at [661, 343] on p at bounding box center [757, 338] width 642 height 12
drag, startPoint x: 486, startPoint y: 328, endPoint x: 451, endPoint y: 257, distance: 79.2
click at [451, 257] on div "恭喜以下參賽者獲得評審及觀眾一致好評！！！ 也再次感謝這次投稿的所有參賽者，給自己一個掌聲鼓勵吧~ 🏅總排名前三名🏅 1️⃣世界隨著我的心情而變，Feelin…" at bounding box center [757, 429] width 642 height 449
click at [643, 370] on p "Dr.Eighteen" at bounding box center [757, 376] width 642 height 12
